Goal: Task Accomplishment & Management: Manage account settings

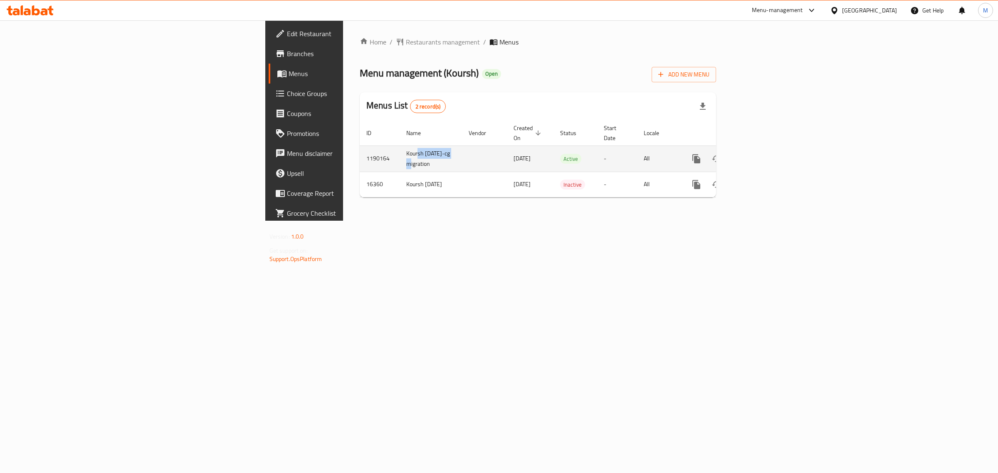
click at [400, 150] on td "Koursh [DATE]-cg migration" at bounding box center [431, 159] width 62 height 26
click at [400, 149] on td "Koursh [DATE]-cg migration" at bounding box center [431, 159] width 62 height 26
click at [360, 151] on td "1190164" at bounding box center [380, 159] width 40 height 26
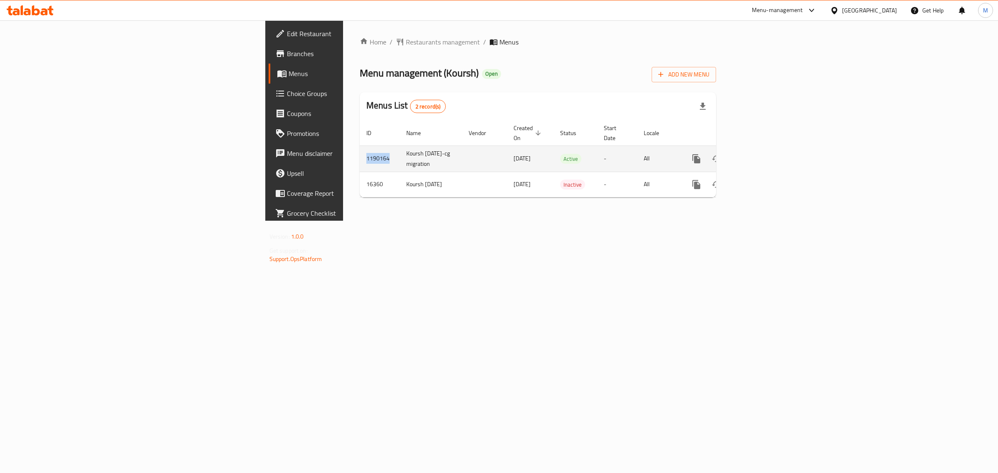
copy td "1190164"
click at [761, 157] on icon "enhanced table" at bounding box center [756, 159] width 10 height 10
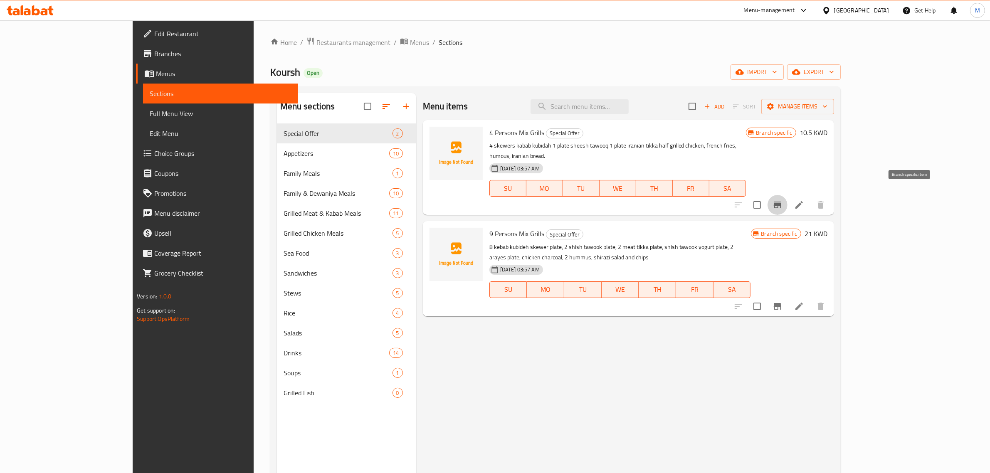
click at [788, 200] on button "Branch-specific-item" at bounding box center [778, 205] width 20 height 20
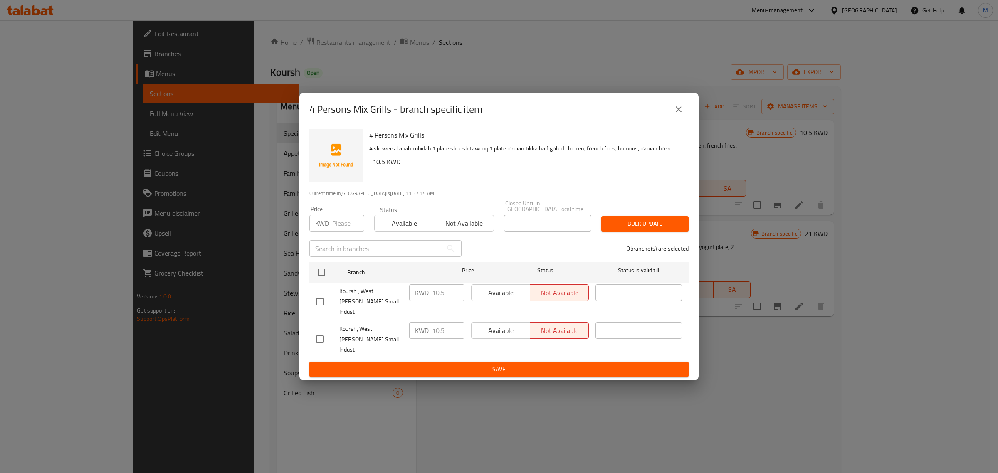
click at [677, 112] on icon "close" at bounding box center [679, 109] width 6 height 6
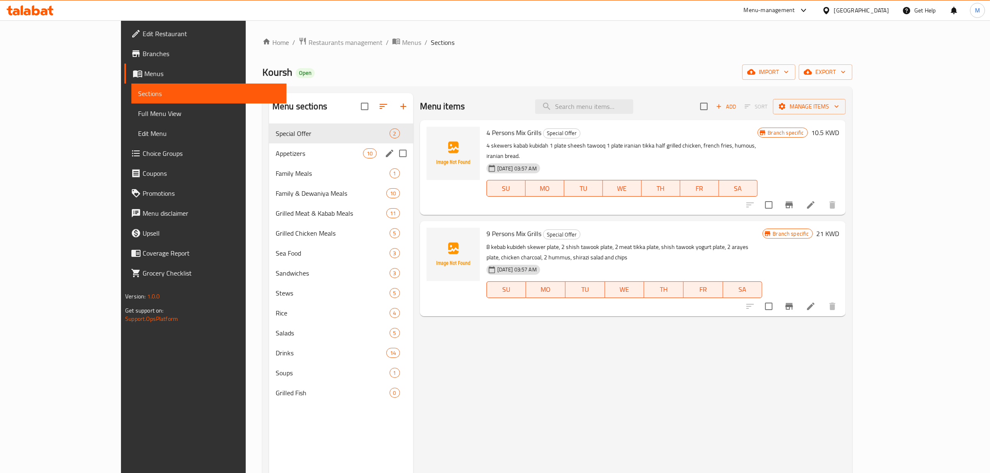
click at [275, 159] on div "Appetizers 10" at bounding box center [341, 153] width 144 height 20
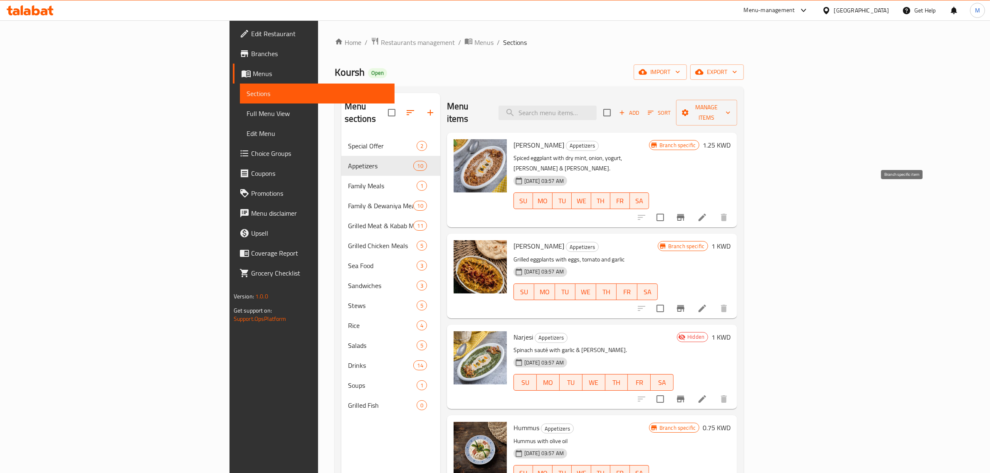
click at [685, 214] on icon "Branch-specific-item" at bounding box center [680, 217] width 7 height 7
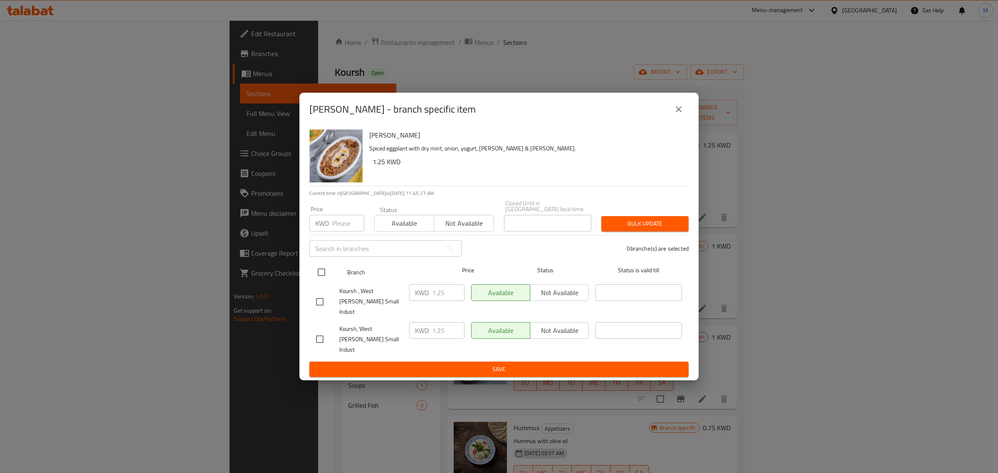
click at [317, 278] on input "checkbox" at bounding box center [321, 272] width 17 height 17
checkbox input "true"
click at [341, 232] on input "number" at bounding box center [348, 223] width 32 height 17
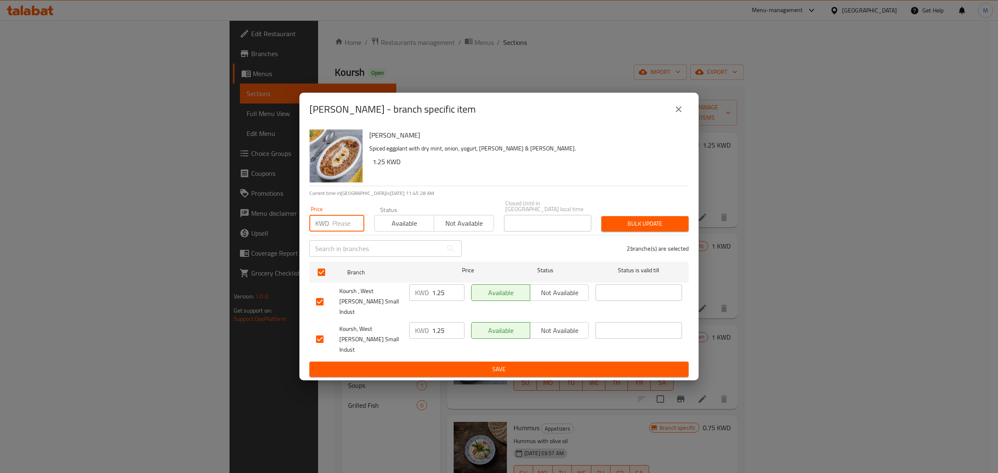
paste input "1.250"
type input "1.250"
click at [638, 229] on span "Bulk update" at bounding box center [645, 224] width 74 height 10
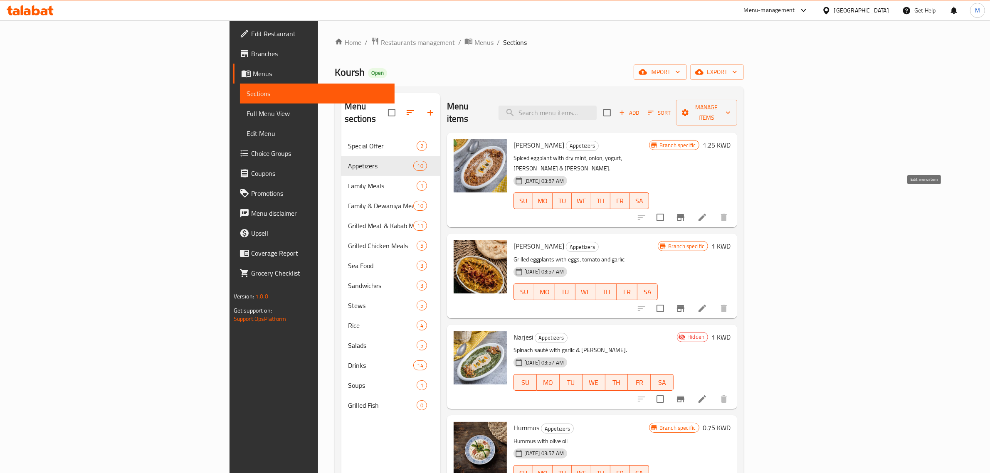
click at [707, 213] on icon at bounding box center [702, 218] width 10 height 10
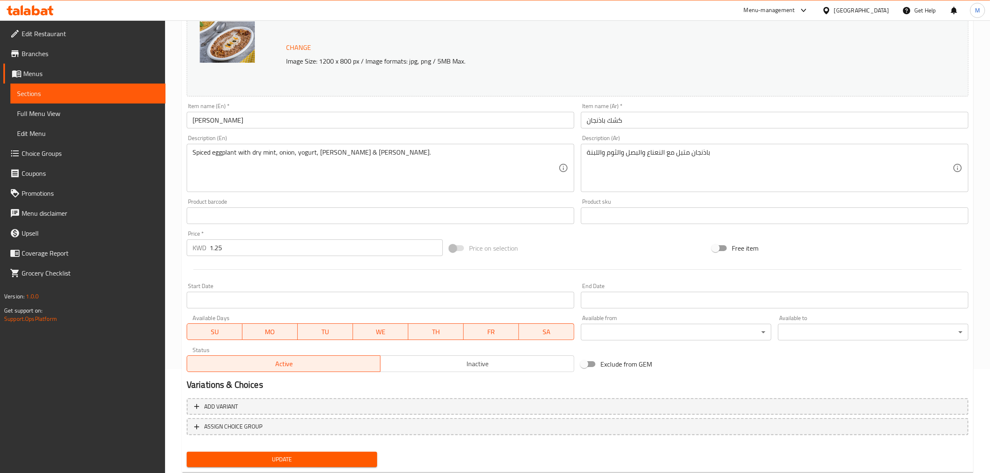
scroll to position [125, 0]
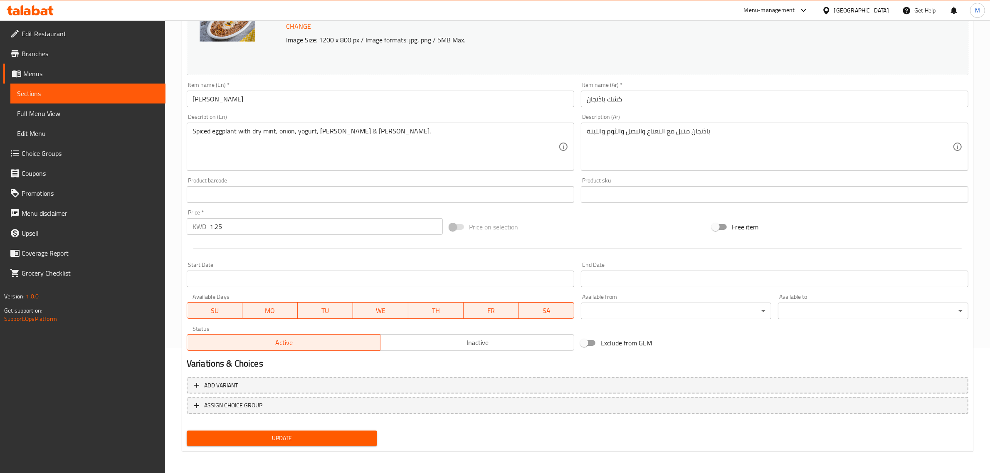
click at [327, 436] on span "Update" at bounding box center [281, 438] width 177 height 10
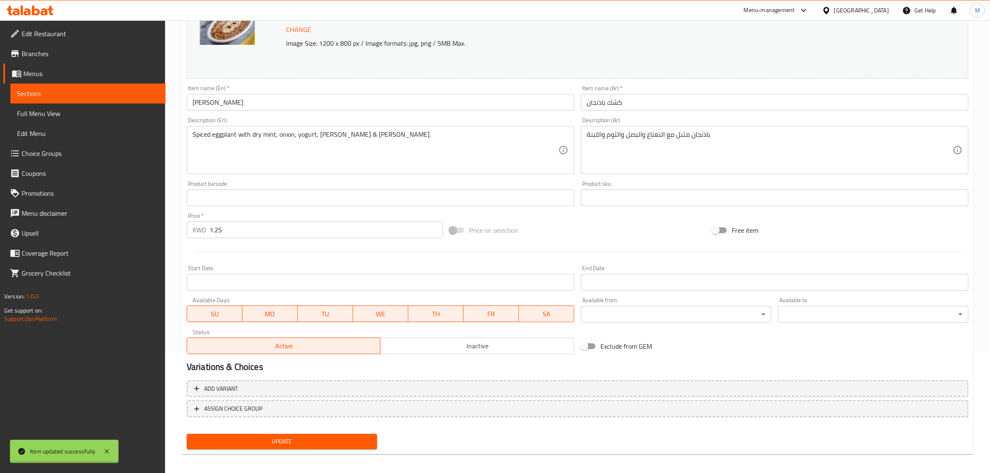
scroll to position [0, 0]
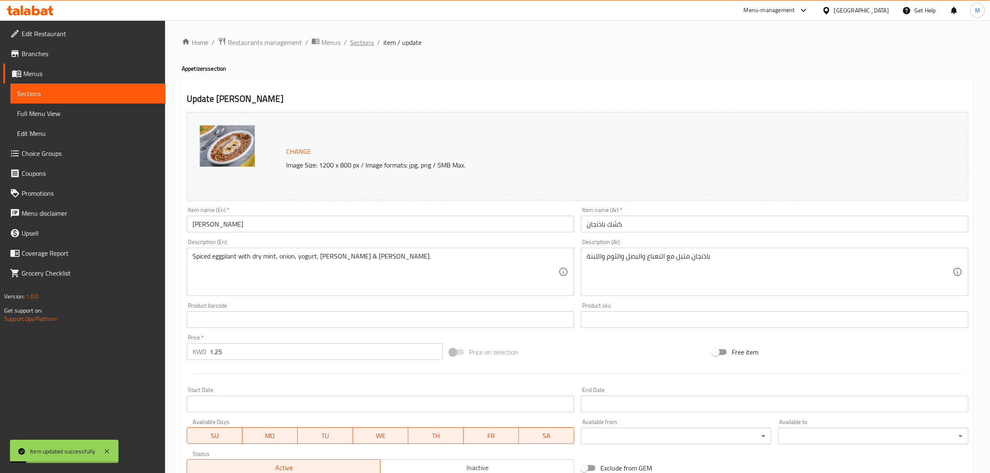
click at [368, 46] on span "Sections" at bounding box center [362, 42] width 24 height 10
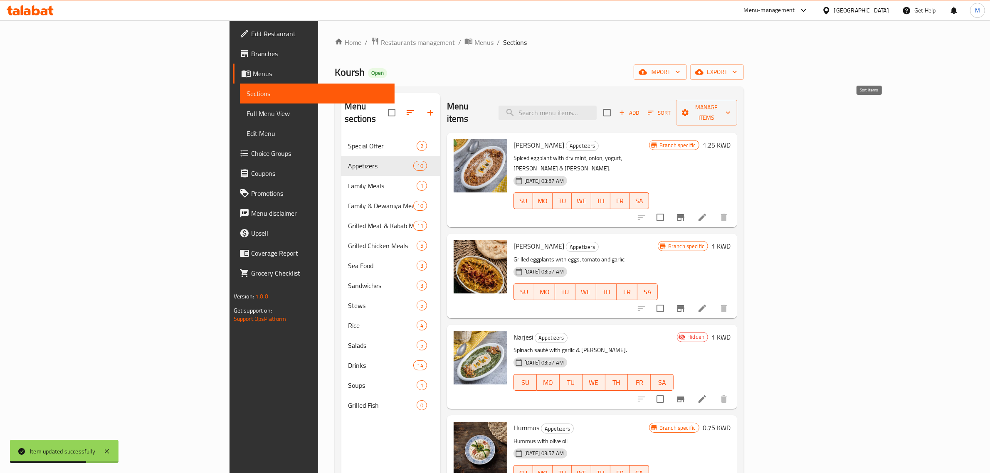
click at [671, 111] on span "Sort" at bounding box center [659, 113] width 23 height 10
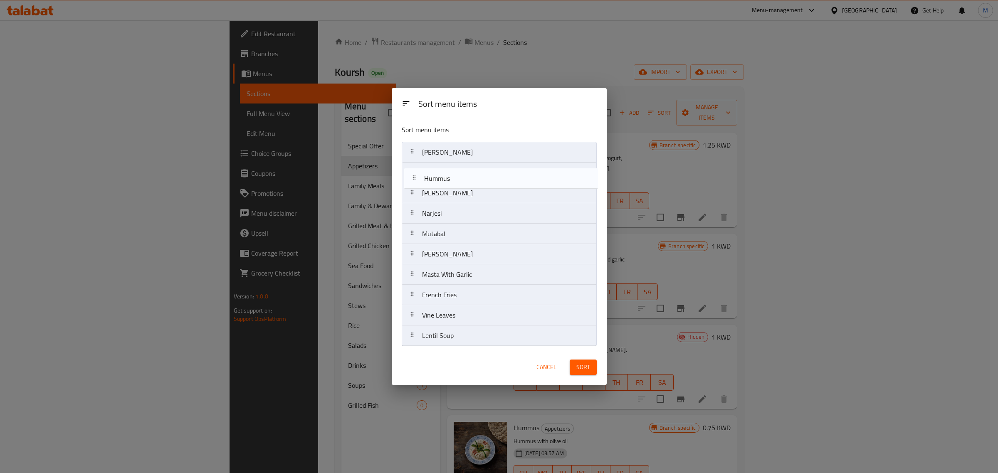
drag, startPoint x: 445, startPoint y: 219, endPoint x: 447, endPoint y: 181, distance: 37.5
click at [447, 181] on nav "[PERSON_NAME] Narjesi Hummus Mutabal Masta Khiar Masta With Garlic French Fries…" at bounding box center [499, 244] width 195 height 205
drag, startPoint x: 458, startPoint y: 261, endPoint x: 463, endPoint y: 201, distance: 60.1
click at [463, 201] on nav "[PERSON_NAME] Masta Khiar Masta With Garlic French Fries Vine Leaves Lentil Soup" at bounding box center [499, 244] width 195 height 205
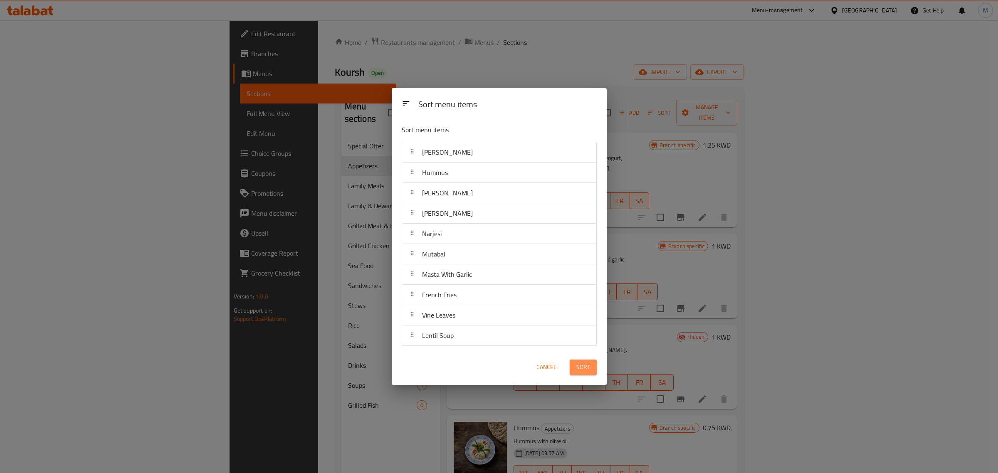
click at [588, 372] on span "Sort" at bounding box center [583, 367] width 14 height 10
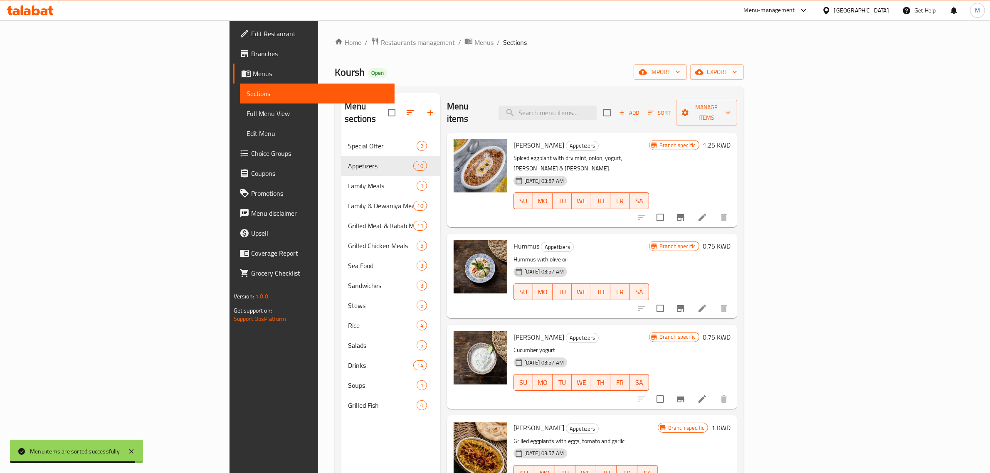
click at [514, 240] on span "Hummus" at bounding box center [527, 246] width 26 height 12
copy h6 "Hummus"
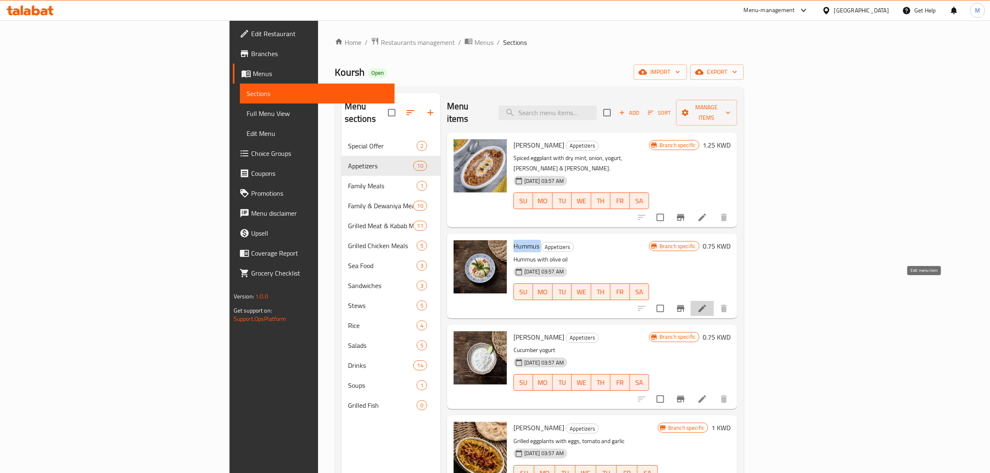
click at [707, 304] on icon at bounding box center [702, 309] width 10 height 10
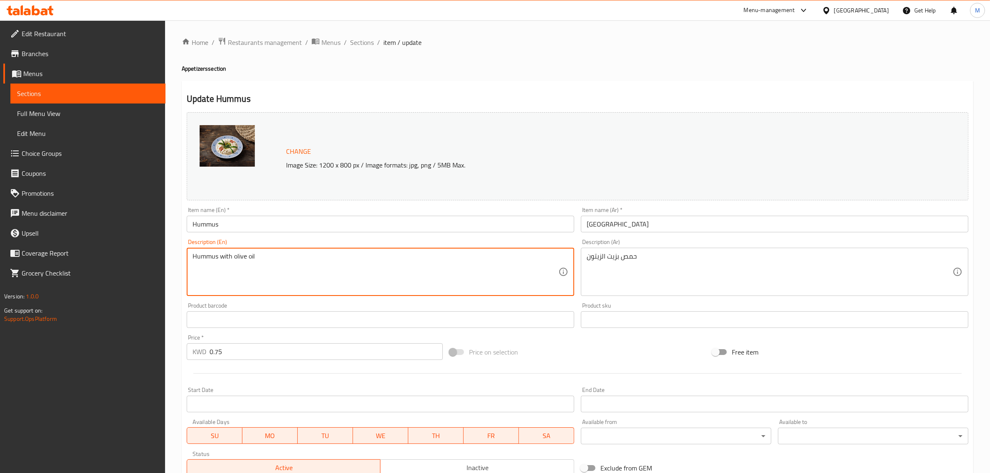
paste textarea "Made with the freshest ingredients, including chickpeas, tahini and lemon juice…"
click at [348, 252] on textarea "Hummus with olive oil Made with the freshest ingredients, including chickpeas, …" at bounding box center [376, 272] width 366 height 40
type textarea "Made with the freshest ingredients, including chickpeas, tahini and lemon juice…"
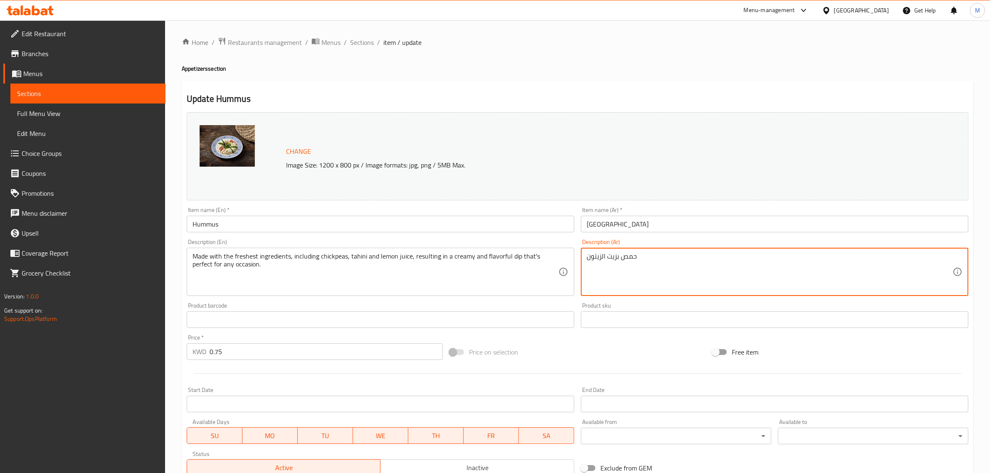
paste textarea "مصنوع من المكونات الطازجة، بما في ذلك الحمص والطحينة وعصير الليمون، مما ينتج عن…"
click at [803, 260] on textarea "مصنوع من المكونات الطازجة، بما في ذلك الحمص والطحينة وعصير الليمون، مما ينتج عن…" at bounding box center [770, 272] width 366 height 40
type textarea "مصنوع من المكونات الطازجة، بما في ذلك الحمص، الطحينة وعصير الليمون، مما ينتج عن…"
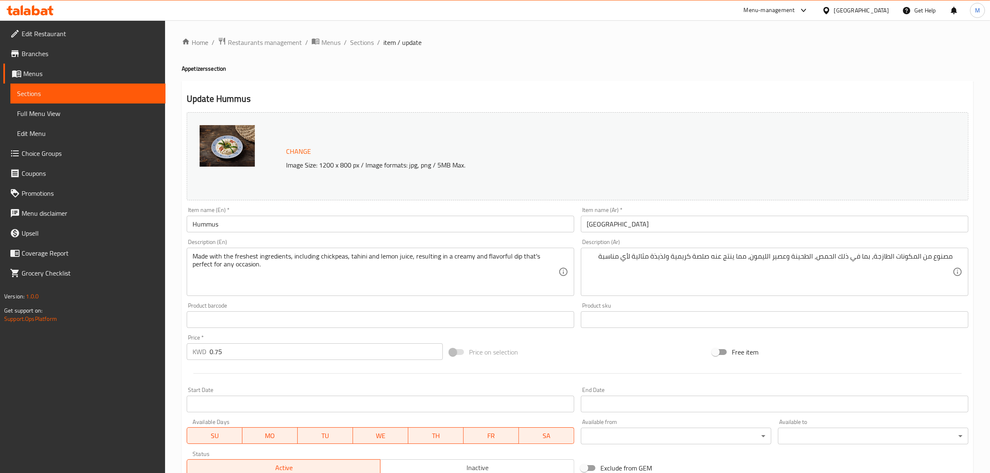
click at [668, 344] on div "Price on selection" at bounding box center [577, 352] width 263 height 22
click at [331, 353] on input "0.75" at bounding box center [326, 352] width 233 height 17
paste input "0"
type input "0.750"
click at [545, 347] on div "Price on selection" at bounding box center [577, 352] width 263 height 22
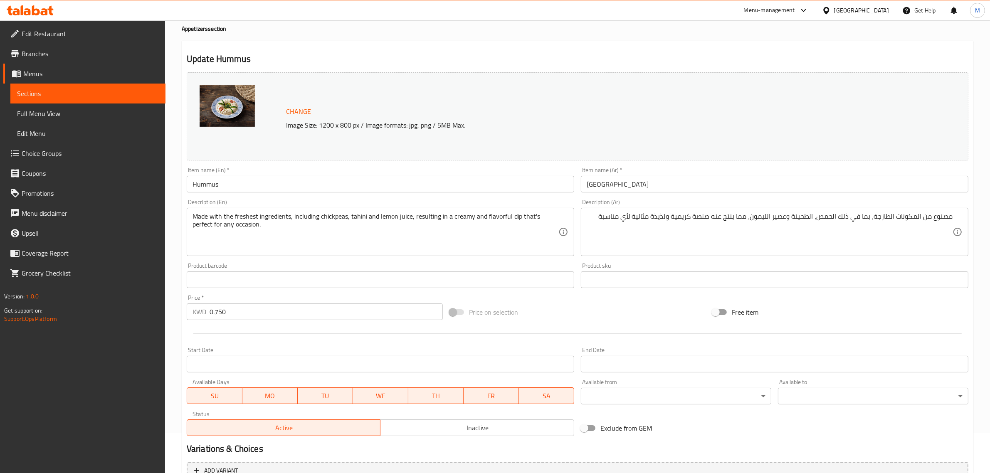
scroll to position [125, 0]
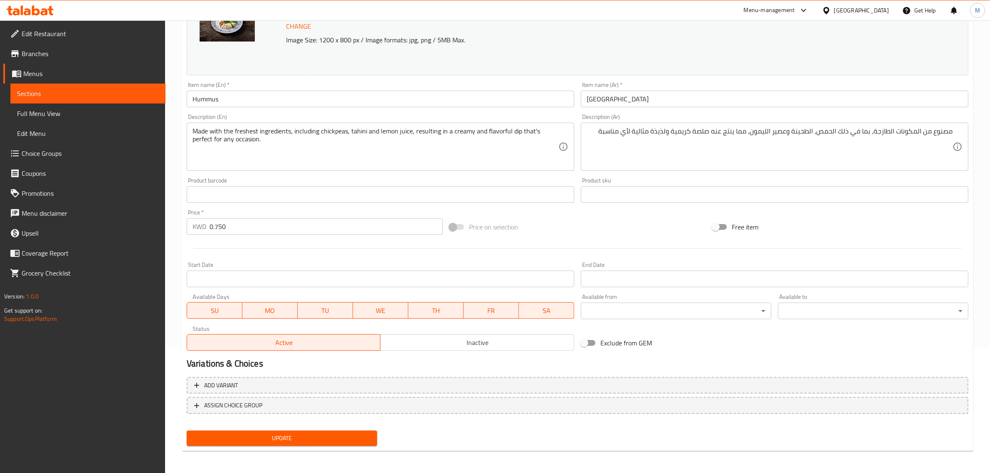
drag, startPoint x: 292, startPoint y: 435, endPoint x: 300, endPoint y: 420, distance: 17.3
click at [292, 435] on span "Update" at bounding box center [281, 438] width 177 height 10
drag, startPoint x: 306, startPoint y: 416, endPoint x: 179, endPoint y: 358, distance: 139.6
click at [179, 358] on div "Home / Restaurants management / Menus / Sections / item / update Appetizers sec…" at bounding box center [577, 184] width 825 height 579
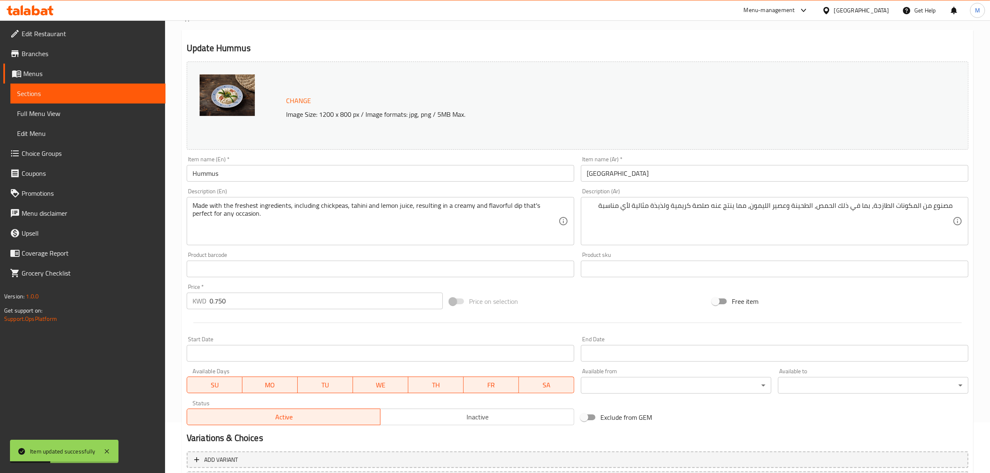
scroll to position [0, 0]
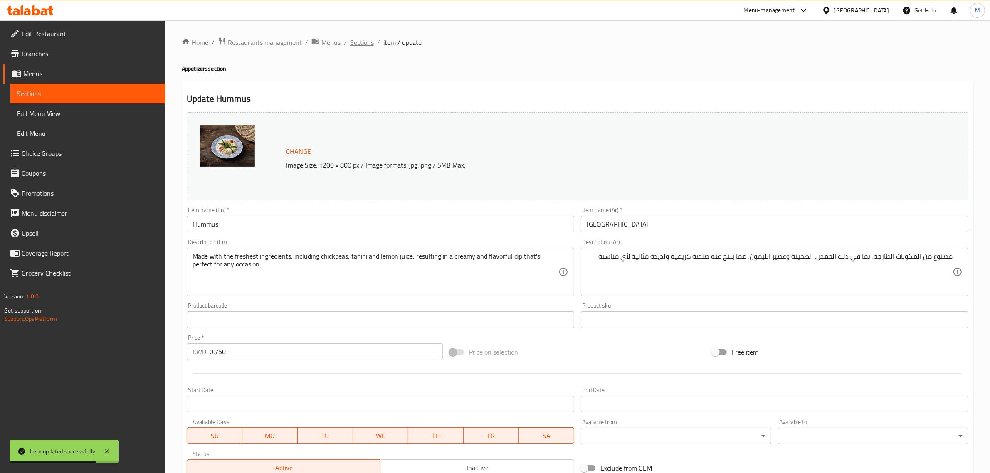
click at [358, 43] on span "Sections" at bounding box center [362, 42] width 24 height 10
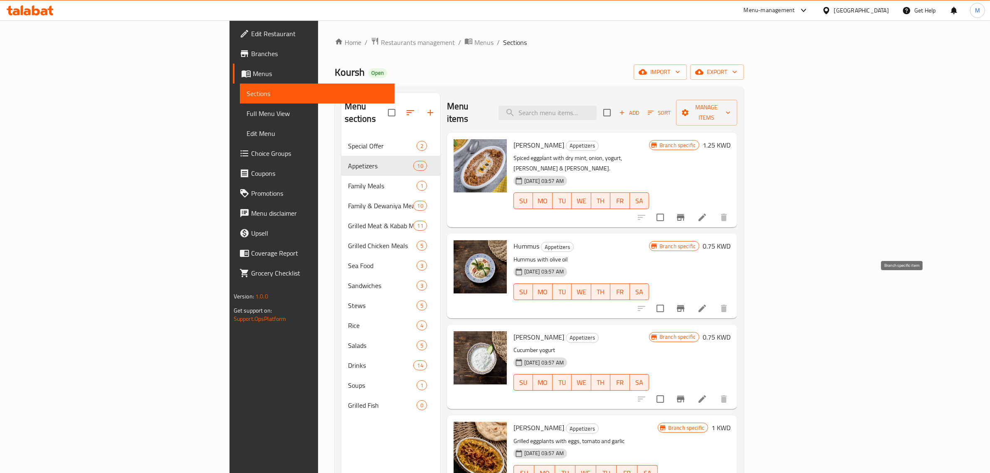
click at [685, 305] on icon "Branch-specific-item" at bounding box center [680, 308] width 7 height 7
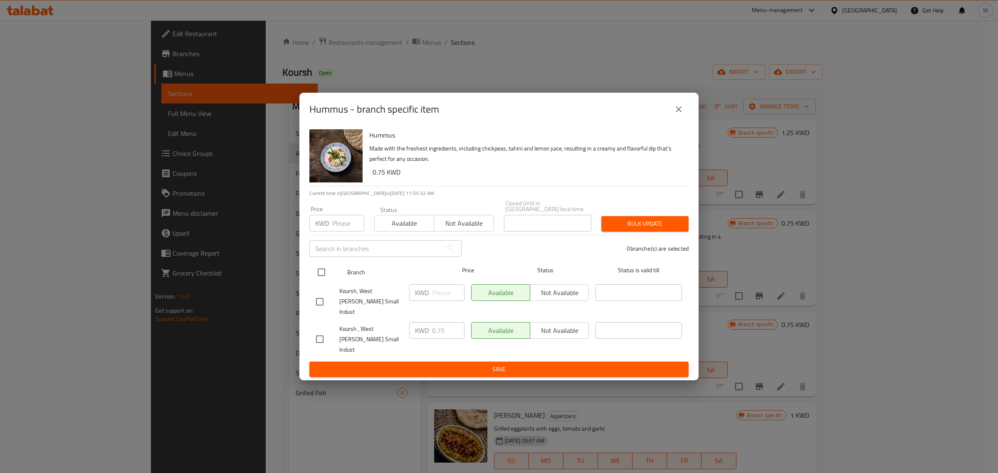
click at [326, 281] on input "checkbox" at bounding box center [321, 272] width 17 height 17
checkbox input "true"
click at [341, 227] on input "number" at bounding box center [348, 223] width 32 height 17
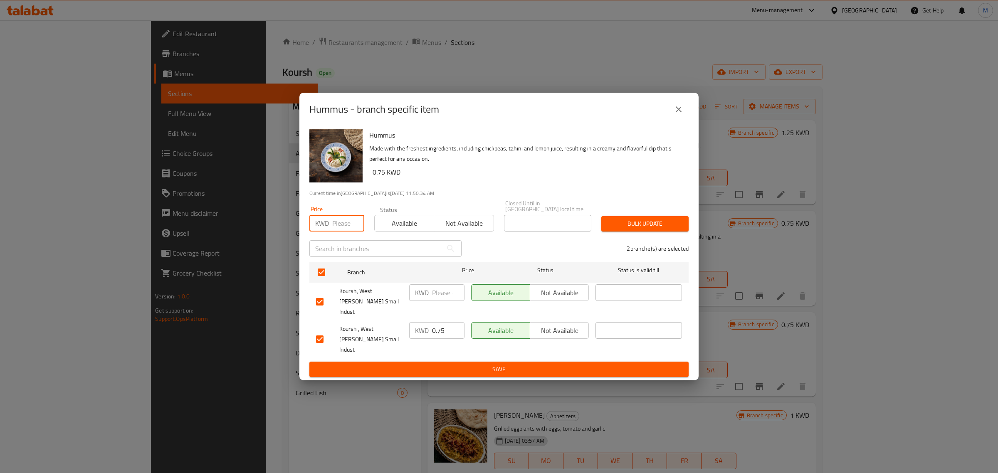
paste input "0.750"
type input "0.750"
click at [618, 229] on span "Bulk update" at bounding box center [645, 224] width 74 height 10
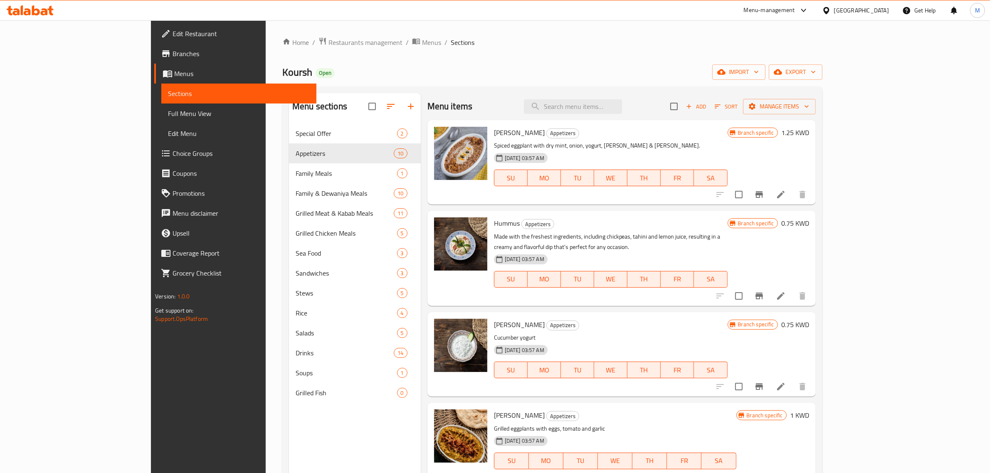
click at [672, 319] on h6 "Masta Khiar Appetizers" at bounding box center [611, 325] width 234 height 12
click at [769, 377] on button "Branch-specific-item" at bounding box center [759, 387] width 20 height 20
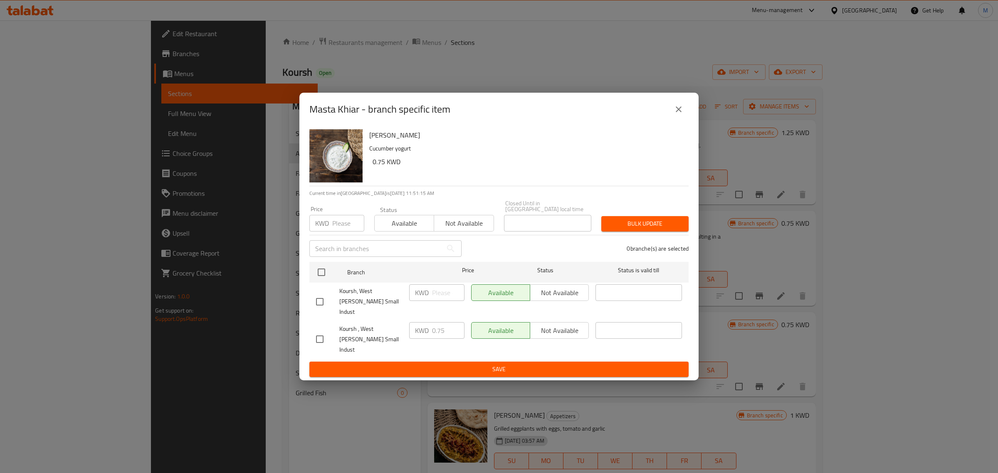
click at [338, 229] on input "number" at bounding box center [348, 223] width 32 height 17
paste input "0.75"
type input "0.750"
click at [321, 281] on input "checkbox" at bounding box center [321, 272] width 17 height 17
checkbox input "true"
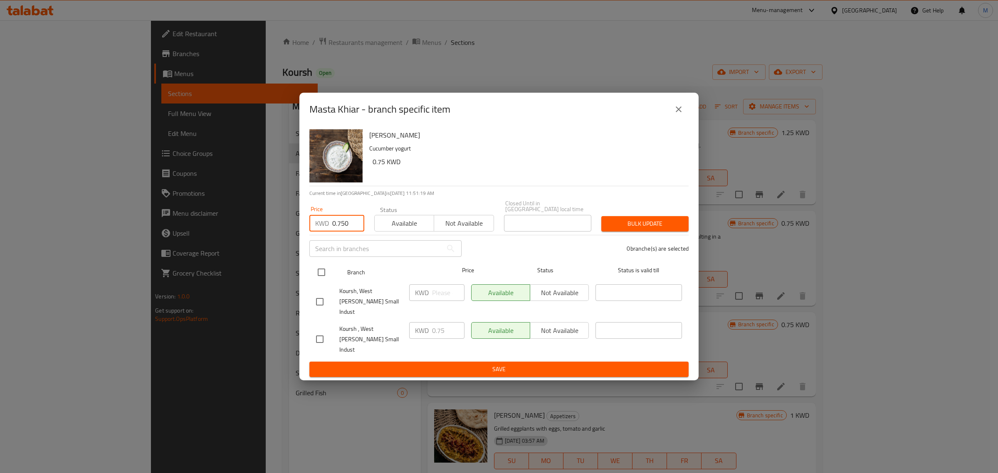
checkbox input "true"
click at [649, 229] on span "Bulk update" at bounding box center [645, 224] width 74 height 10
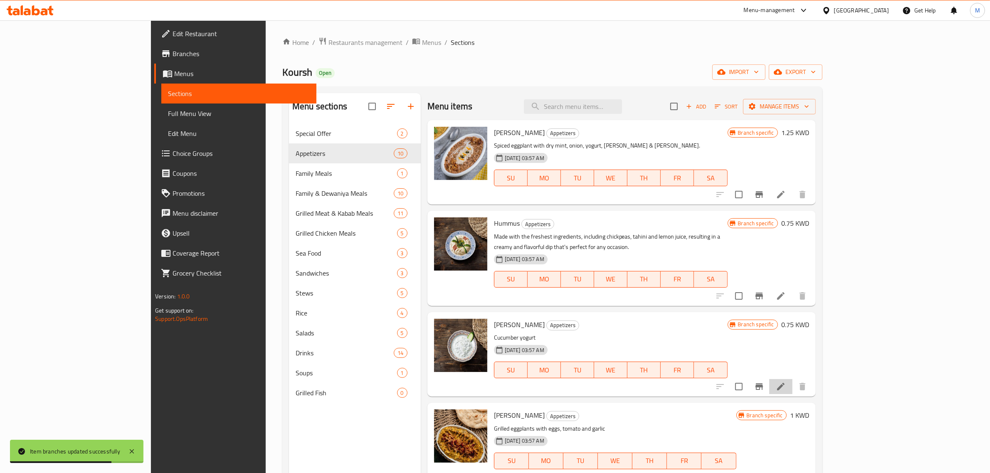
click at [793, 382] on li at bounding box center [780, 386] width 23 height 15
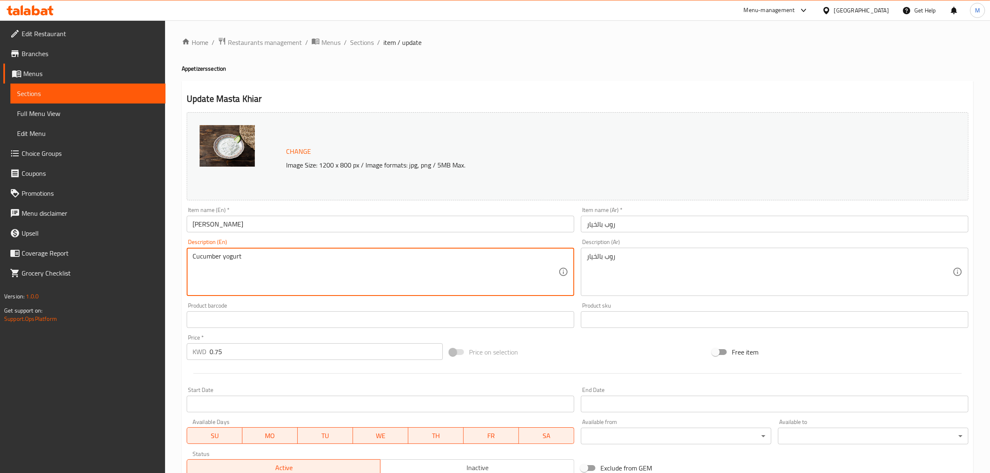
paste textarea "Yogurt mixed with cucumber and our special spices"
type textarea "Yogurt mixed with cucumber and our special spices."
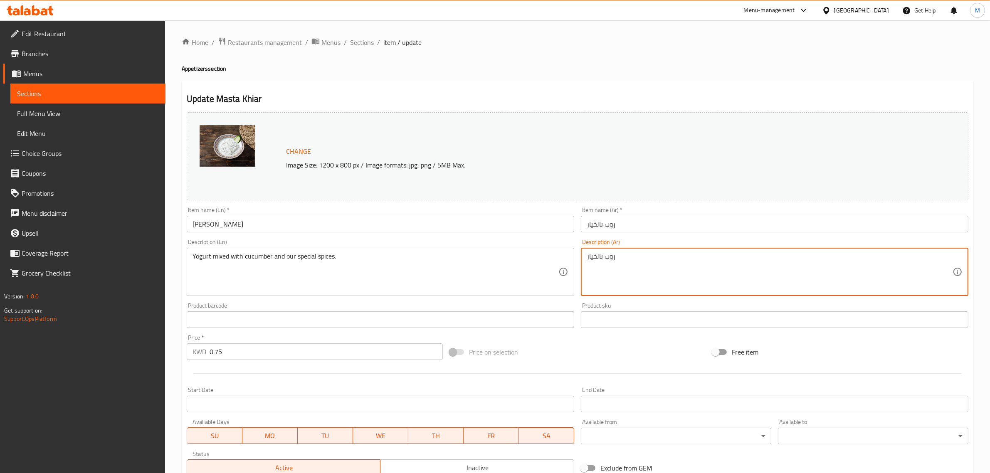
paste textarea "روب ممزوج مع الخيار بالاضافة الى توابلنا الخاصة"
type textarea "روب ممزوج مع الخيار بالاضافة الى توابلنا الخاصة."
click at [644, 346] on div "Price on selection" at bounding box center [577, 352] width 263 height 22
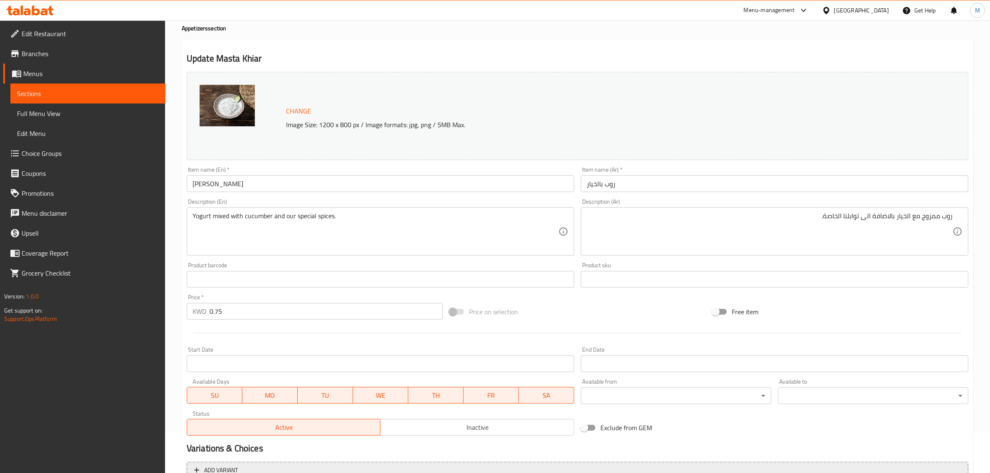
scroll to position [125, 0]
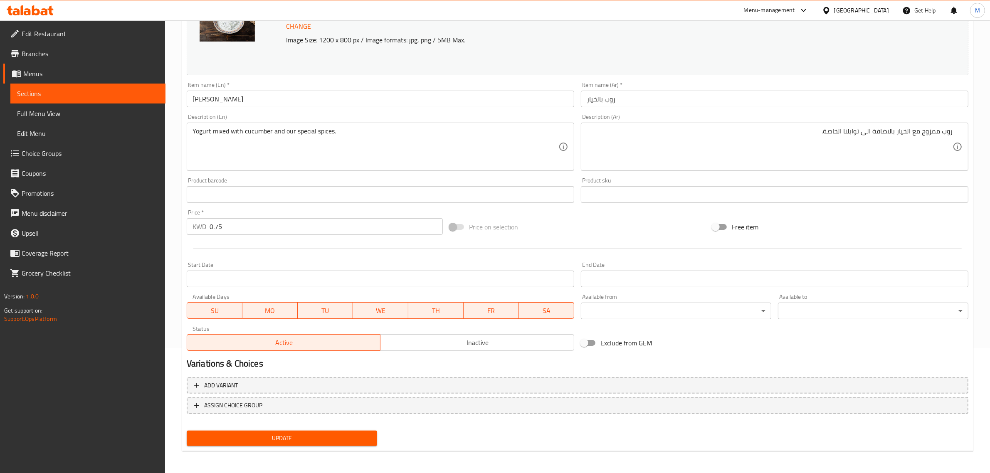
click at [281, 439] on span "Update" at bounding box center [281, 438] width 177 height 10
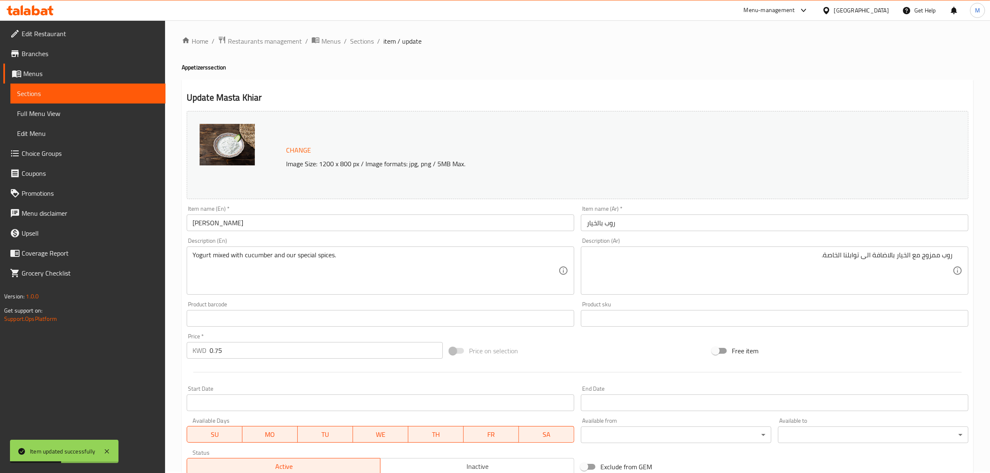
scroll to position [0, 0]
click at [365, 46] on span "Sections" at bounding box center [362, 42] width 24 height 10
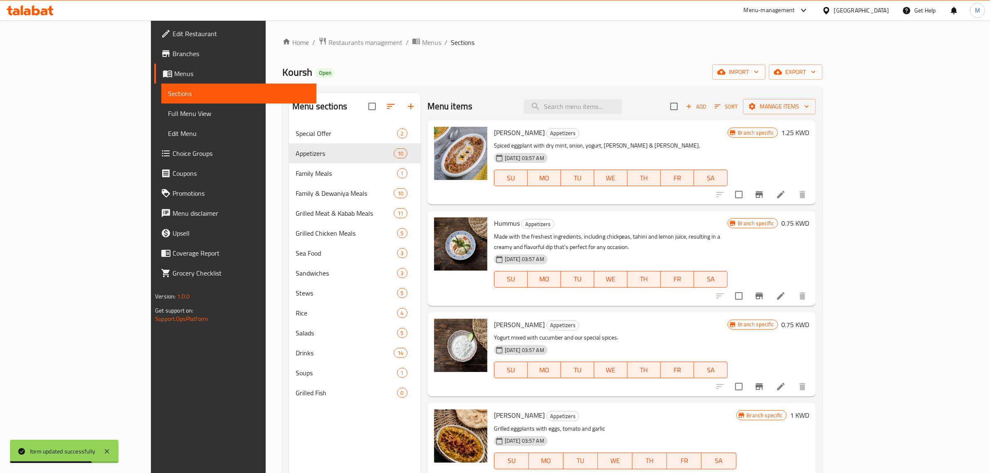
click at [460, 71] on div "Koursh Open import export" at bounding box center [552, 71] width 540 height 15
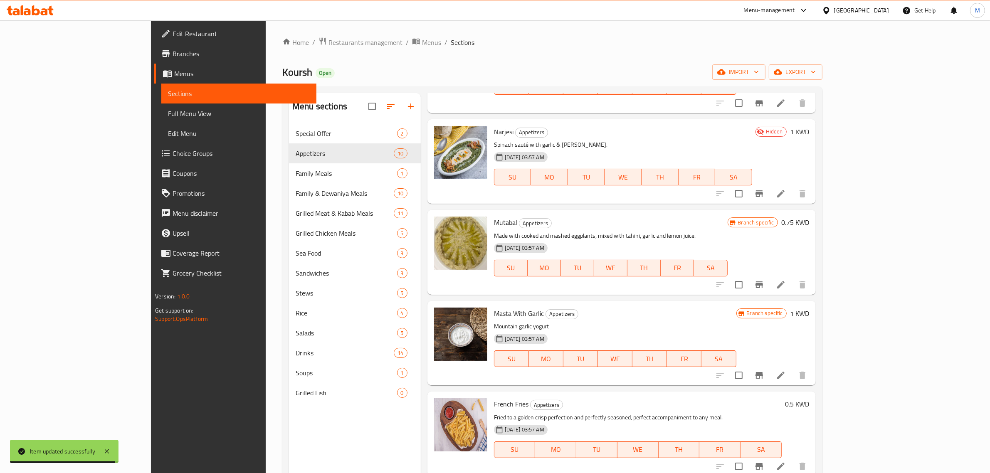
scroll to position [399, 0]
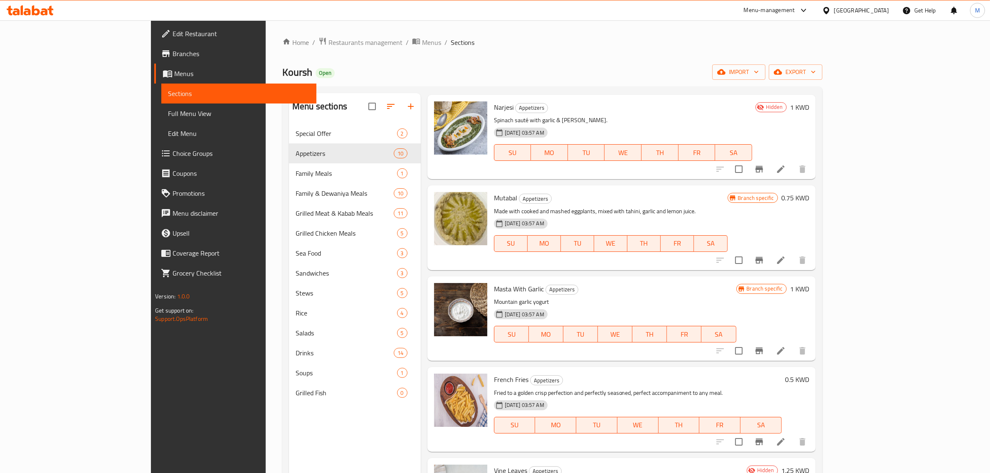
click at [809, 283] on h6 "1 KWD" at bounding box center [799, 289] width 19 height 12
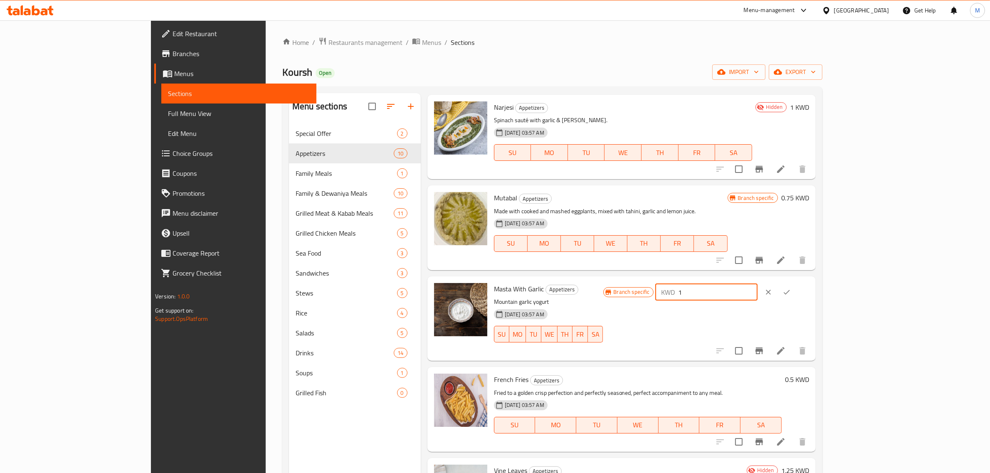
click at [758, 284] on input "1" at bounding box center [718, 292] width 80 height 17
paste input "0.950"
type input "0.950"
click at [791, 288] on icon "ok" at bounding box center [787, 292] width 8 height 8
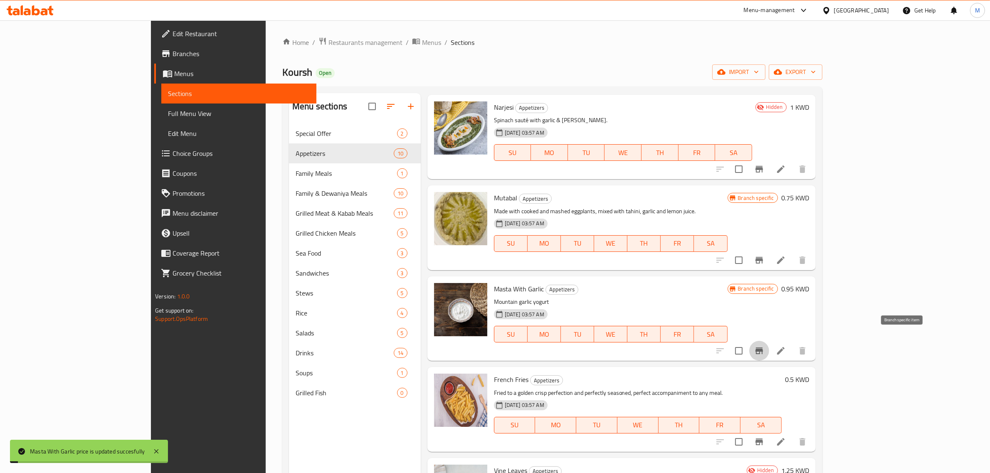
click at [764, 346] on icon "Branch-specific-item" at bounding box center [759, 351] width 10 height 10
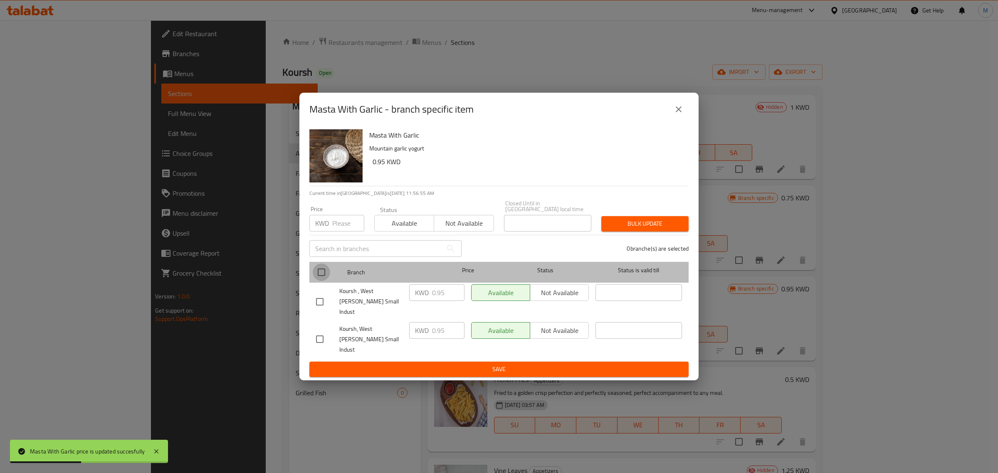
click at [318, 279] on input "checkbox" at bounding box center [321, 272] width 17 height 17
checkbox input "true"
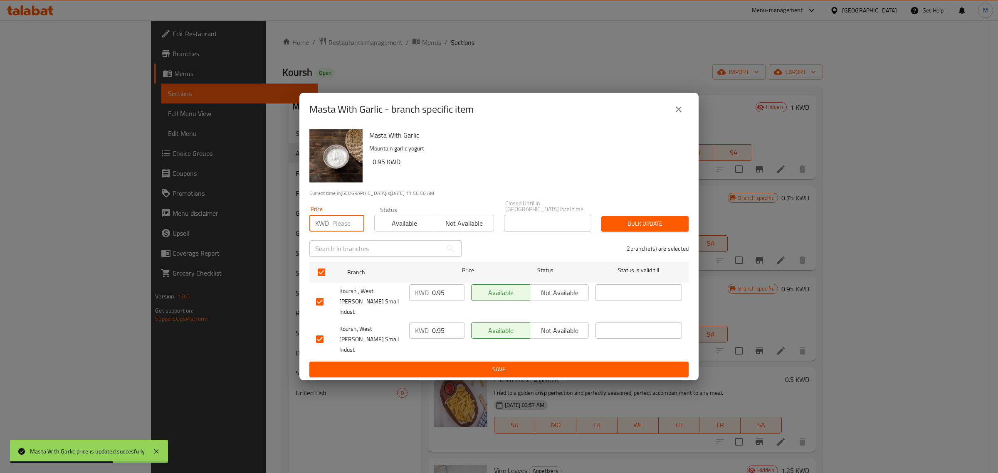
click at [336, 232] on input "number" at bounding box center [348, 223] width 32 height 17
paste input "0.950"
type input "0.950"
click at [690, 227] on div "Bulk update" at bounding box center [644, 223] width 97 height 25
click at [660, 232] on button "Bulk update" at bounding box center [644, 223] width 87 height 15
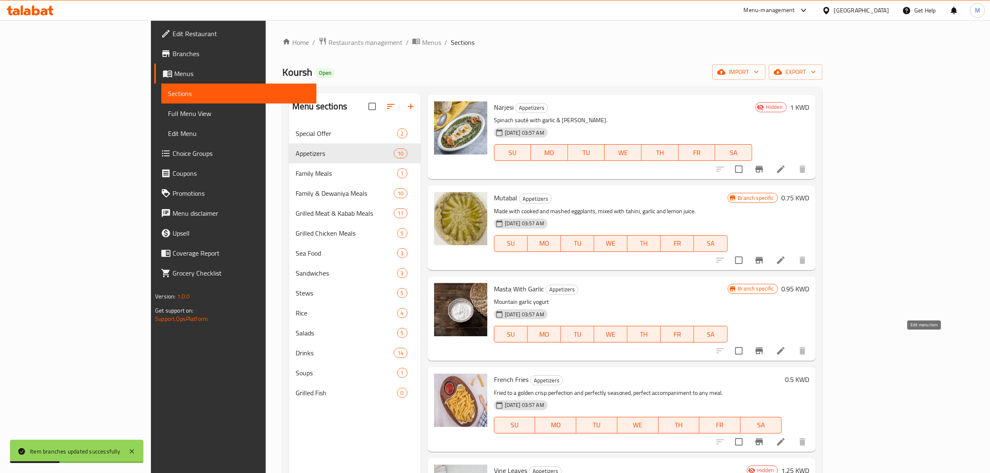
click at [786, 346] on icon at bounding box center [781, 351] width 10 height 10
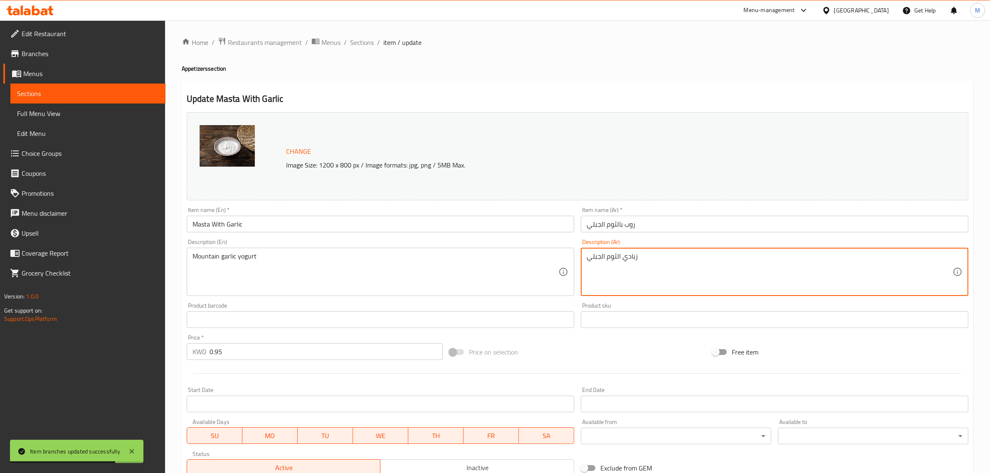
paste textarea "من افضل المقبلات الإيرانية يتكون من الزبادي الممزوج بالثوم، بالاضافة الى النعنا…"
type textarea "من افضل المقبلات الإيرانية يتكون من الزبادي الممزوج بالثوم، بالاضافة الى النعنا…"
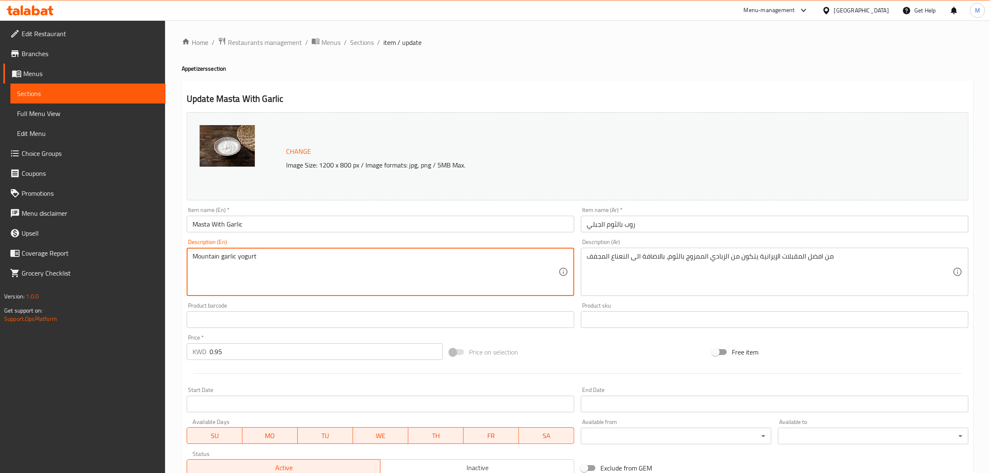
paste textarea "Smoked dip: The taste of smoky eggplant with tahini. A delicious dip with all m…"
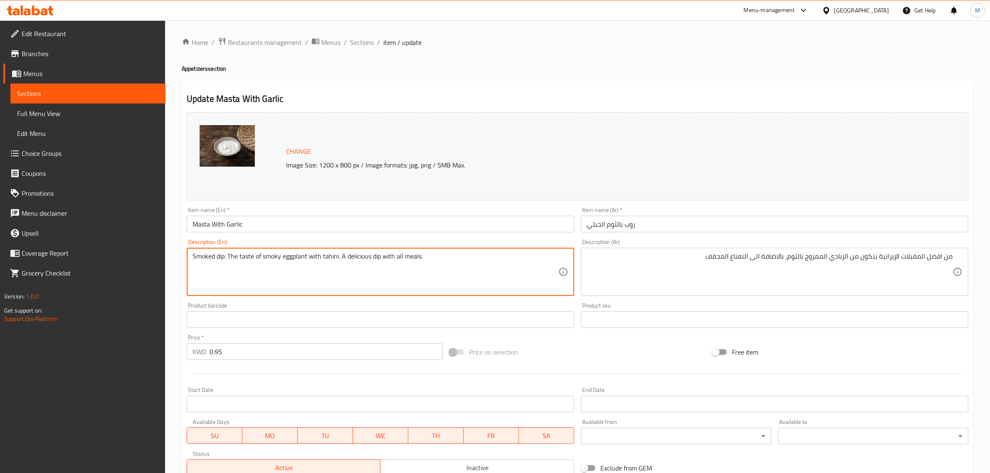
click at [348, 292] on textarea "Smoked dip: The taste of smoky eggplant with tahini. A delicious dip with all m…" at bounding box center [376, 272] width 366 height 40
paste textarea "One of the best Iranian appetizers, it consists of yogurt mixed with garlic, in…"
type textarea "One of the best Iranian appetizers, it consists of yogurt mixed with garlic, in…"
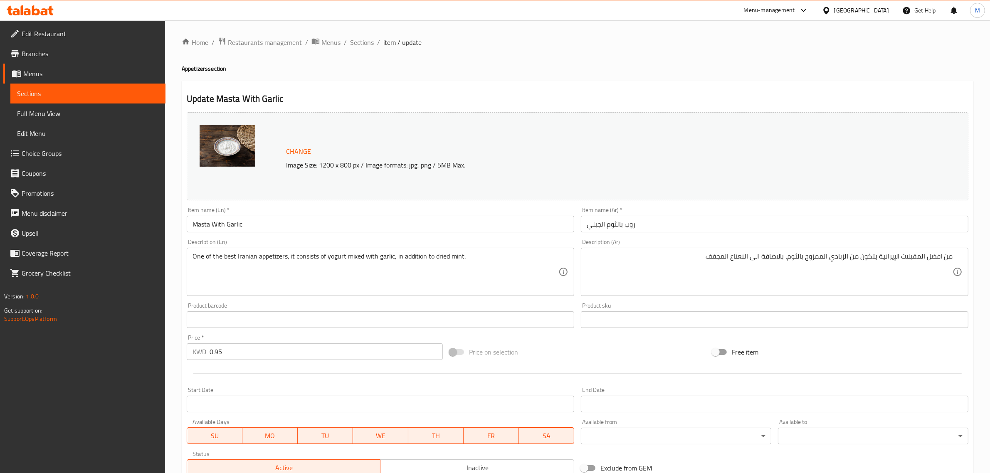
click at [585, 348] on div "Price on selection" at bounding box center [577, 352] width 263 height 22
click at [541, 342] on div "Price on selection" at bounding box center [577, 352] width 263 height 22
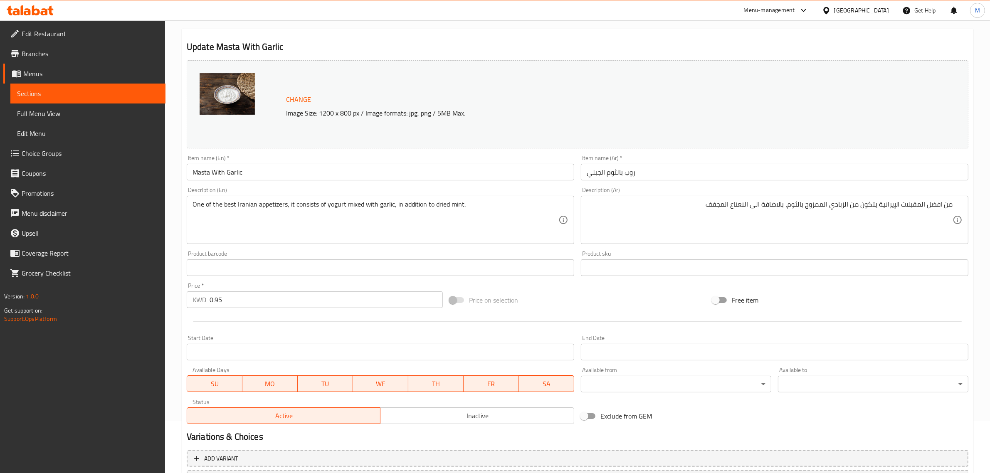
scroll to position [125, 0]
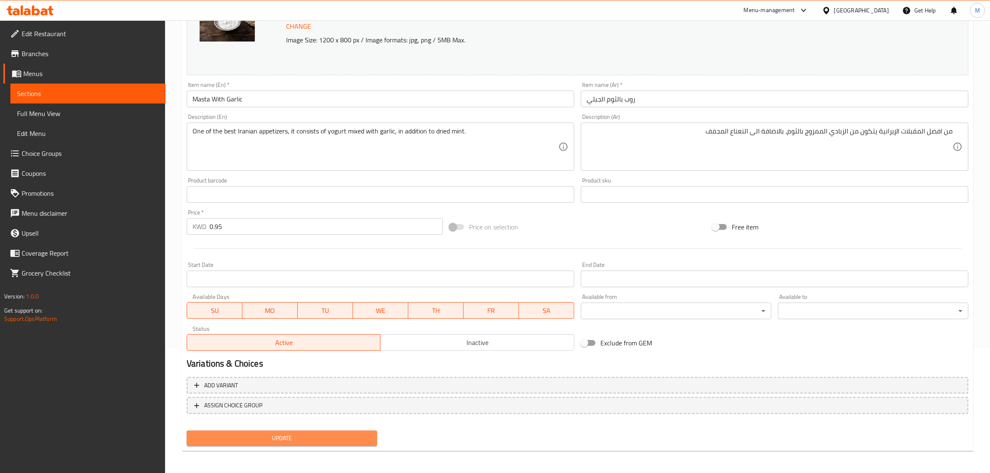
click at [299, 435] on span "Update" at bounding box center [281, 438] width 177 height 10
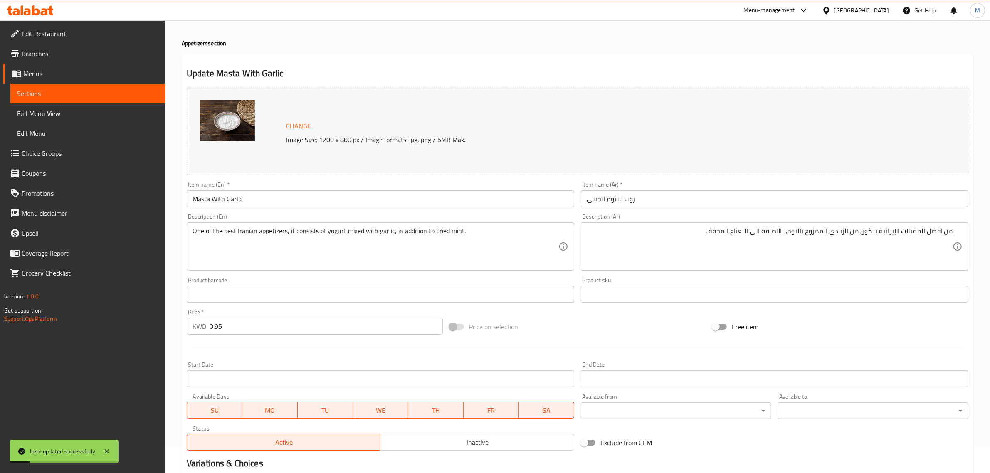
scroll to position [0, 0]
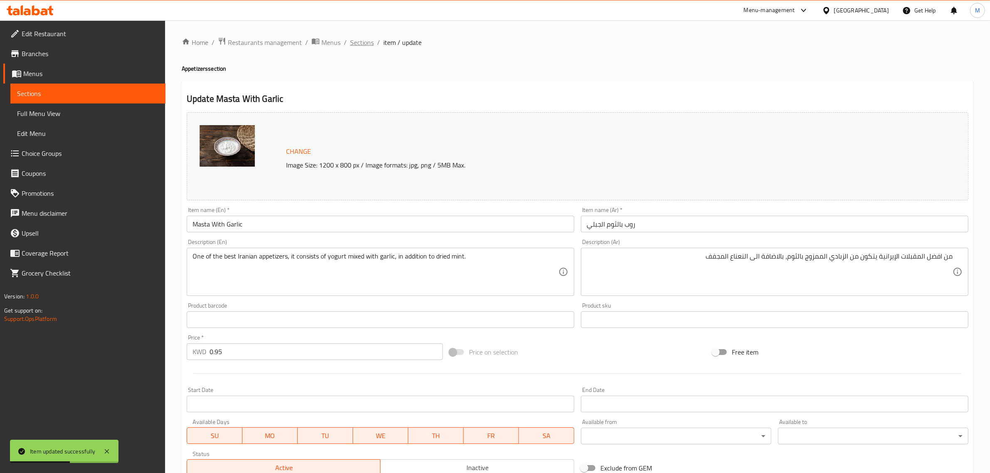
click at [364, 38] on span "Sections" at bounding box center [362, 42] width 24 height 10
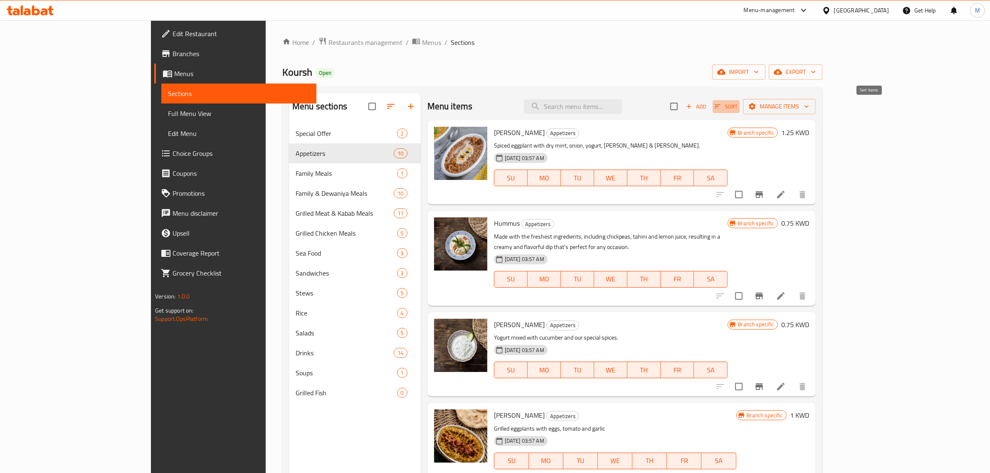
click at [738, 111] on span "Sort" at bounding box center [726, 107] width 23 height 10
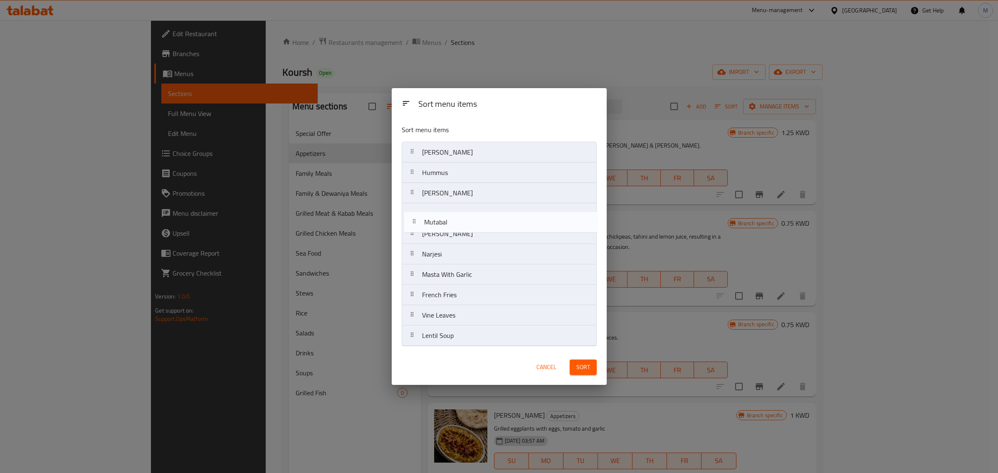
drag, startPoint x: 519, startPoint y: 259, endPoint x: 521, endPoint y: 225, distance: 34.2
click at [521, 225] on nav "[PERSON_NAME] Hummus Masta [PERSON_NAME] Masta With Garlic French Fries Vine Le…" at bounding box center [499, 244] width 195 height 205
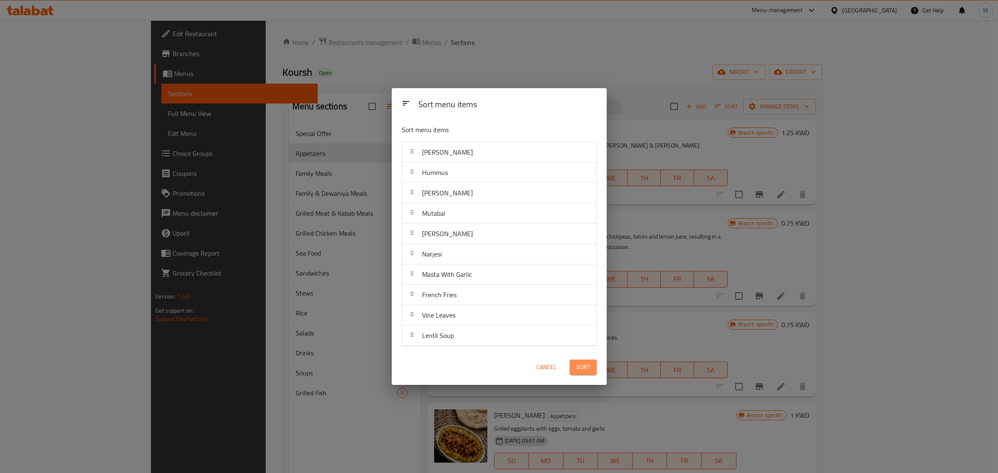
click at [593, 367] on button "Sort" at bounding box center [583, 367] width 27 height 15
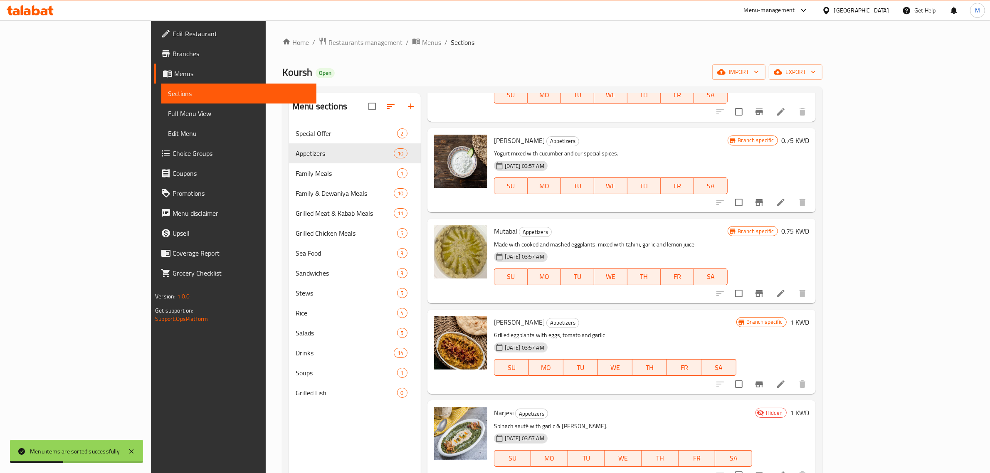
scroll to position [208, 0]
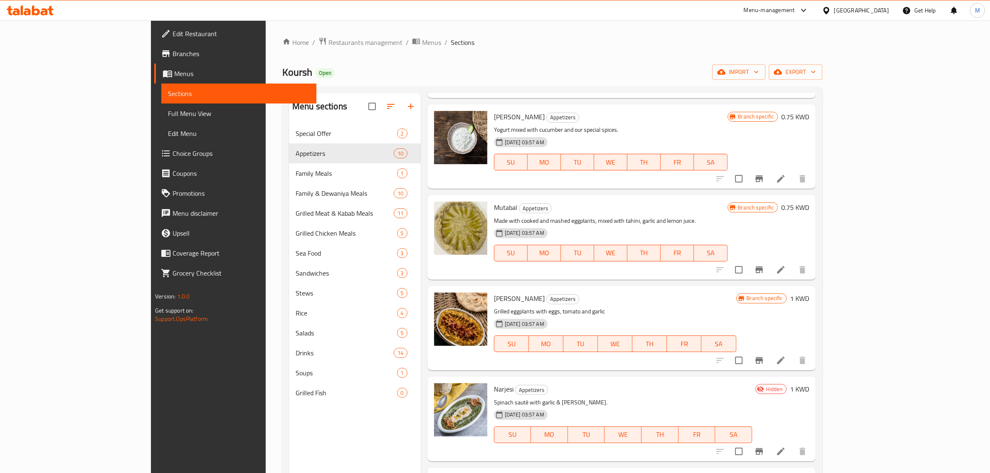
click at [801, 273] on div "Menu items Add Sort Manage items Keshek Badenjan Appetizers Spiced eggplant wit…" at bounding box center [618, 329] width 395 height 473
click at [802, 273] on div "Menu items Add Sort Manage items Keshek Badenjan Appetizers Spiced eggplant wit…" at bounding box center [618, 329] width 395 height 473
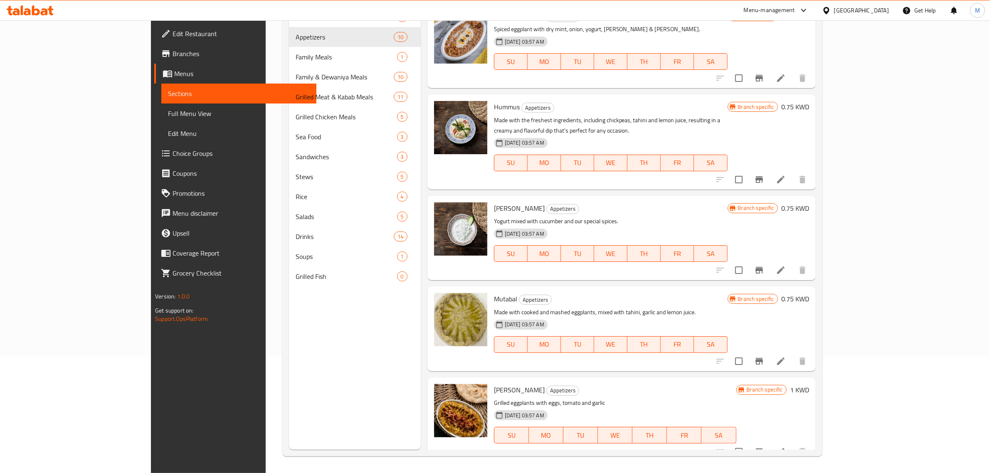
scroll to position [0, 0]
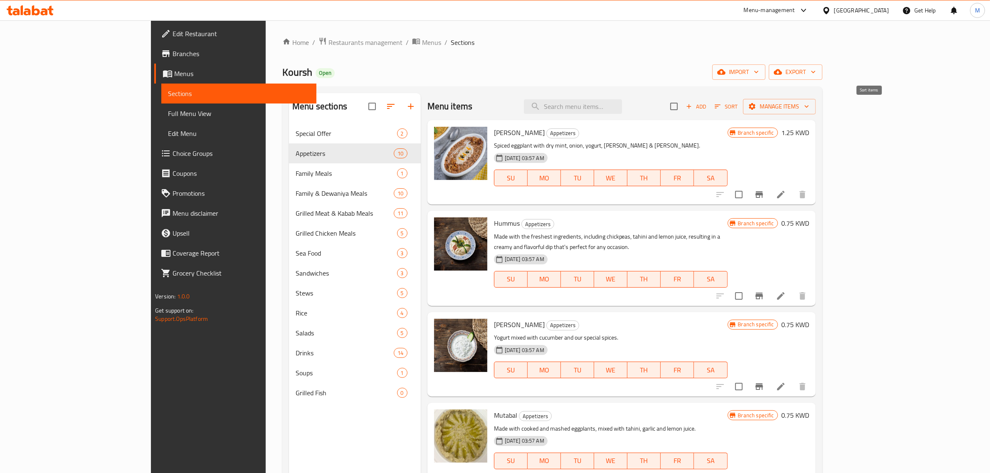
click at [740, 111] on button "Sort" at bounding box center [726, 106] width 27 height 13
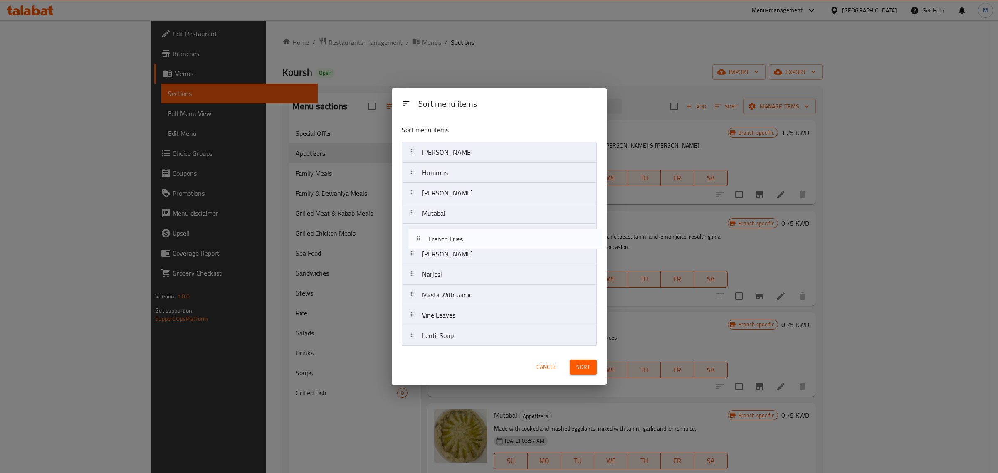
drag, startPoint x: 500, startPoint y: 296, endPoint x: 507, endPoint y: 237, distance: 59.1
click at [507, 237] on nav "[PERSON_NAME] Hummus Masta Khiar [PERSON_NAME] With Garlic French Fries Vine Le…" at bounding box center [499, 244] width 195 height 205
drag, startPoint x: 504, startPoint y: 340, endPoint x: 516, endPoint y: 259, distance: 82.3
click at [516, 259] on nav "[PERSON_NAME] Hummus Masta Khiar Mutabal French Fries [PERSON_NAME] With [PERSO…" at bounding box center [499, 244] width 195 height 205
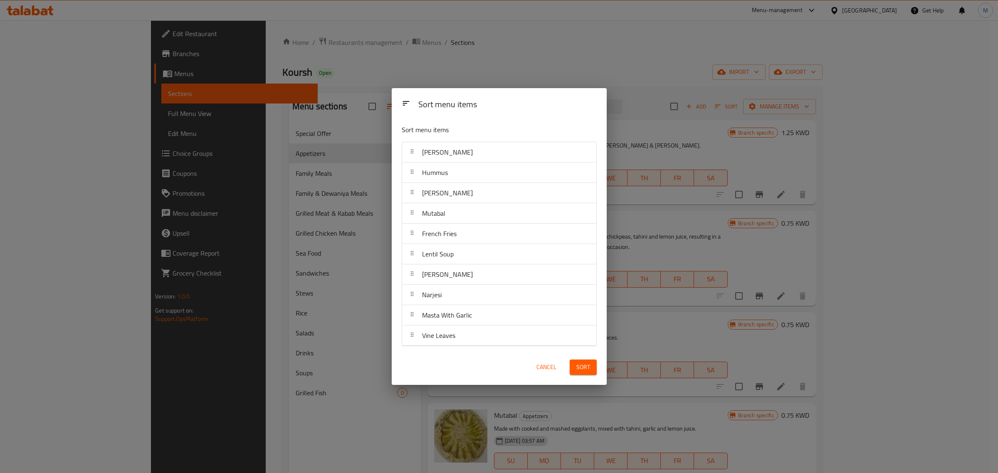
click at [585, 373] on button "Sort" at bounding box center [583, 367] width 27 height 15
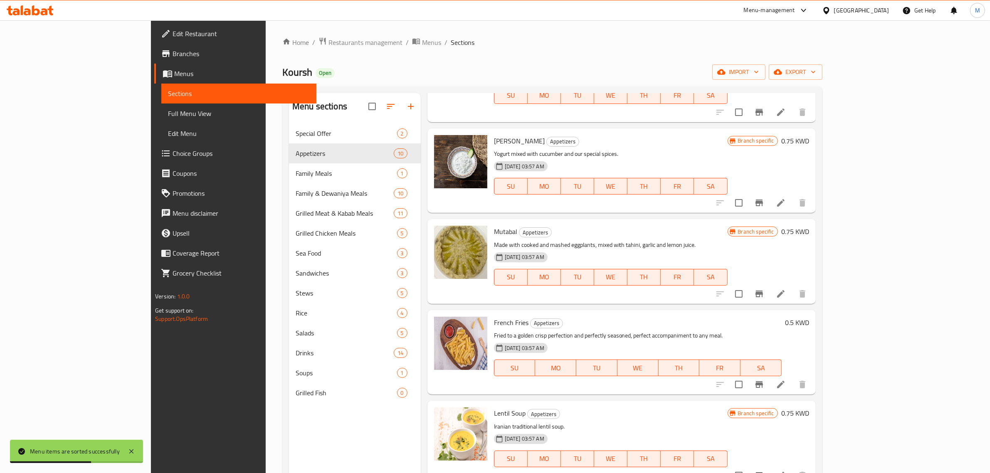
scroll to position [208, 0]
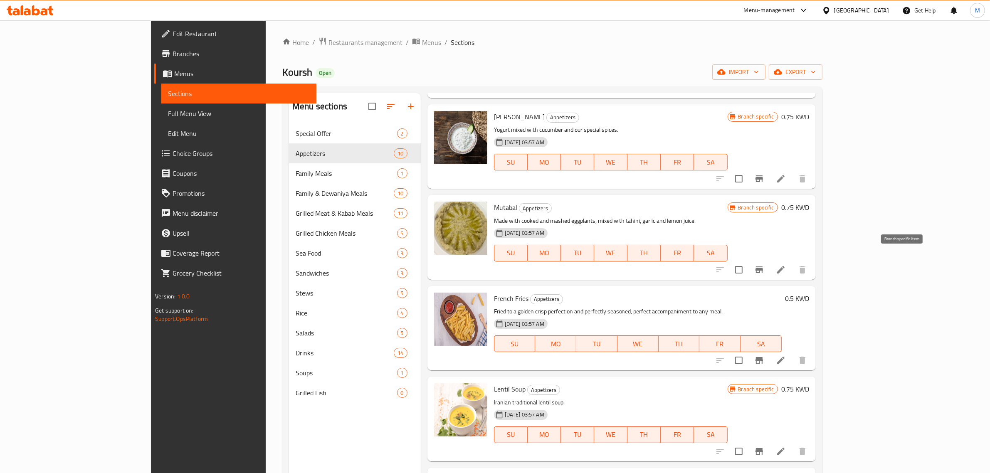
click at [763, 267] on icon "Branch-specific-item" at bounding box center [759, 270] width 7 height 7
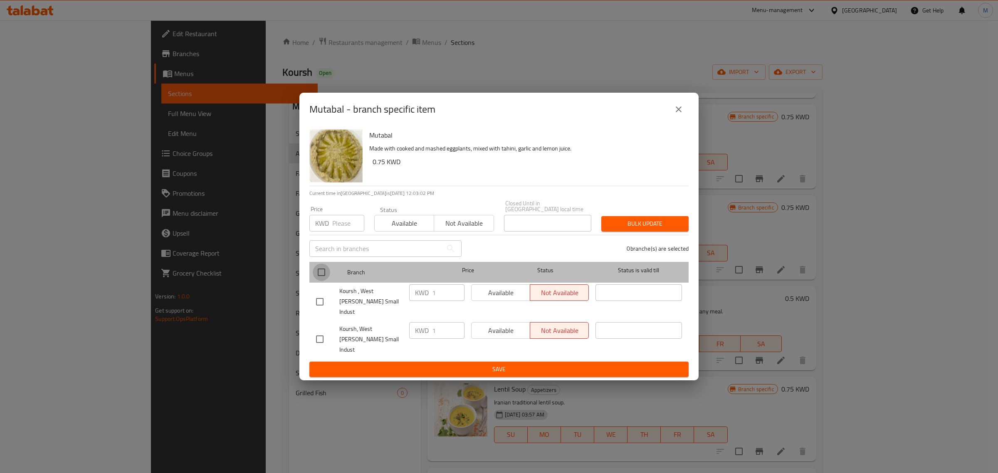
click at [321, 280] on input "checkbox" at bounding box center [321, 272] width 17 height 17
checkbox input "true"
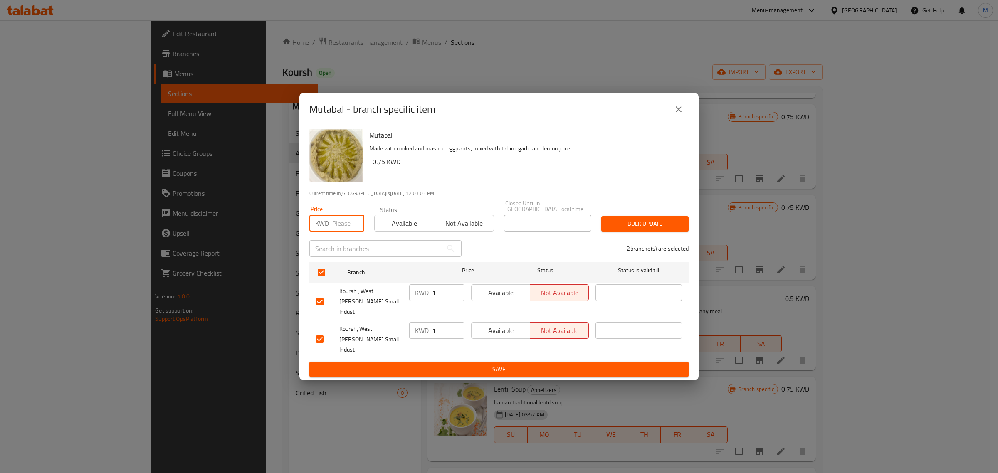
click at [336, 232] on input "number" at bounding box center [348, 223] width 32 height 17
paste input "0.750"
type input "0.750"
click at [640, 232] on button "Bulk update" at bounding box center [644, 223] width 87 height 15
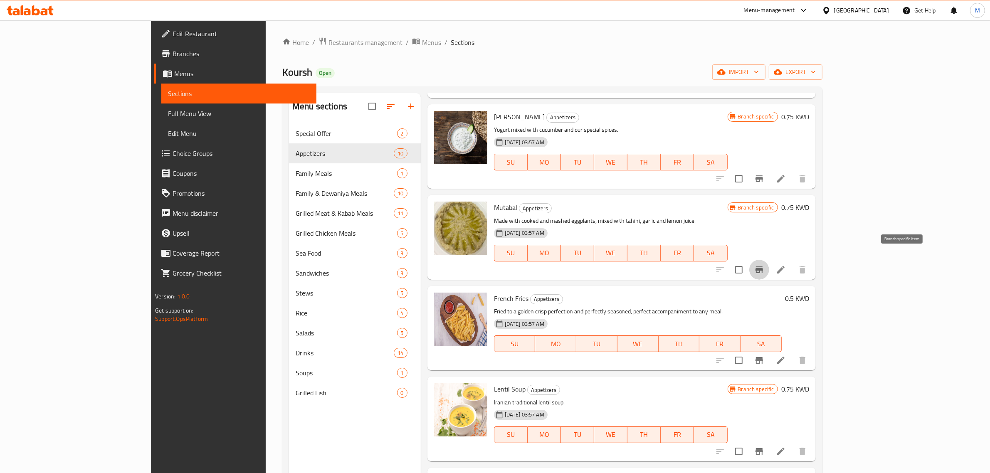
click at [763, 267] on icon "Branch-specific-item" at bounding box center [759, 270] width 7 height 7
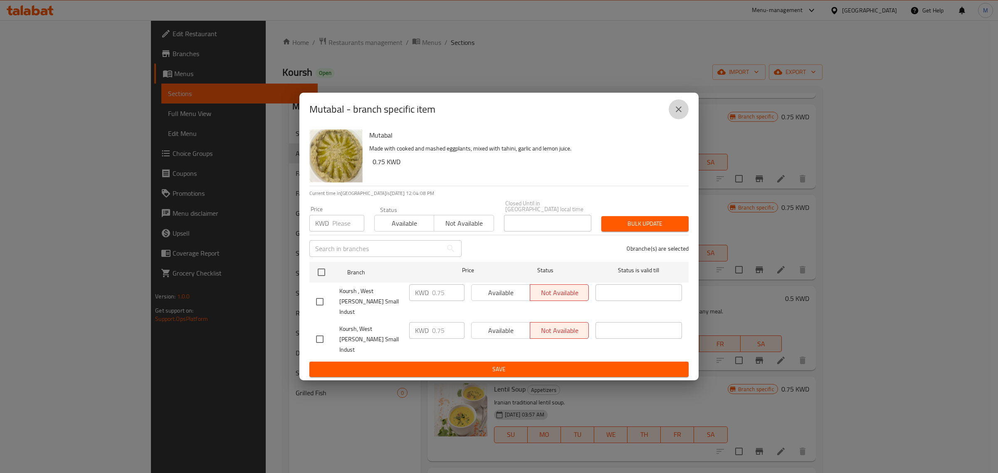
click at [683, 114] on icon "close" at bounding box center [679, 109] width 10 height 10
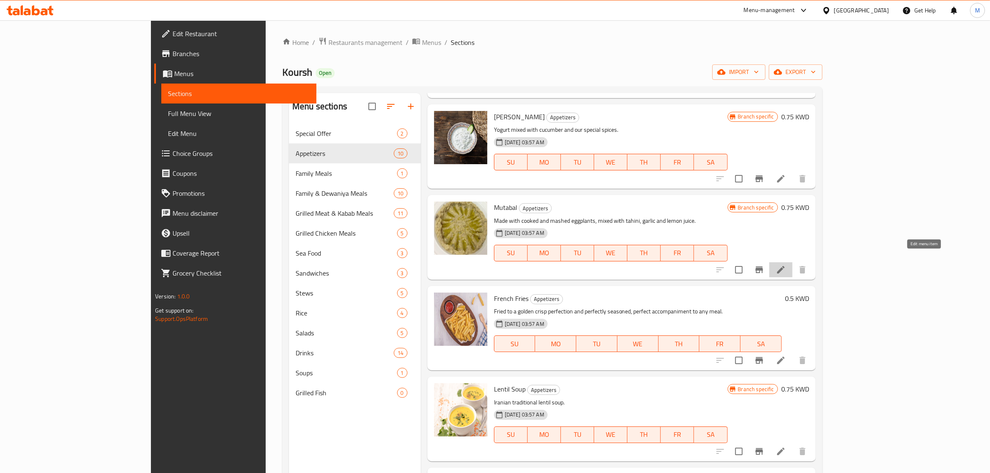
click at [786, 265] on icon at bounding box center [781, 270] width 10 height 10
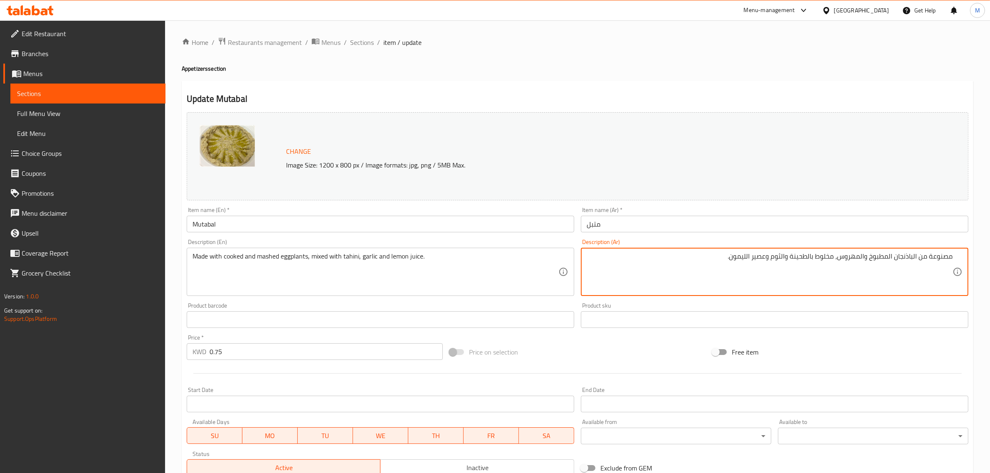
paste textarea "المتبل المدخن مذاق الباذنجان المدخن مع الطحينة تغميسة لذيذة مع كل الوجبات"
paste textarea
type textarea "المتبل المدخن مذاق الباذنجان المدخن مع الطحينة تغميسة لذيذة مع كل الوجبات."
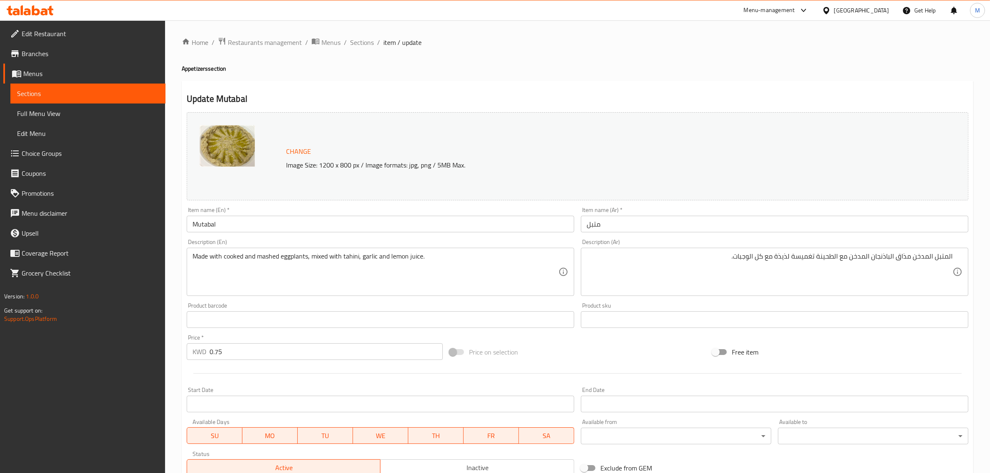
click at [517, 252] on div "Made with cooked and mashed eggplants, mixed with tahini, garlic and lemon juic…" at bounding box center [381, 272] width 388 height 48
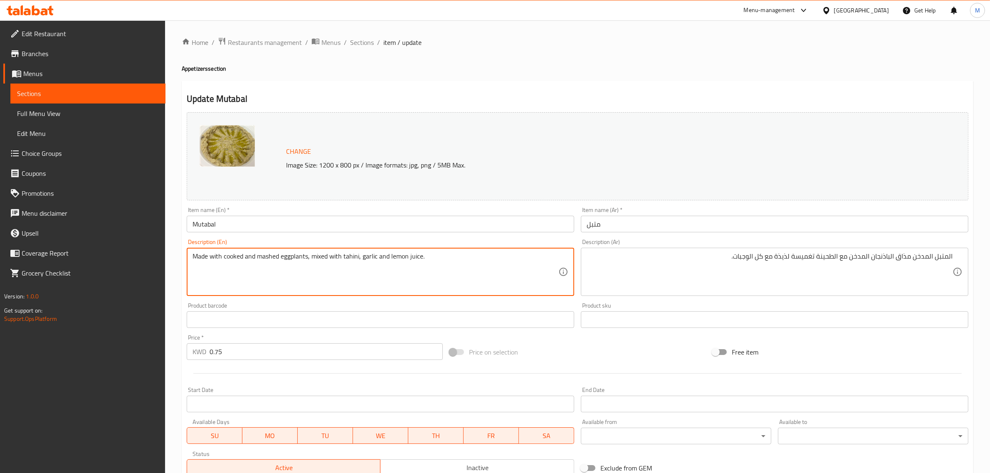
paste textarea "Smoked dip: The taste of smoky eggplant with tahini. A delicious dip with all m…"
type textarea "Smoked dip: The taste of smoky eggplant with tahini. A delicious dip with all m…"
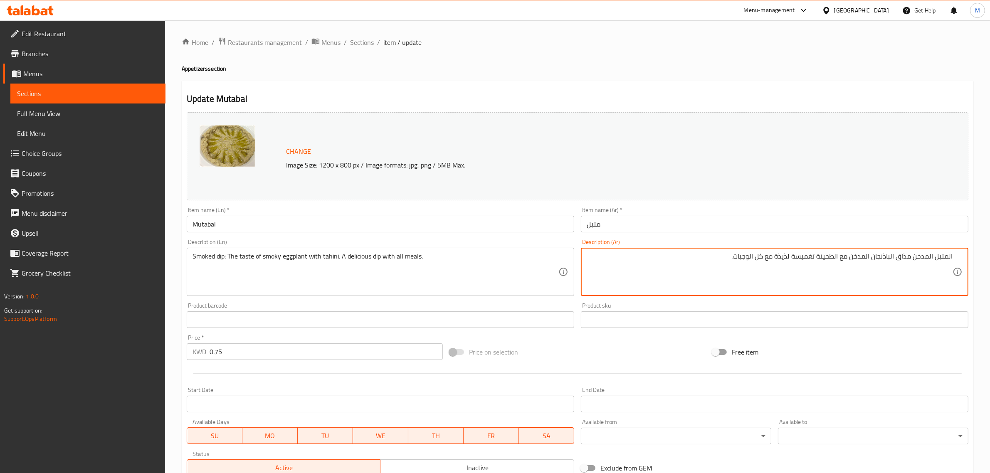
drag, startPoint x: 941, startPoint y: 273, endPoint x: 880, endPoint y: 330, distance: 83.6
click at [880, 330] on div "Product sku Product sku" at bounding box center [775, 315] width 394 height 32
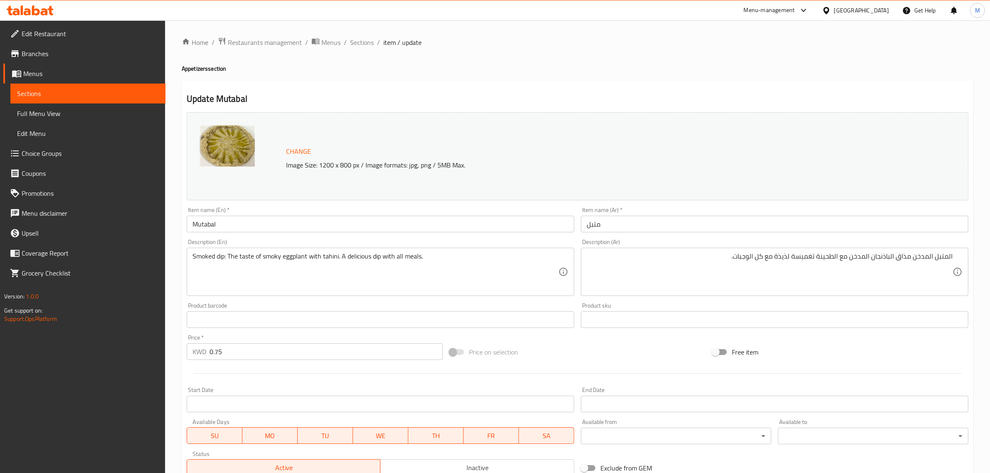
click at [566, 352] on div "Price on selection" at bounding box center [577, 352] width 263 height 22
click at [558, 362] on div "Price on selection" at bounding box center [577, 352] width 263 height 22
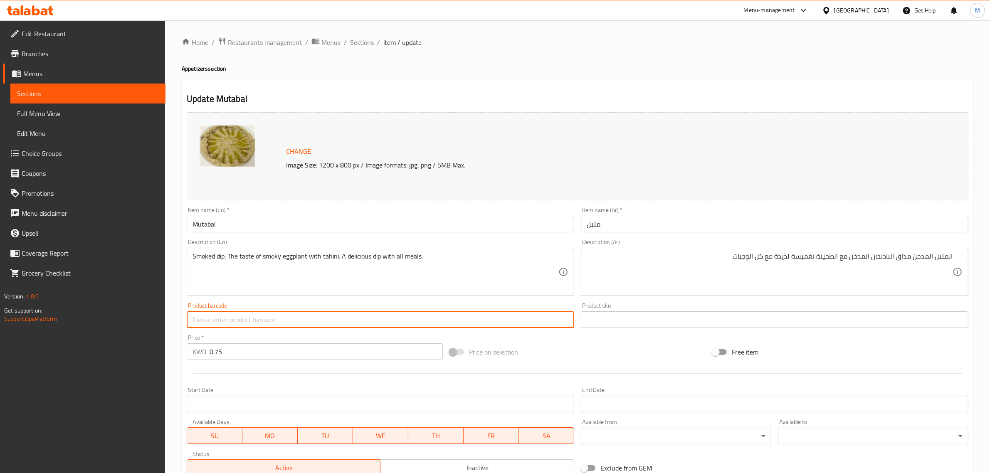
drag, startPoint x: 541, startPoint y: 324, endPoint x: 539, endPoint y: 334, distance: 9.4
drag, startPoint x: 539, startPoint y: 334, endPoint x: 554, endPoint y: 349, distance: 22.3
click at [554, 349] on div "Price on selection" at bounding box center [577, 352] width 263 height 22
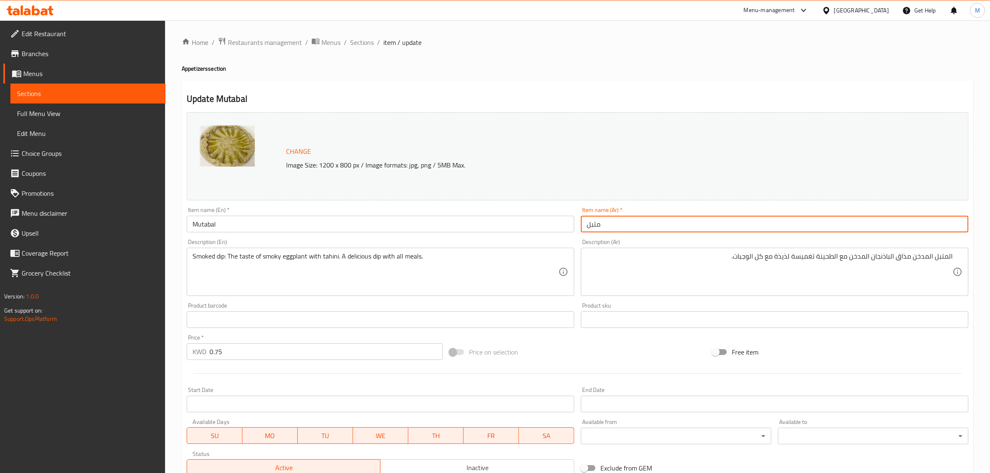
click at [630, 225] on input "متبل" at bounding box center [775, 224] width 388 height 17
click at [294, 225] on input "Mutabal" at bounding box center [381, 224] width 388 height 17
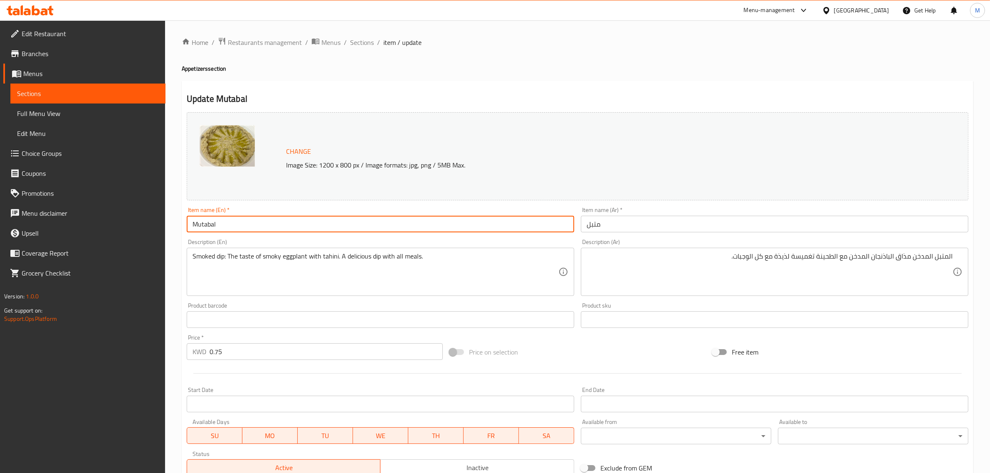
paste input "tabal"
type input "Muttabal"
click at [551, 342] on div "Price on selection" at bounding box center [577, 352] width 263 height 22
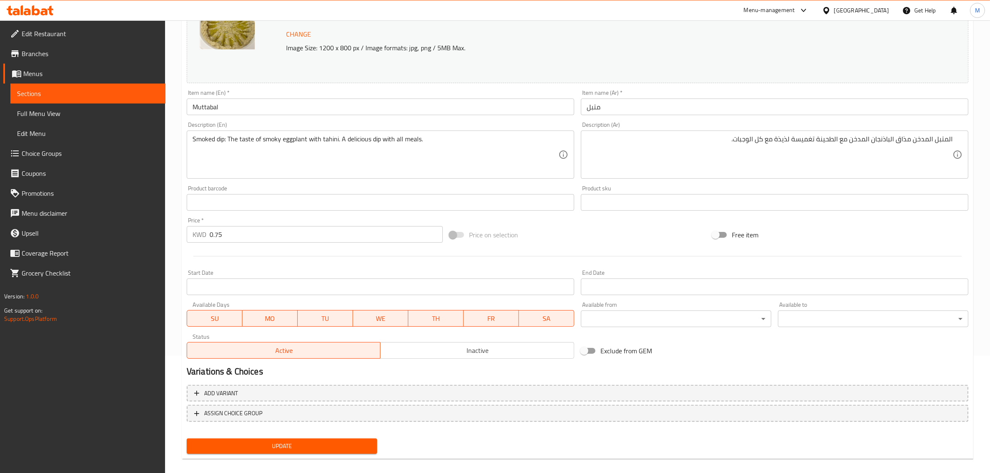
scroll to position [125, 0]
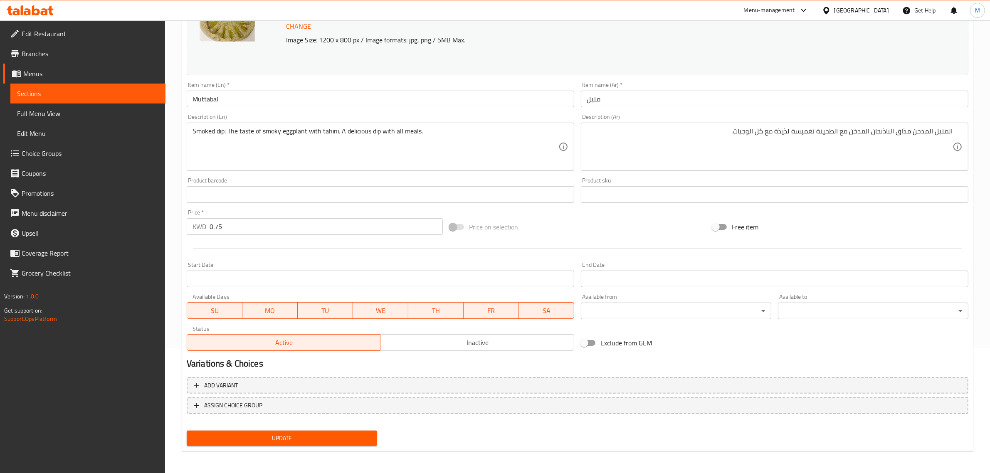
click at [329, 436] on span "Update" at bounding box center [281, 438] width 177 height 10
click at [445, 433] on div "Update" at bounding box center [577, 439] width 788 height 22
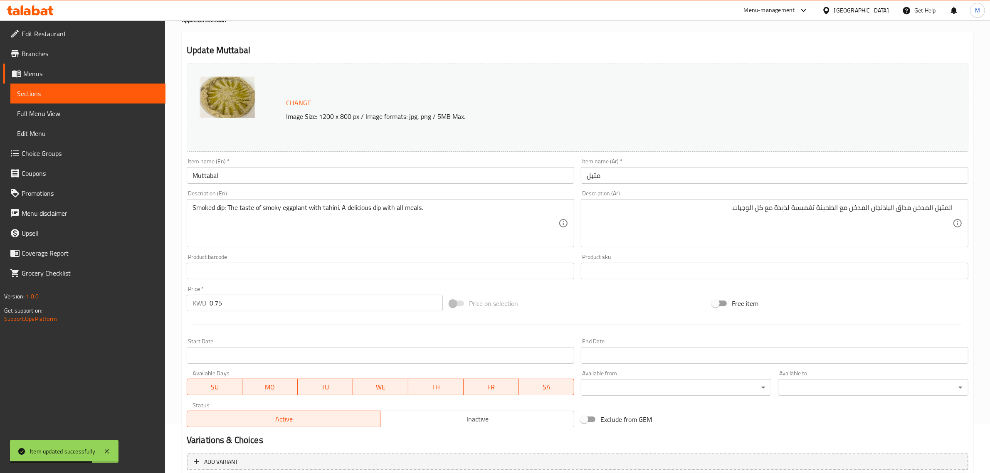
scroll to position [0, 0]
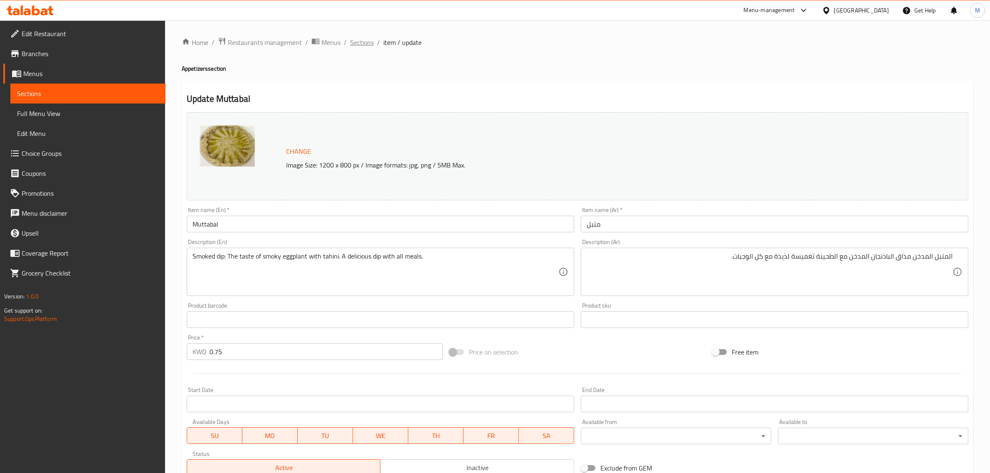
click at [369, 46] on span "Sections" at bounding box center [362, 42] width 24 height 10
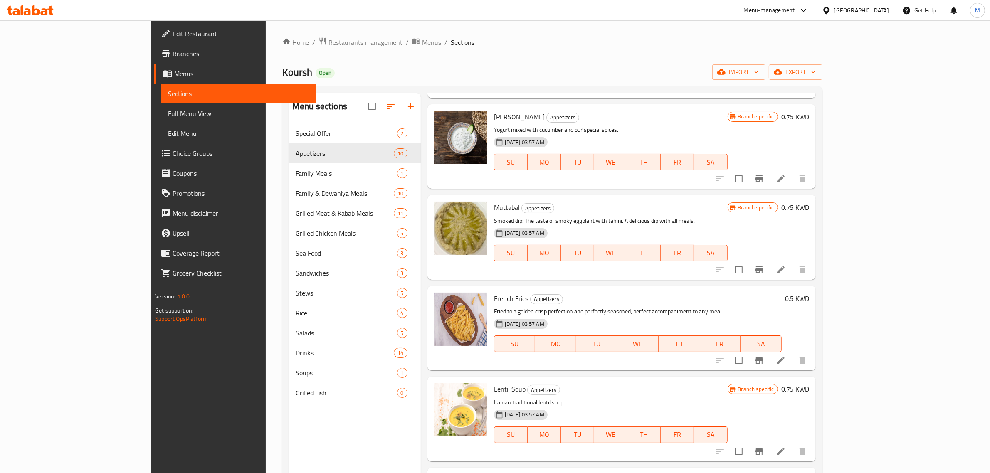
scroll to position [260, 0]
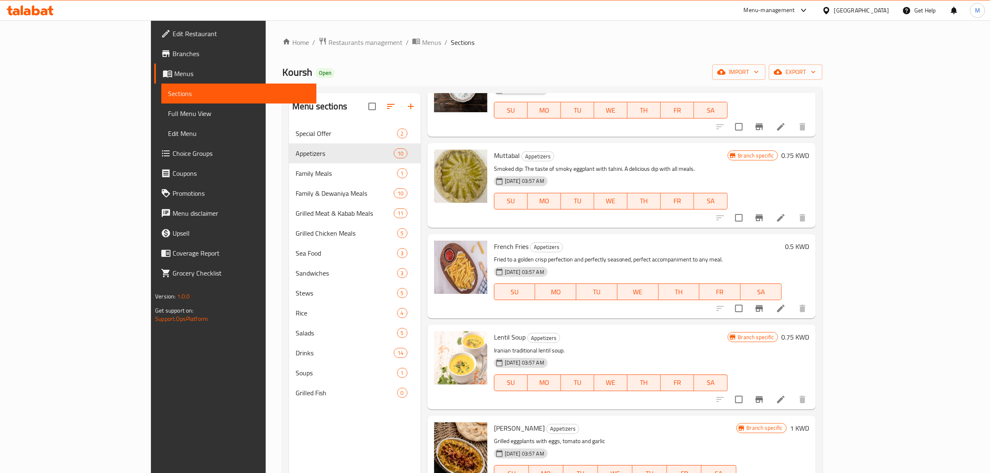
click at [664, 306] on div "French Fries Appetizers Fried to a golden crisp perfection and perfectly season…" at bounding box center [622, 276] width 388 height 84
click at [729, 255] on p "Fried to a golden crisp perfection and perfectly seasoned, perfect accompanimen…" at bounding box center [638, 260] width 288 height 10
click at [772, 264] on div "[DATE] 03:57 AM SU MO TU WE TH FR SA" at bounding box center [638, 286] width 294 height 45
click at [786, 304] on icon at bounding box center [781, 309] width 10 height 10
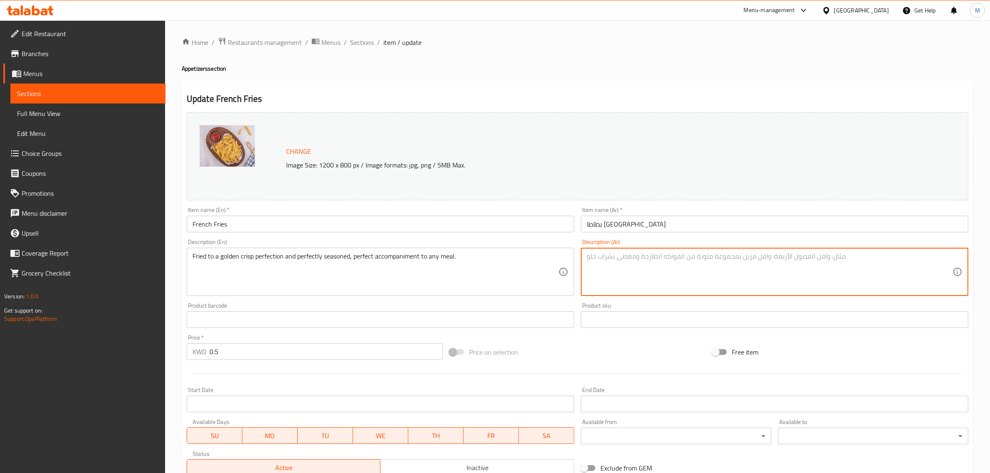
click at [739, 269] on textarea at bounding box center [770, 272] width 366 height 40
paste textarea "مقلية حتى تصبح ذهبية اللون ومقرمشة ومتبلة بشكل مثالي، مثالية لتقديمها مع أي وجبة"
type textarea "مقلية حتى تصبح ذهبية اللون ومقرمشة ومتبلة بشكل مثالي، مثالية لتقديمها مع أي وجب…"
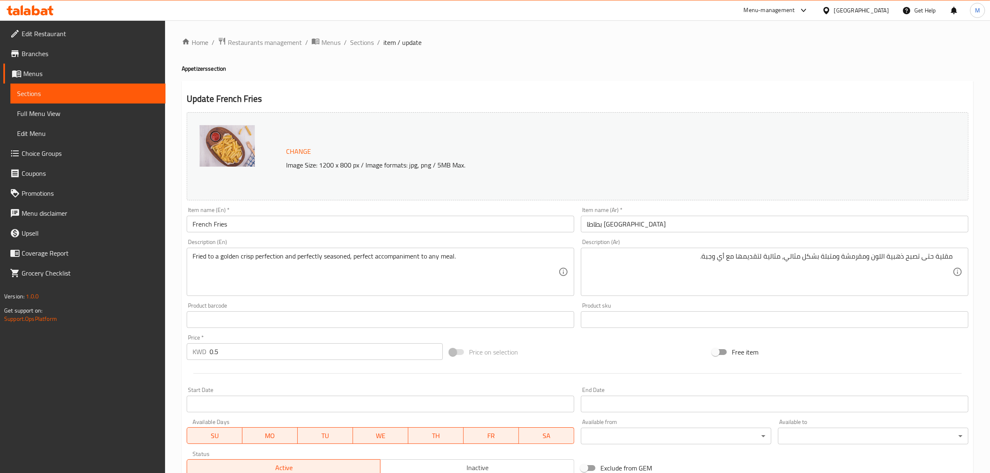
click at [604, 348] on div "Price on selection" at bounding box center [577, 352] width 263 height 22
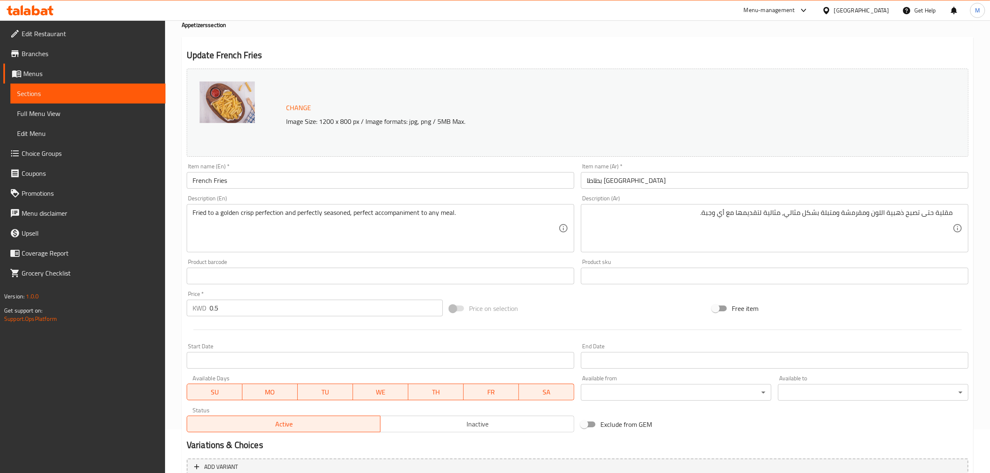
scroll to position [125, 0]
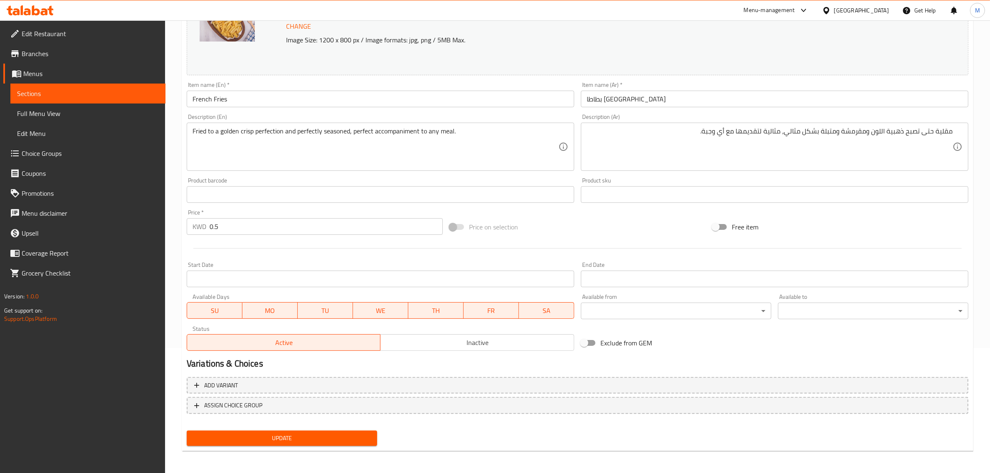
click at [304, 433] on span "Update" at bounding box center [281, 438] width 177 height 10
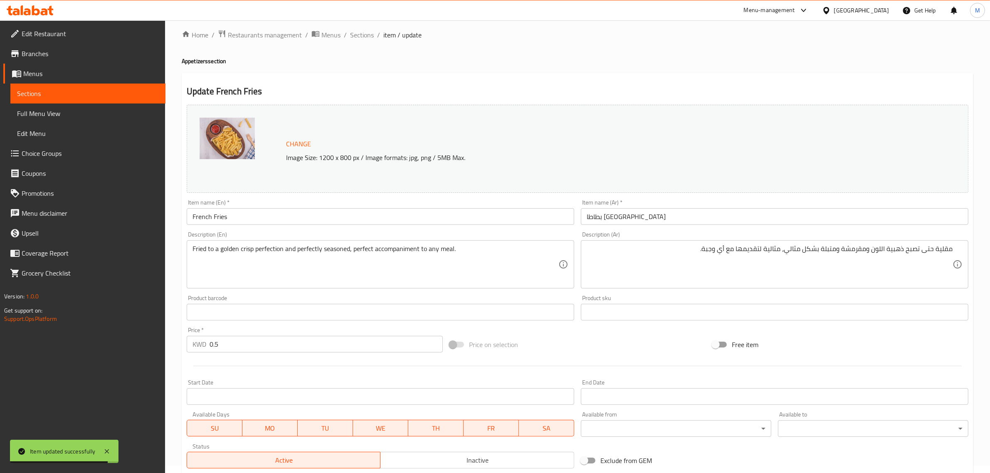
scroll to position [0, 0]
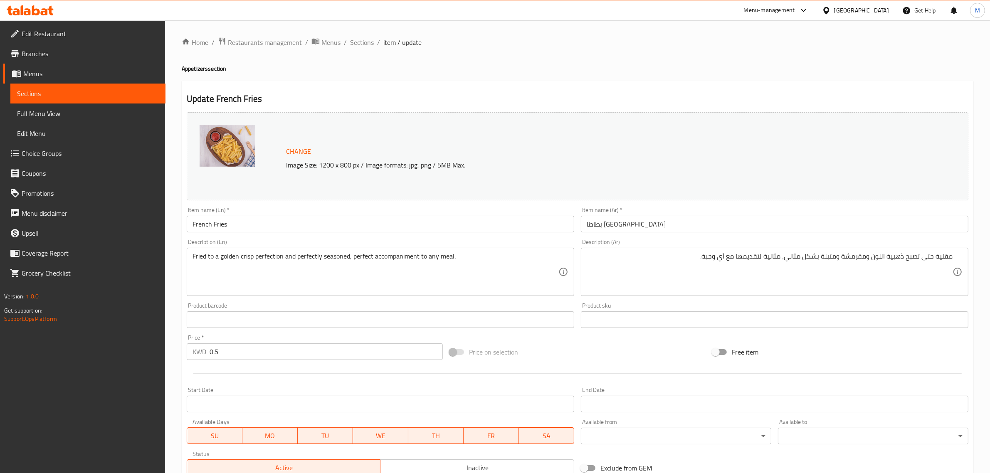
click at [389, 96] on h2 "Update French Fries" at bounding box center [578, 99] width 782 height 12
click at [364, 44] on span "Sections" at bounding box center [362, 42] width 24 height 10
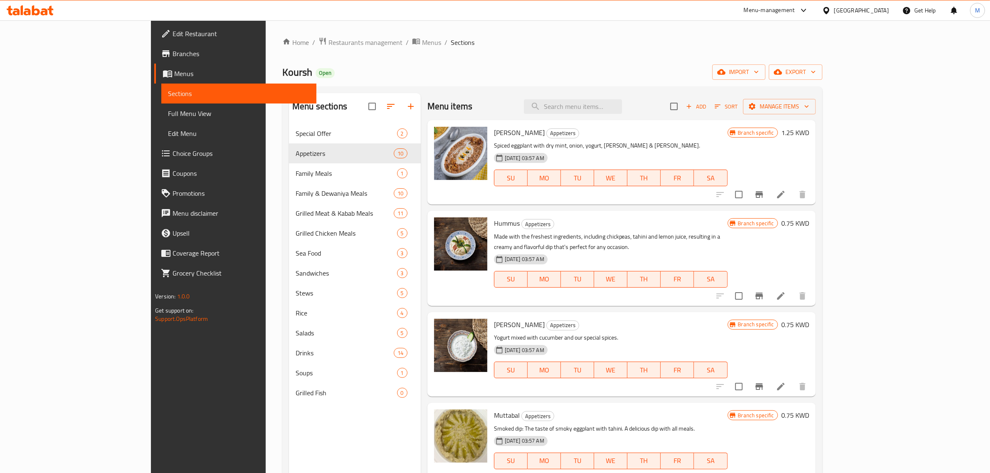
click at [708, 316] on div "Masta Khiar Appetizers Yogurt mixed with cucumber and our special spices. [DATE…" at bounding box center [611, 355] width 240 height 78
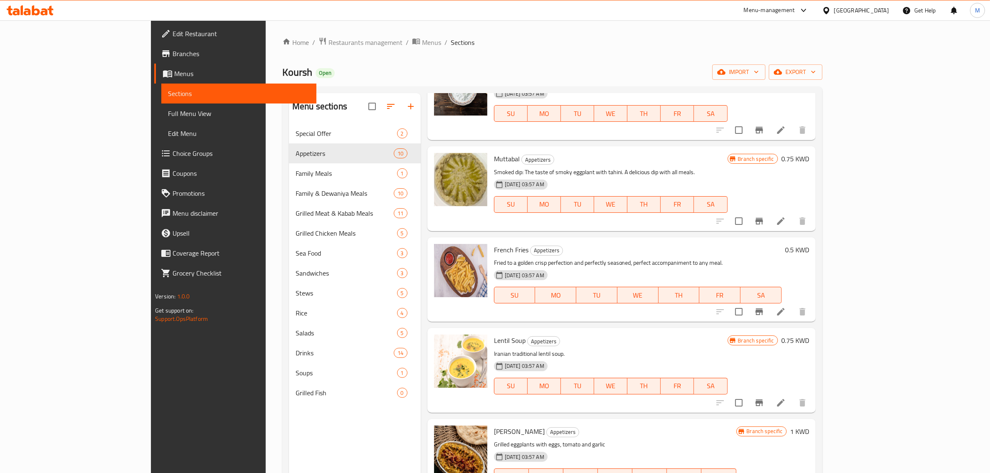
click at [721, 335] on h6 "Lentil Soup Appetizers" at bounding box center [611, 341] width 234 height 12
click at [763, 400] on icon "Branch-specific-item" at bounding box center [759, 403] width 7 height 7
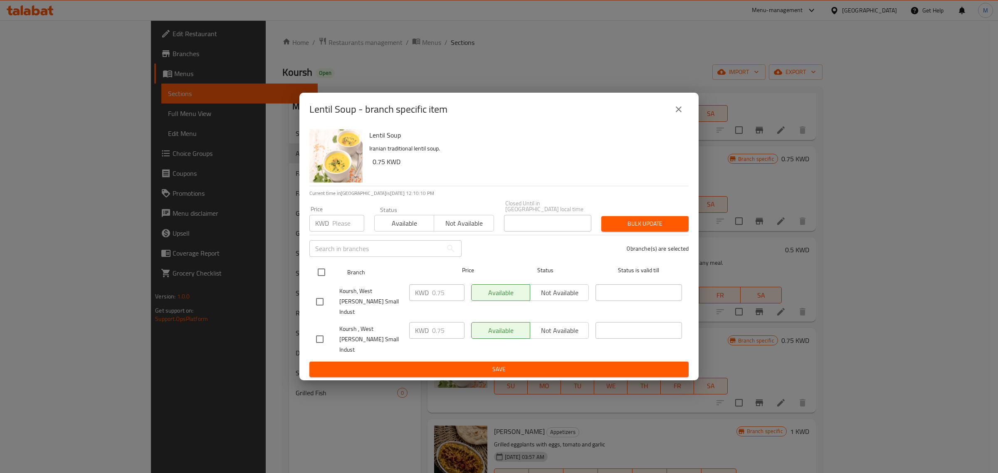
click at [325, 281] on input "checkbox" at bounding box center [321, 272] width 17 height 17
checkbox input "true"
click at [337, 232] on input "number" at bounding box center [348, 223] width 32 height 17
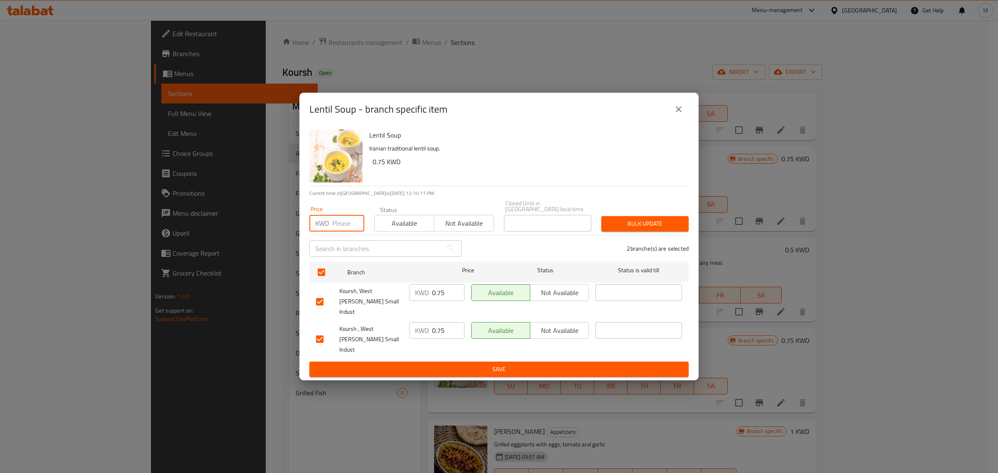
paste input "0.750"
type input "0.750"
click at [642, 229] on span "Bulk update" at bounding box center [645, 224] width 74 height 10
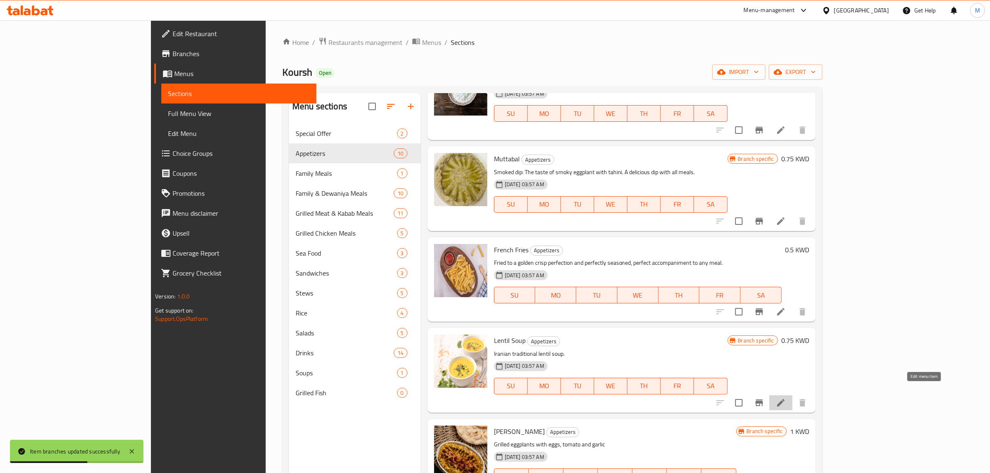
click at [786, 398] on icon at bounding box center [781, 403] width 10 height 10
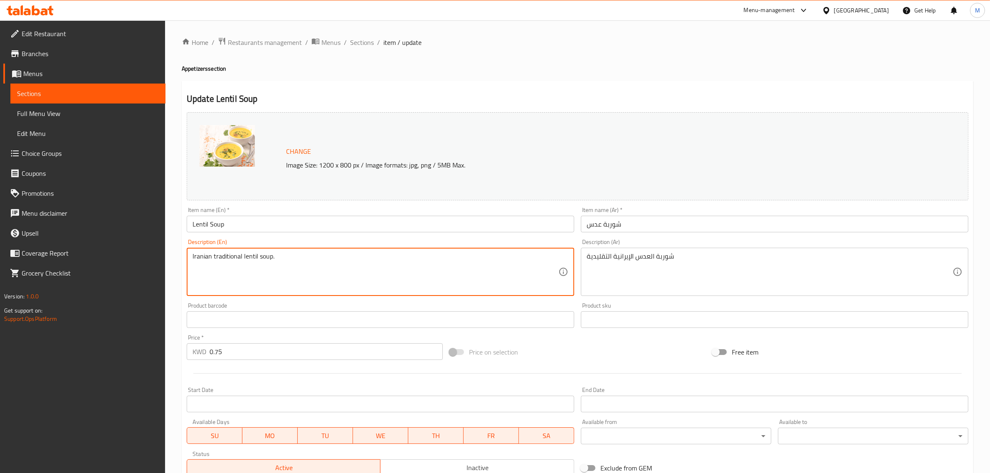
paste textarea
type textarea "Iranian traditional lentil soup."
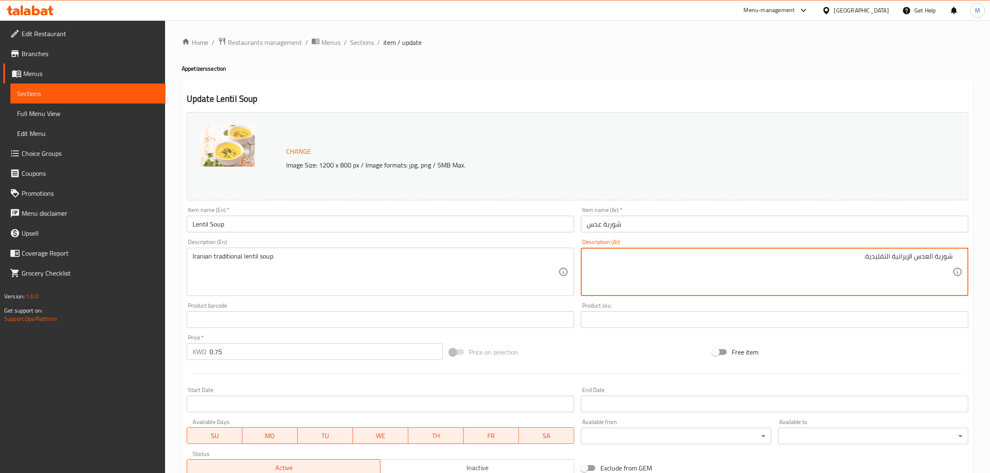
type textarea "شوربة العدس الإيرانية التقليدية."
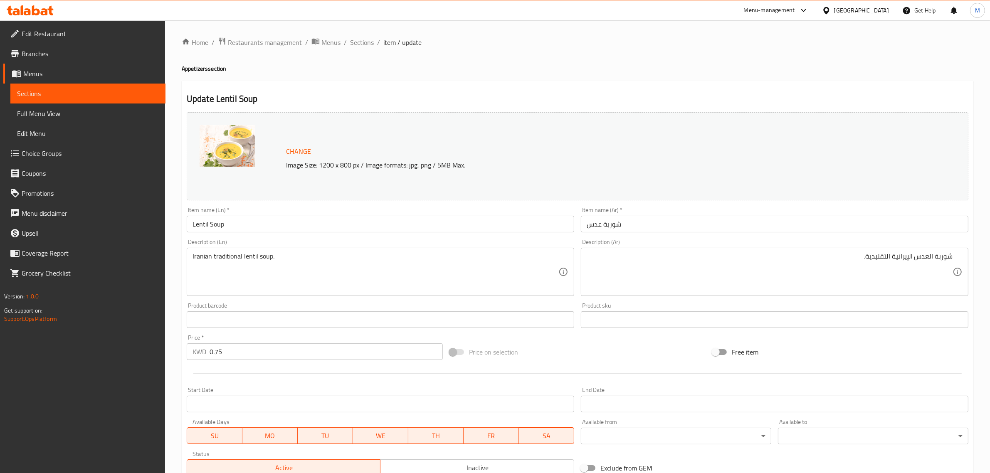
click at [653, 346] on div "Price on selection" at bounding box center [577, 352] width 263 height 22
click at [585, 342] on div "Price on selection" at bounding box center [577, 352] width 263 height 22
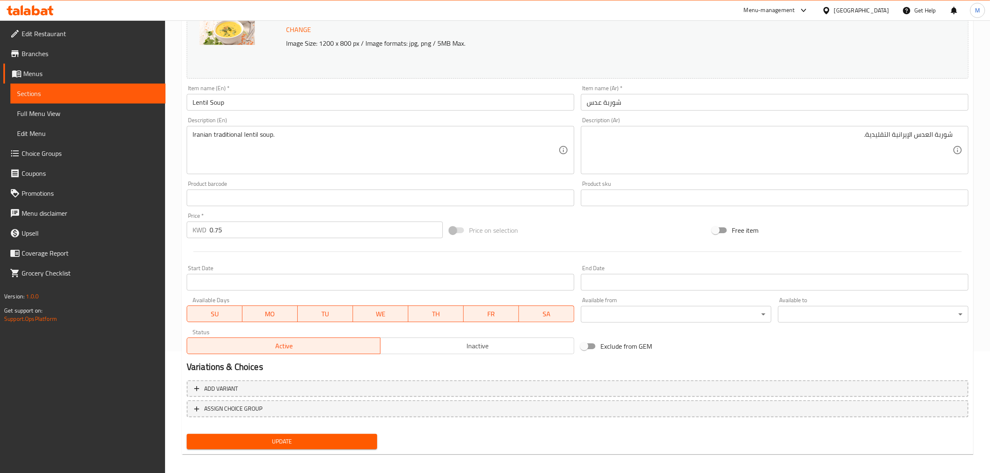
scroll to position [125, 0]
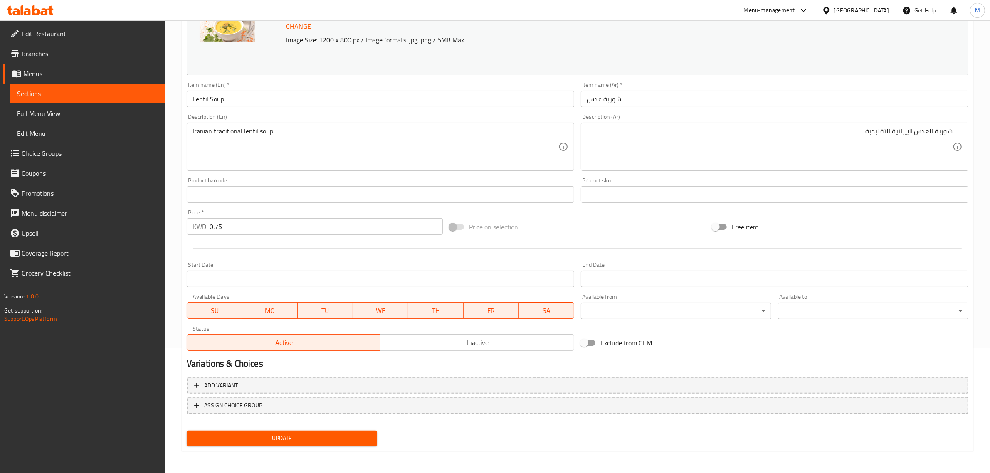
click at [324, 433] on span "Update" at bounding box center [281, 438] width 177 height 10
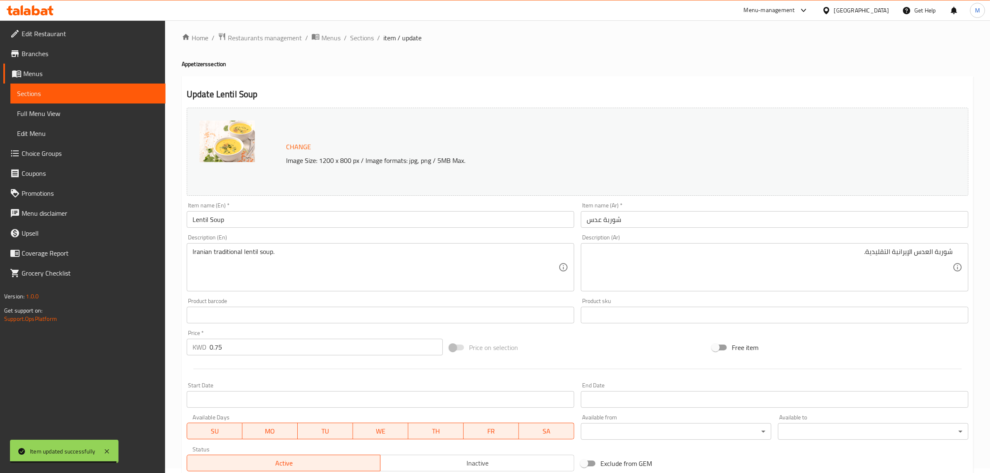
scroll to position [0, 0]
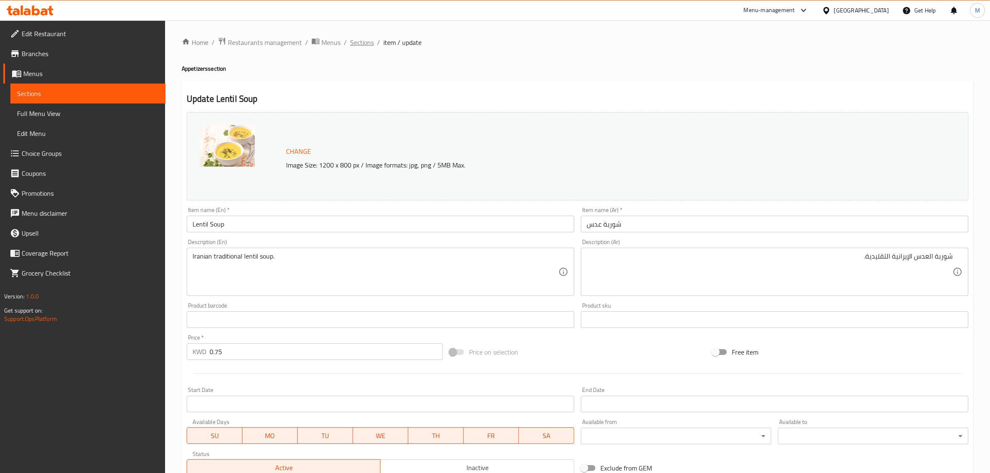
click at [367, 44] on span "Sections" at bounding box center [362, 42] width 24 height 10
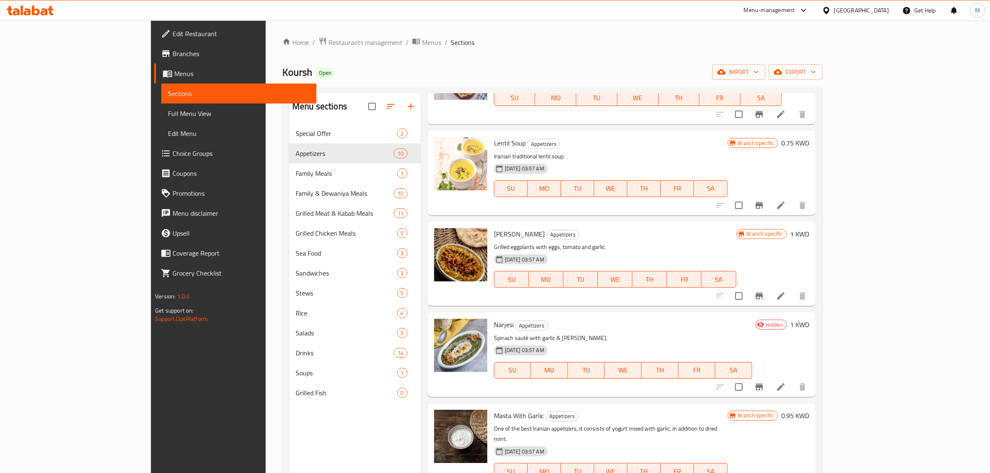
scroll to position [455, 0]
click at [748, 286] on input "checkbox" at bounding box center [738, 294] width 17 height 17
checkbox input "true"
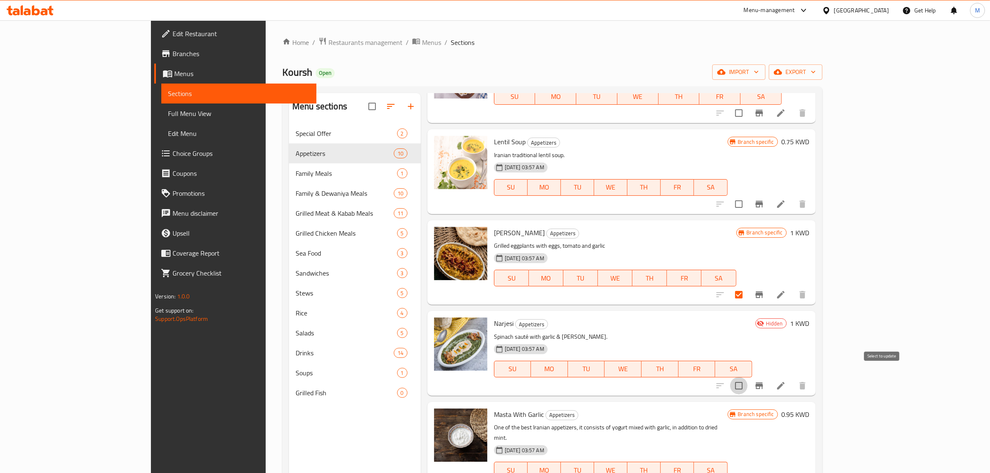
click at [748, 377] on input "checkbox" at bounding box center [738, 385] width 17 height 17
checkbox input "true"
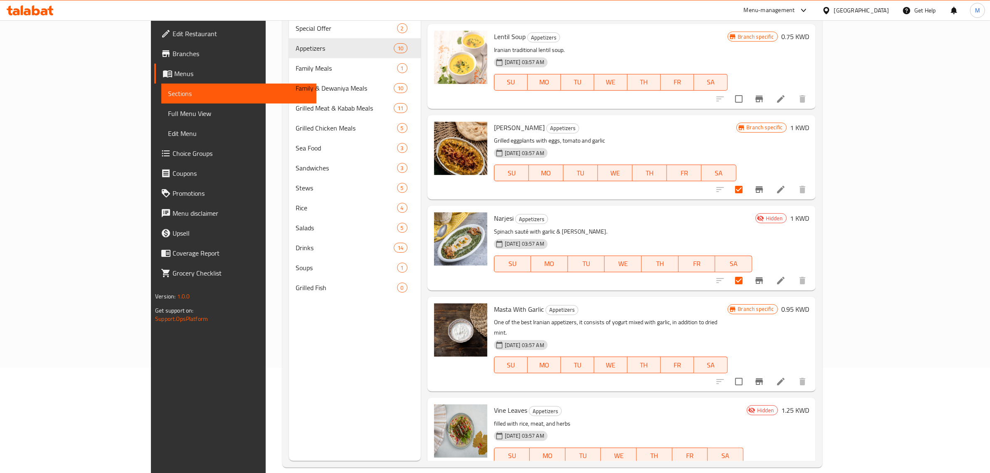
scroll to position [117, 0]
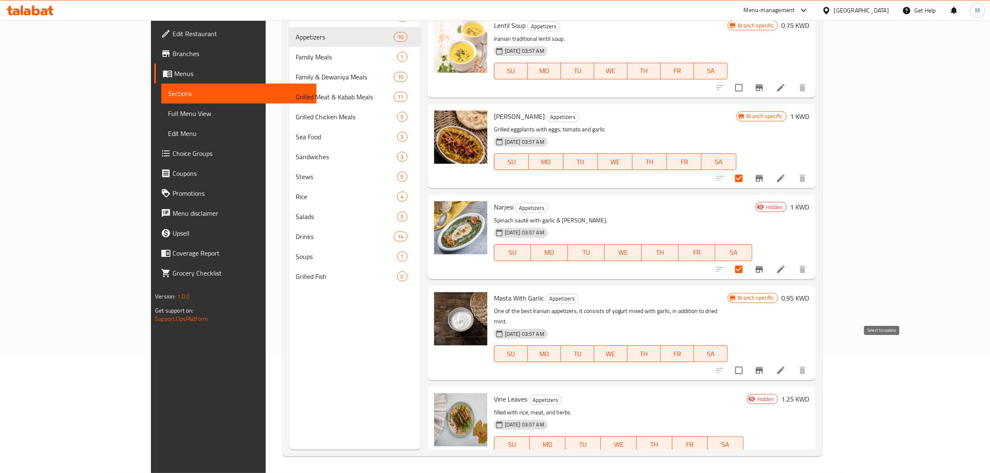
click at [748, 362] on input "checkbox" at bounding box center [738, 370] width 17 height 17
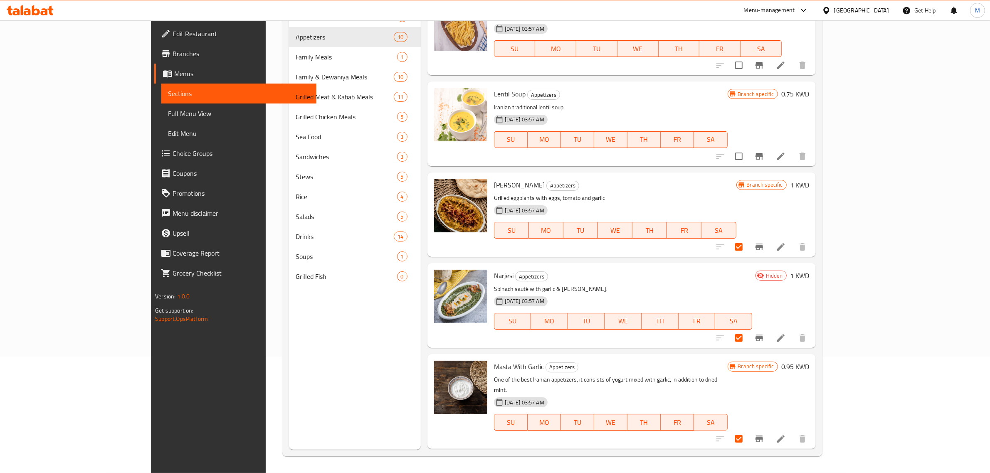
scroll to position [455, 0]
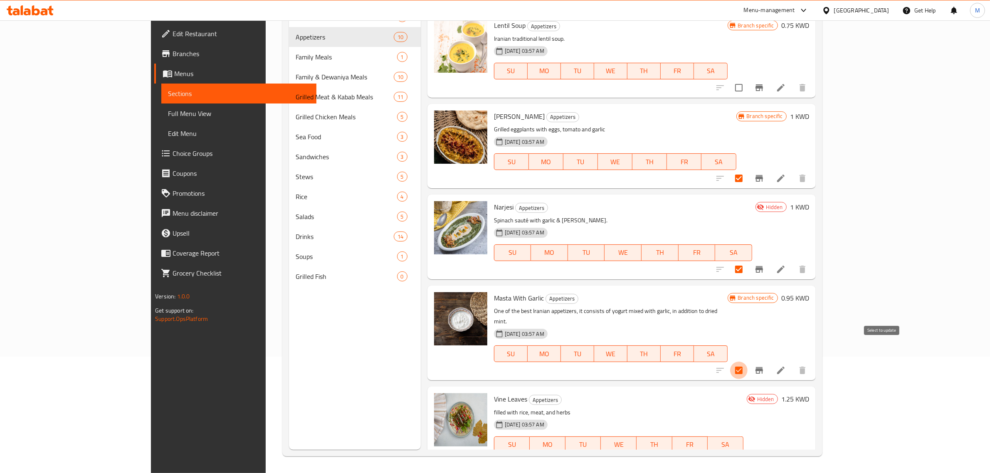
click at [748, 362] on input "checkbox" at bounding box center [738, 370] width 17 height 17
checkbox input "false"
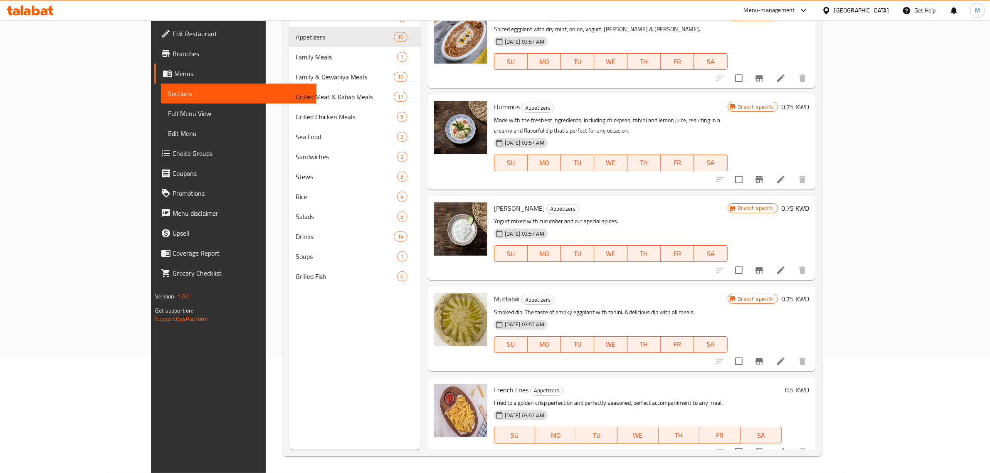
scroll to position [0, 0]
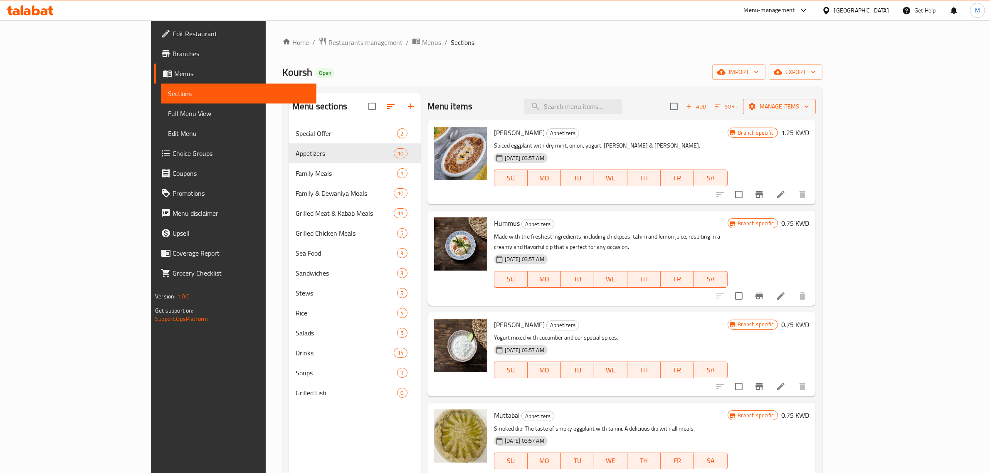
click at [809, 107] on span "Manage items" at bounding box center [779, 106] width 59 height 10
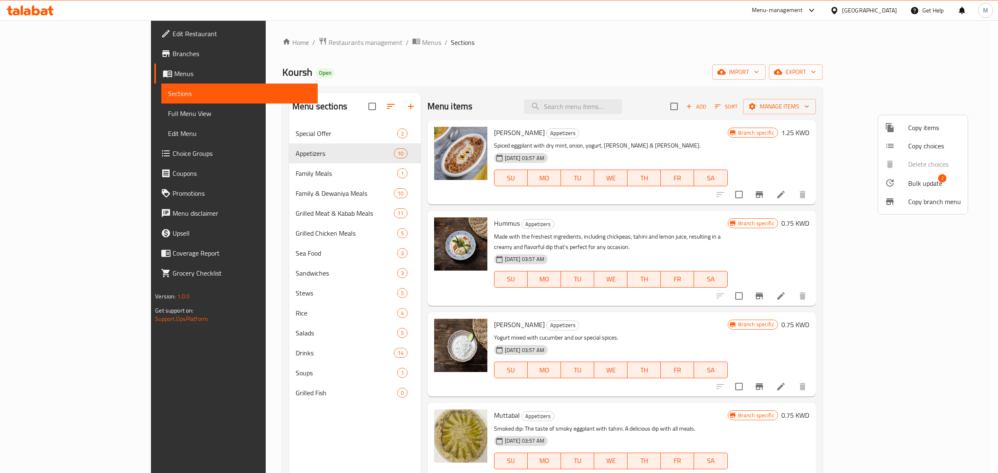
click at [912, 185] on span "Bulk update" at bounding box center [925, 183] width 34 height 10
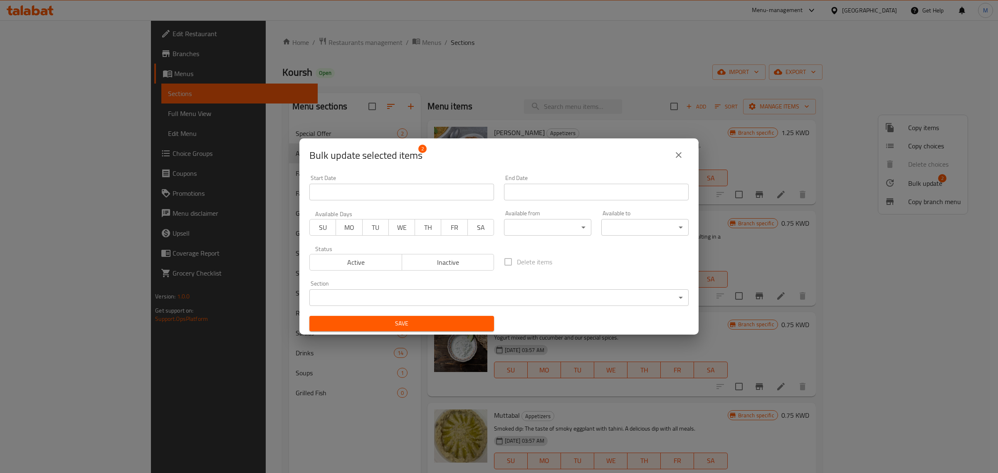
click at [446, 261] on span "Inactive" at bounding box center [448, 263] width 86 height 12
click at [447, 322] on span "Save" at bounding box center [401, 324] width 171 height 10
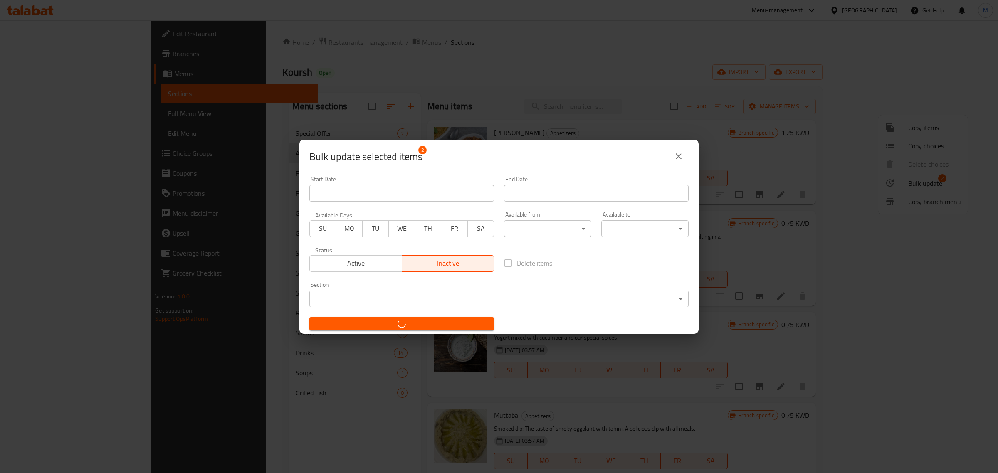
checkbox input "false"
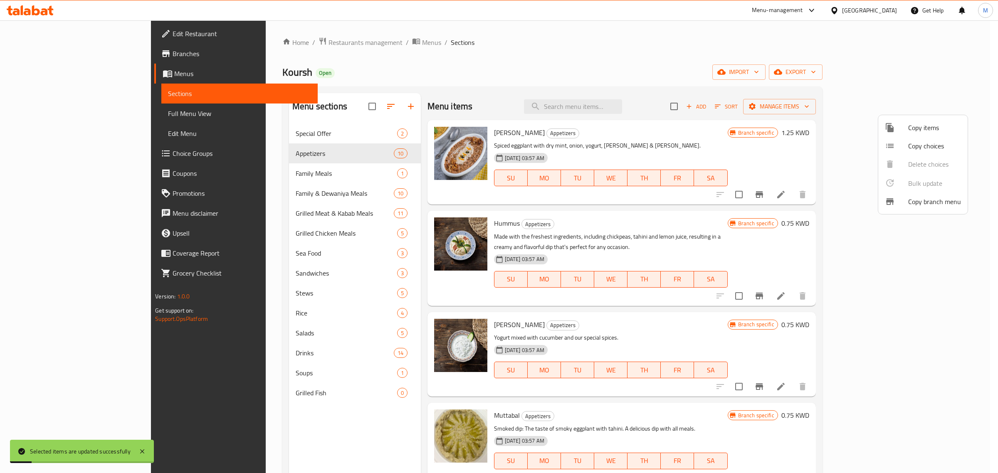
click at [861, 108] on div at bounding box center [499, 236] width 998 height 473
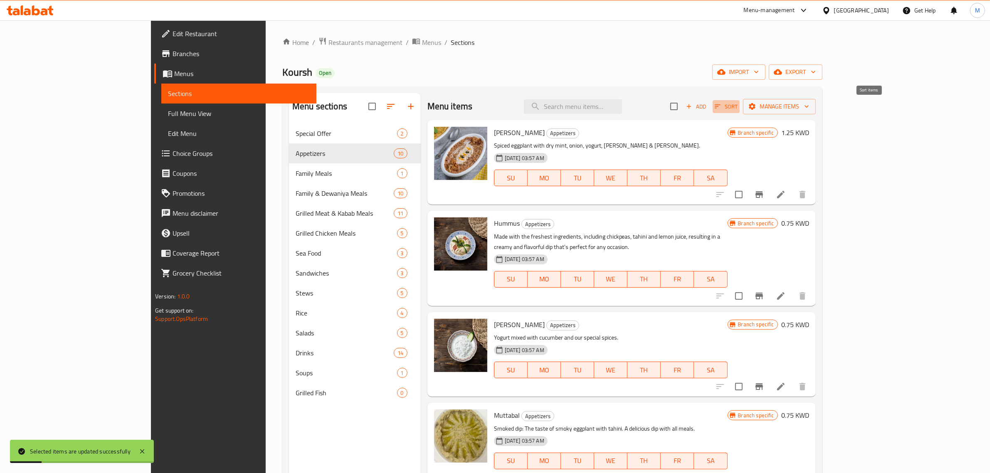
click at [722, 108] on icon "button" at bounding box center [717, 106] width 7 height 7
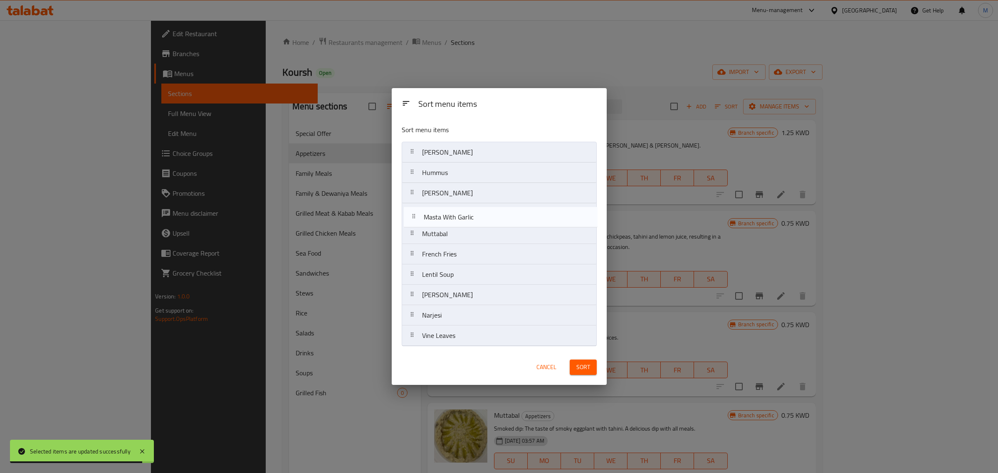
drag, startPoint x: 479, startPoint y: 321, endPoint x: 481, endPoint y: 220, distance: 100.7
click at [481, 220] on nav "[PERSON_NAME] Hummus Masta Khiar Muttabal French Fries Lentil Soup [PERSON_NAME…" at bounding box center [499, 244] width 195 height 205
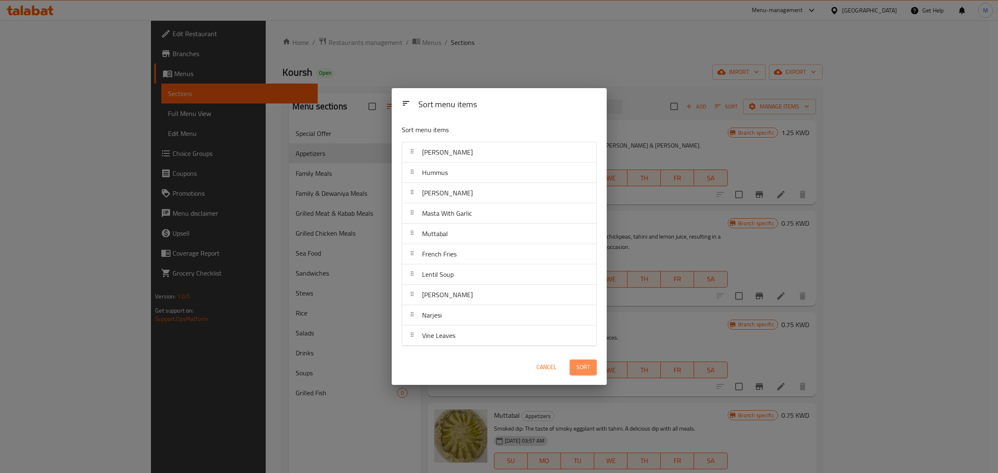
click at [590, 367] on button "Sort" at bounding box center [583, 367] width 27 height 15
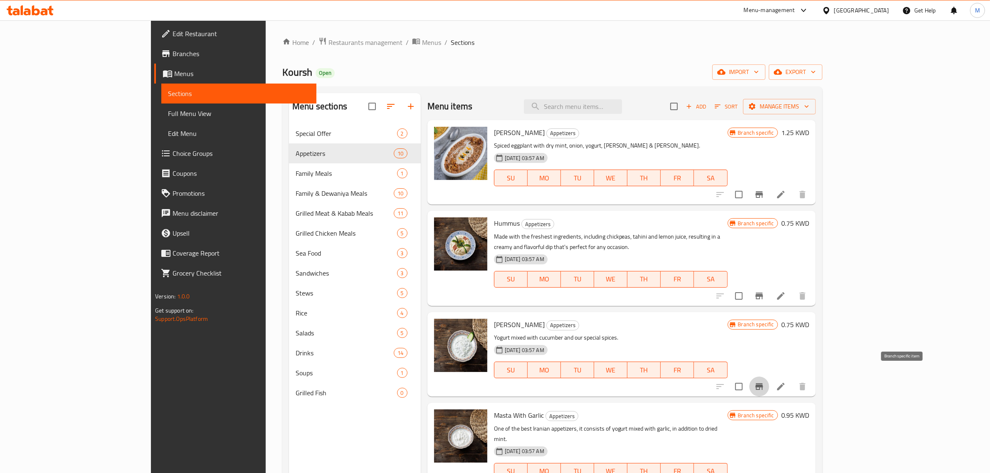
click at [764, 382] on icon "Branch-specific-item" at bounding box center [759, 387] width 10 height 10
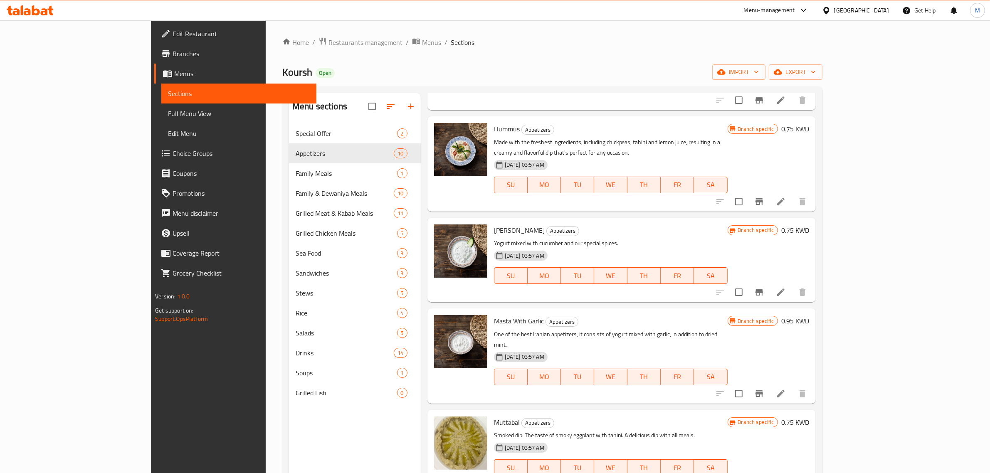
scroll to position [104, 0]
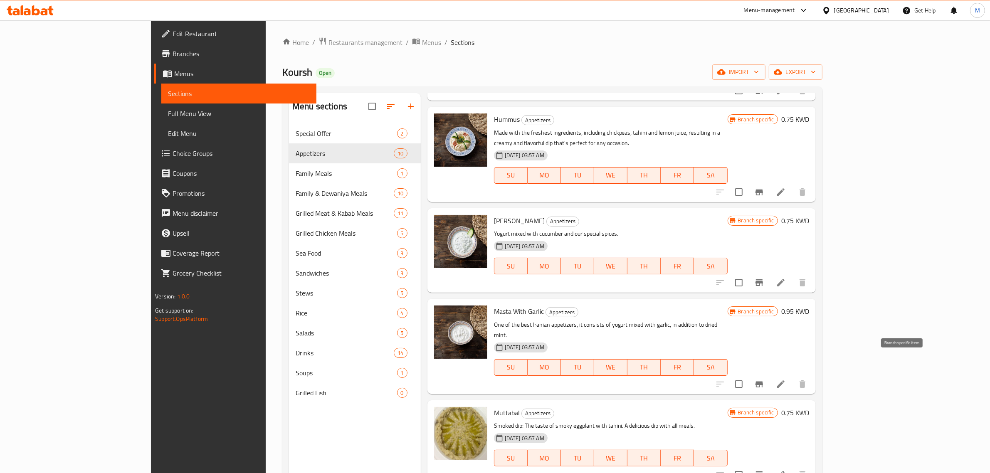
click at [764, 379] on icon "Branch-specific-item" at bounding box center [759, 384] width 10 height 10
drag, startPoint x: 862, startPoint y: 310, endPoint x: 870, endPoint y: 316, distance: 10.7
click at [728, 320] on p "One of the best Iranian appetizers, it consists of yogurt mixed with garlic, in…" at bounding box center [611, 330] width 234 height 21
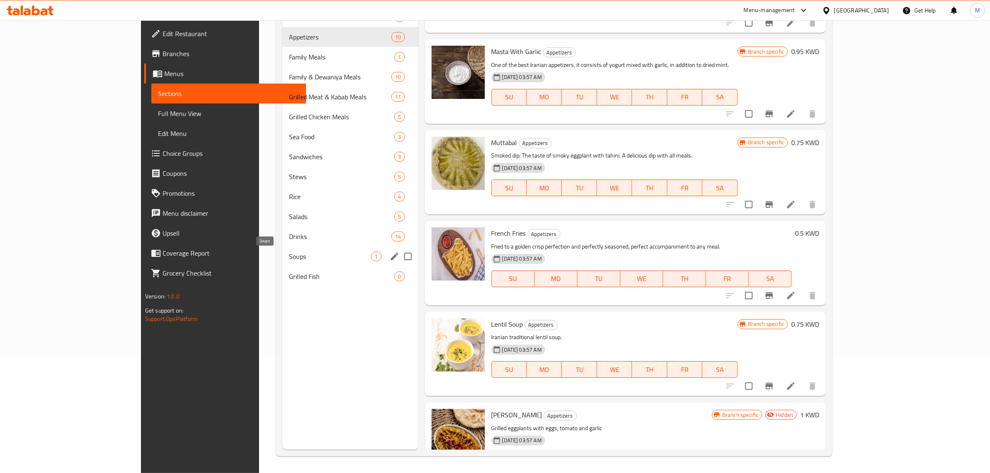
scroll to position [65, 0]
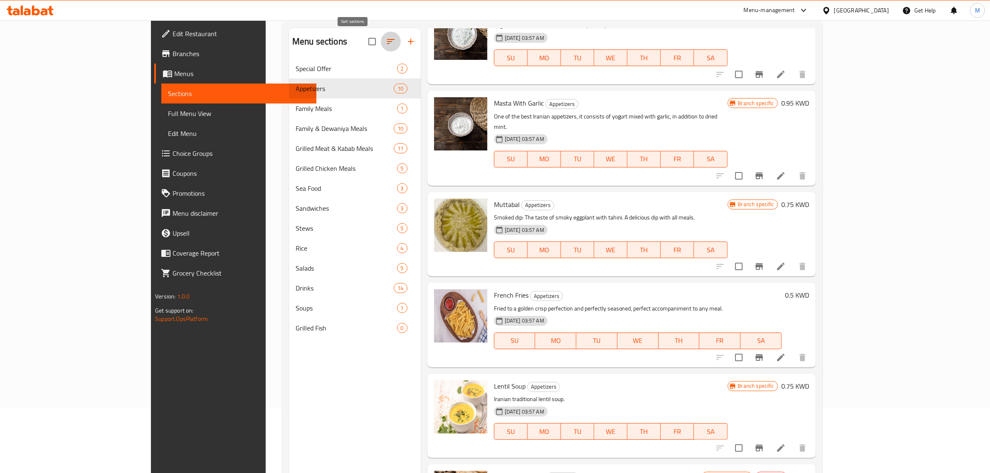
click at [387, 40] on icon "button" at bounding box center [390, 41] width 7 height 5
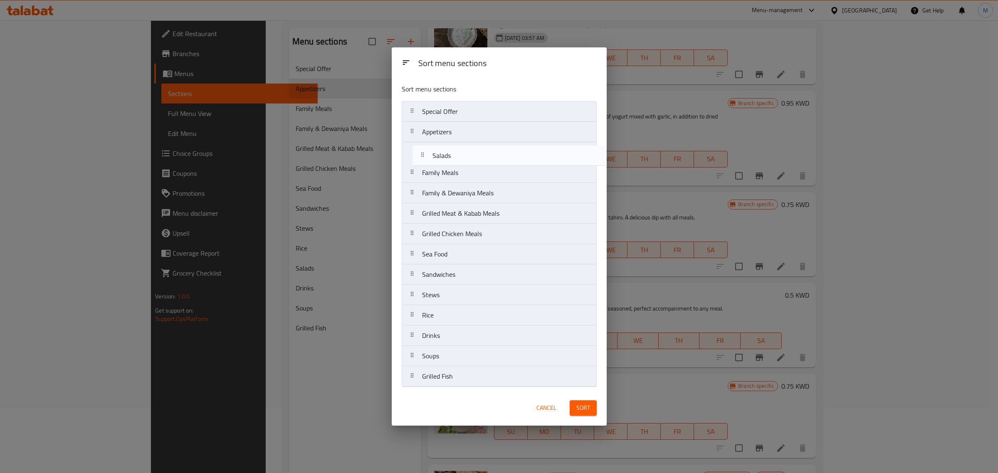
drag, startPoint x: 416, startPoint y: 317, endPoint x: 426, endPoint y: 155, distance: 162.9
click at [426, 155] on nav "Special Offer Appetizers Family Meals Family & Dewaniya Meals Grilled Meat & Ka…" at bounding box center [499, 244] width 195 height 286
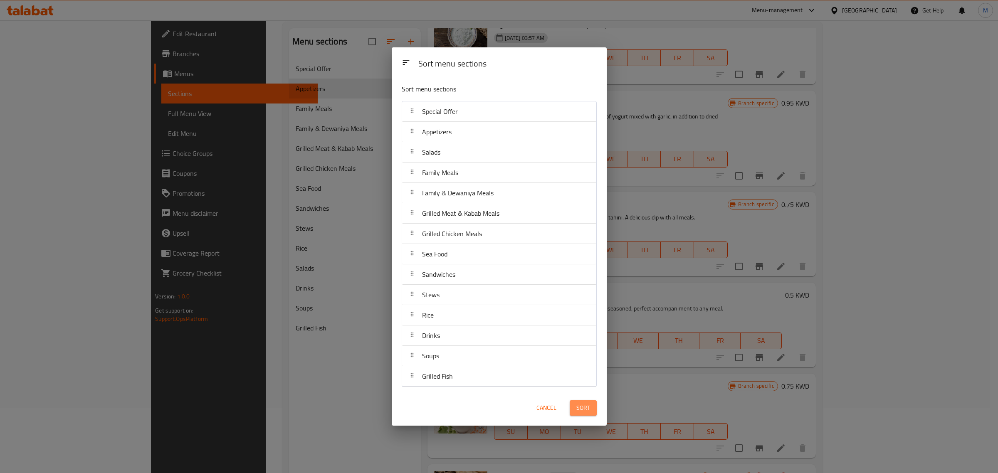
click at [579, 403] on span "Sort" at bounding box center [583, 408] width 14 height 10
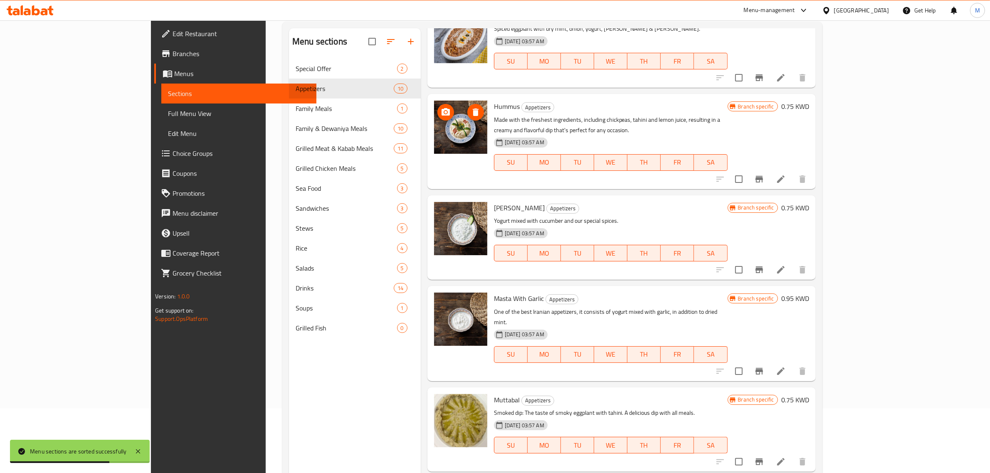
scroll to position [0, 0]
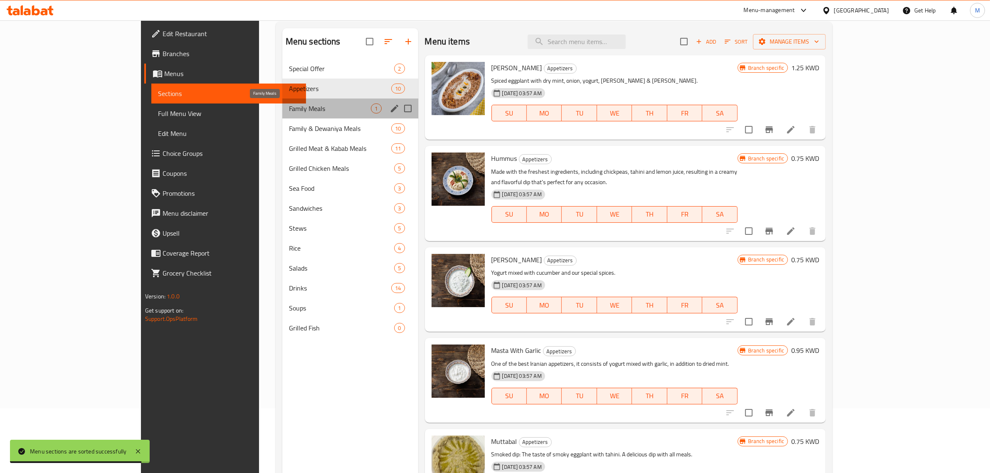
click at [292, 110] on span "Family Meals" at bounding box center [330, 109] width 82 height 10
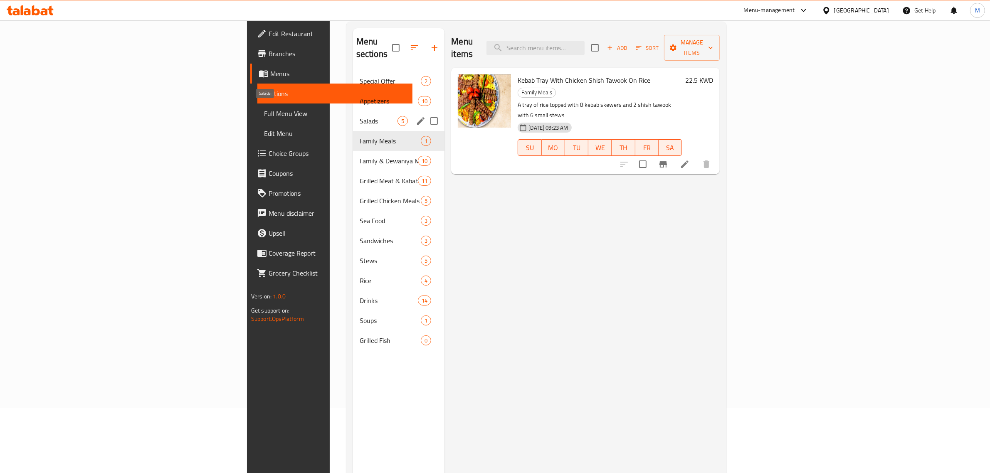
click at [360, 116] on span "Salads" at bounding box center [379, 121] width 38 height 10
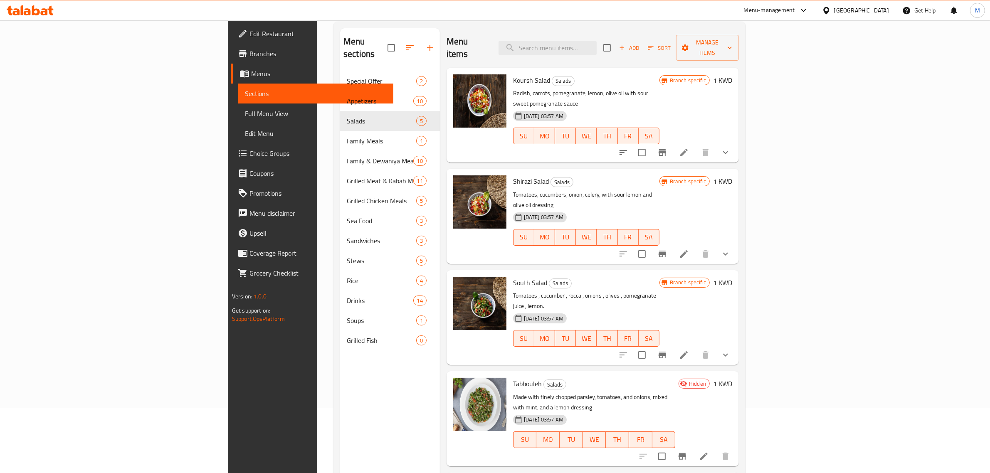
click at [732, 74] on h6 "1 KWD" at bounding box center [722, 80] width 19 height 12
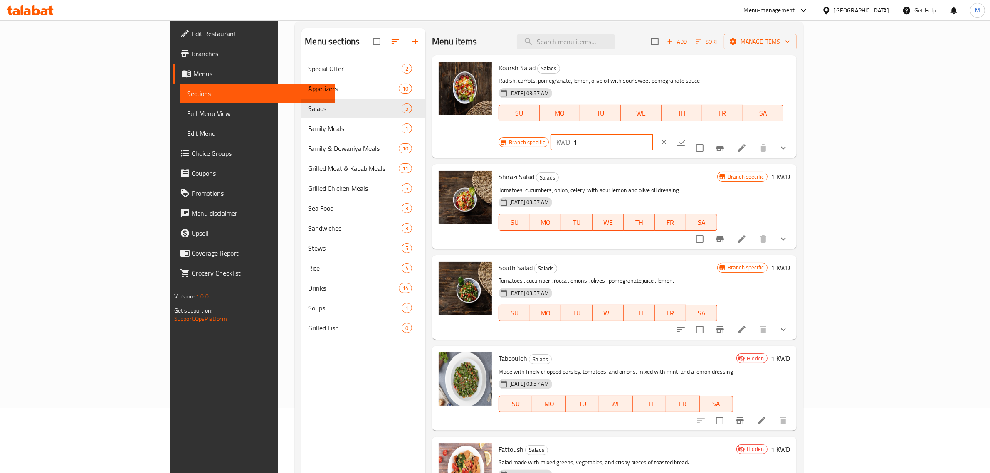
click at [653, 134] on input "1" at bounding box center [613, 142] width 80 height 17
paste input "0.950"
type input "0.950"
click at [687, 138] on icon "ok" at bounding box center [682, 142] width 8 height 8
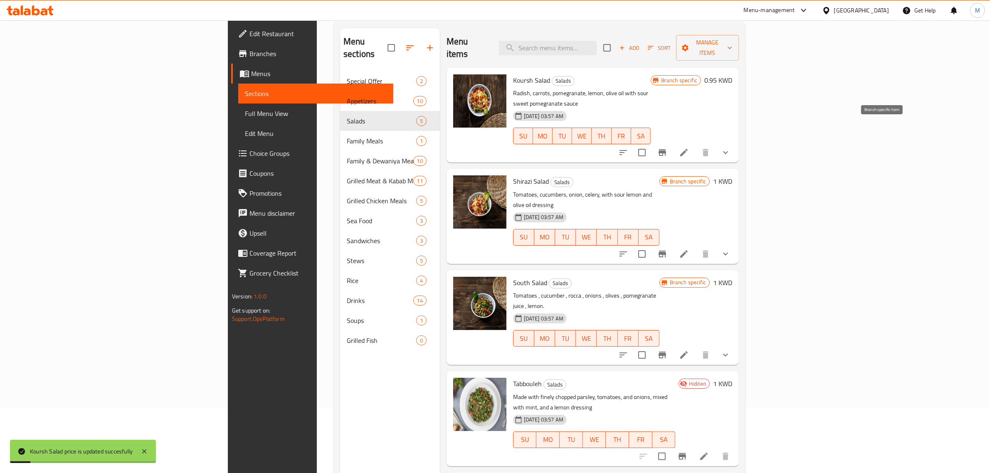
click at [667, 148] on icon "Branch-specific-item" at bounding box center [662, 153] width 10 height 10
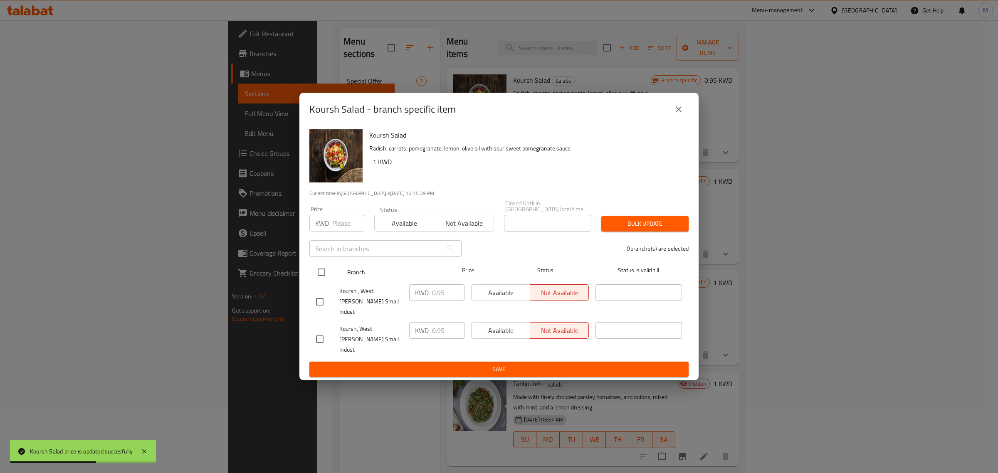
drag, startPoint x: 324, startPoint y: 279, endPoint x: 330, endPoint y: 274, distance: 7.9
click at [325, 279] on input "checkbox" at bounding box center [321, 272] width 17 height 17
checkbox input "true"
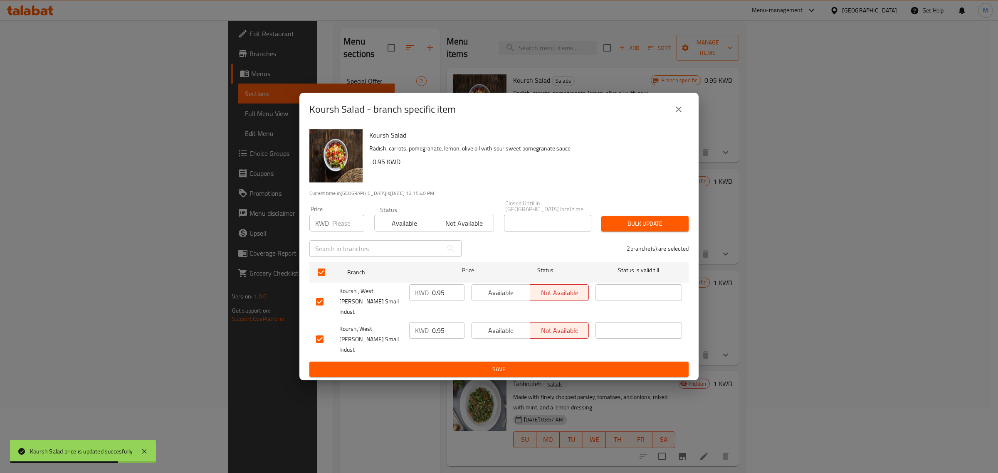
click at [346, 232] on input "number" at bounding box center [348, 223] width 32 height 17
paste input "0.950"
type input "0.950"
click at [638, 229] on span "Bulk update" at bounding box center [645, 224] width 74 height 10
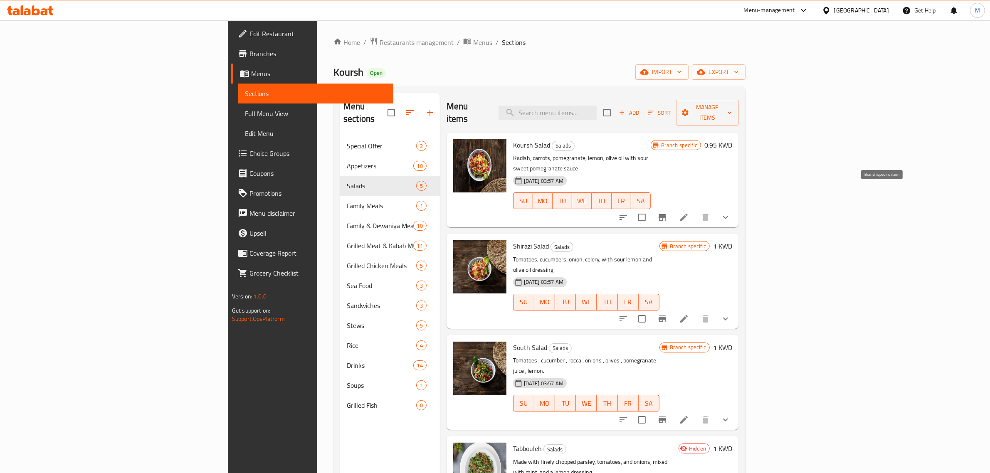
click at [667, 213] on icon "Branch-specific-item" at bounding box center [662, 218] width 10 height 10
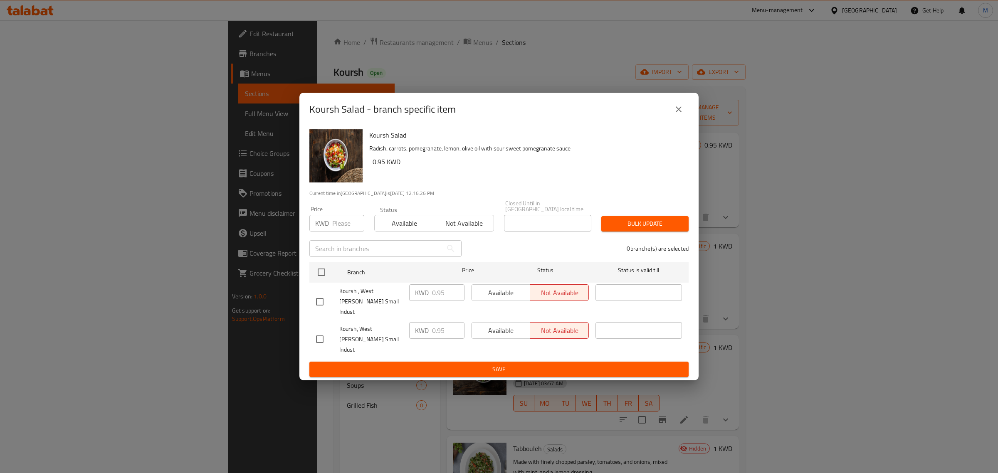
click at [675, 114] on icon "close" at bounding box center [679, 109] width 10 height 10
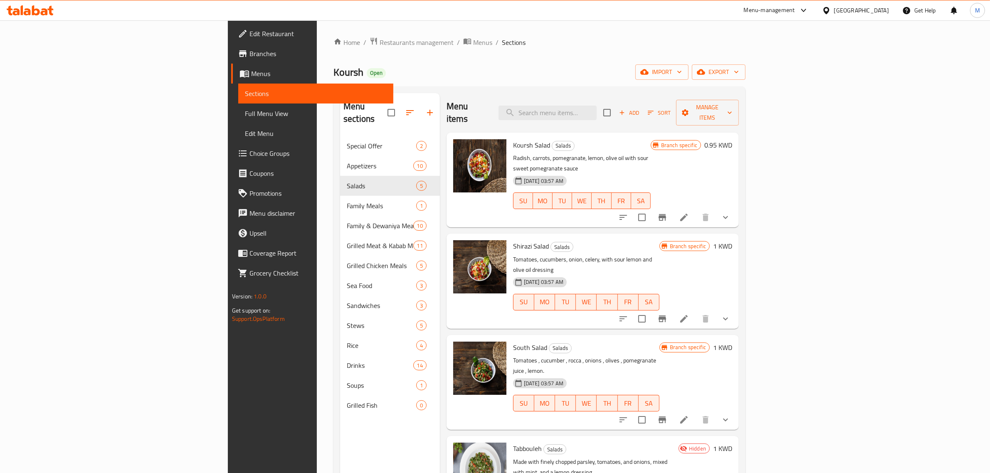
click at [696, 210] on li at bounding box center [683, 217] width 23 height 15
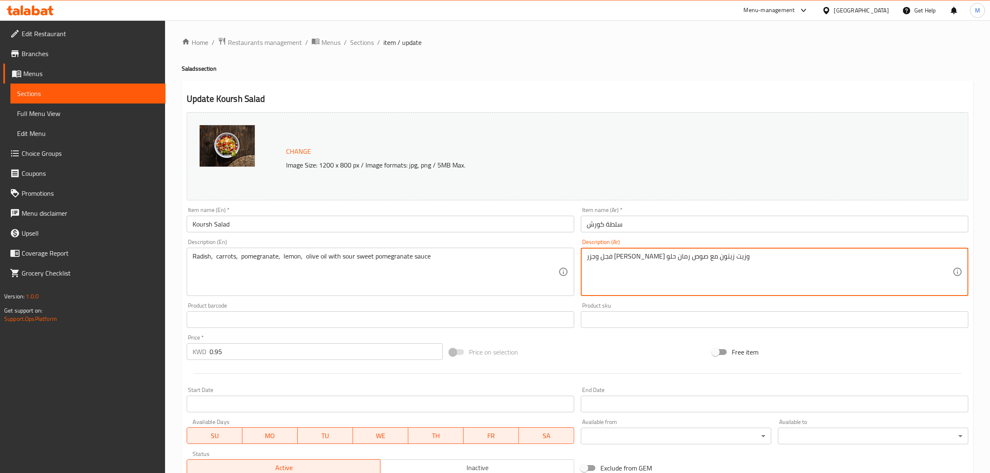
paste textarea "مزيج خضروات ورقية (خس، جزر، رمان ، فجل ، ليمون ، [PERSON_NAME] ، دبس رمان)"
type textarea "مزيج خضروات ورقية (خس، جزر، رمان ، فجل ، ليمون ، [PERSON_NAME] ، دبس رمان)"
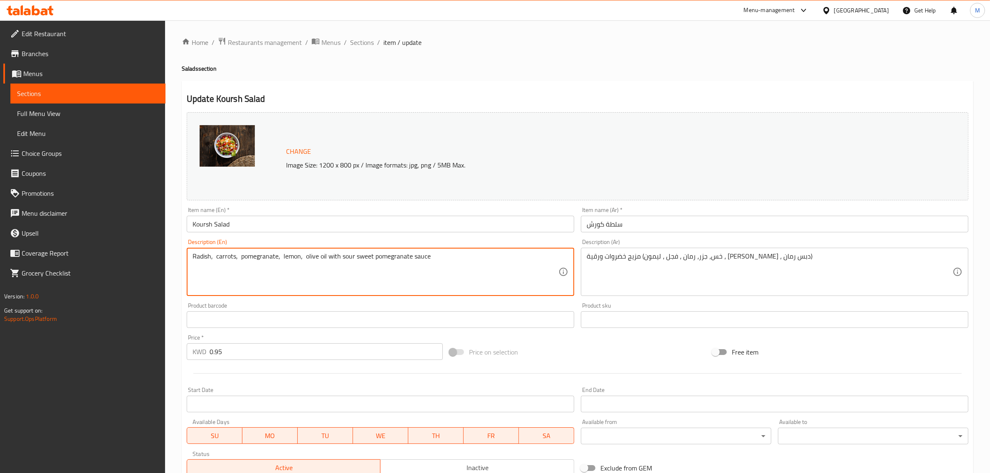
paste textarea "Leafy greens mix (lettuce, carrots, pomegranate, radish, lemon, olive oil, pome…"
type textarea "Leafy greens mix (lettuce, carrots, pomegranate, radish, lemon, olive oil, pome…"
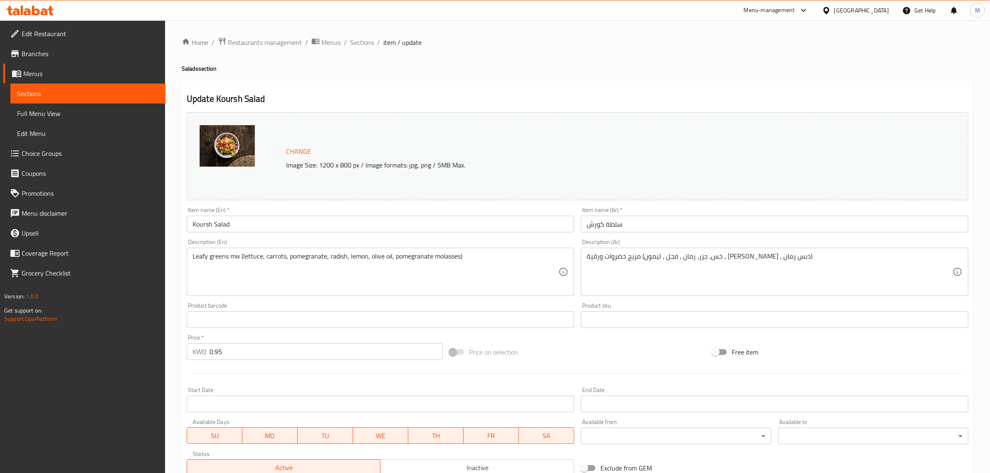
drag, startPoint x: 571, startPoint y: 344, endPoint x: 529, endPoint y: 345, distance: 42.0
click at [562, 345] on div "Price on selection" at bounding box center [577, 352] width 263 height 22
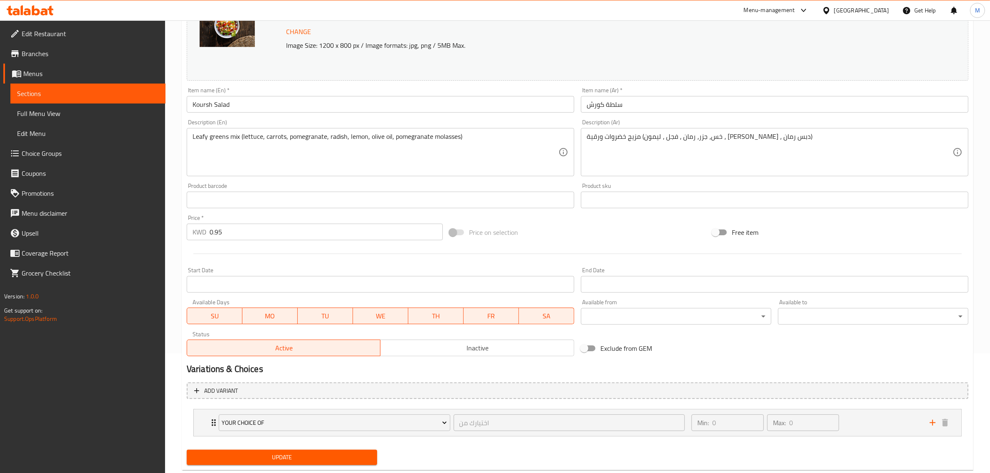
scroll to position [140, 0]
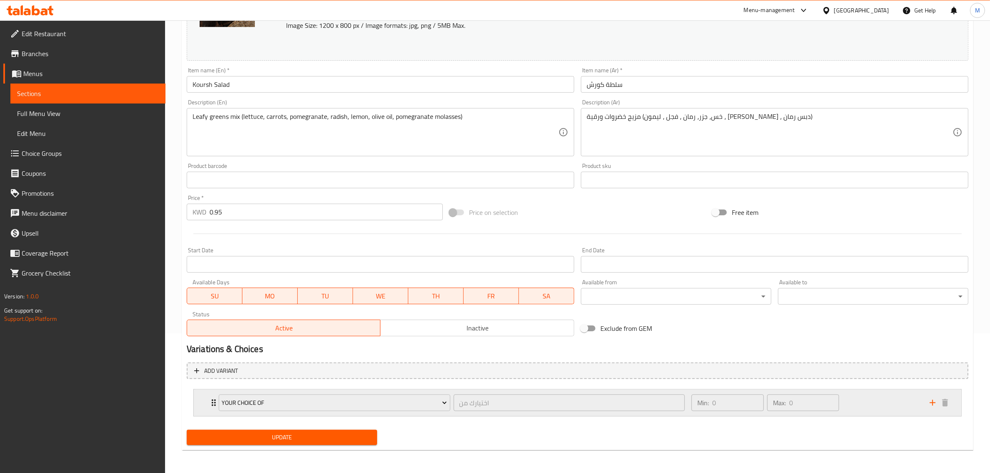
click at [874, 399] on div "Min: 0 ​ Max: 0 ​" at bounding box center [806, 403] width 238 height 27
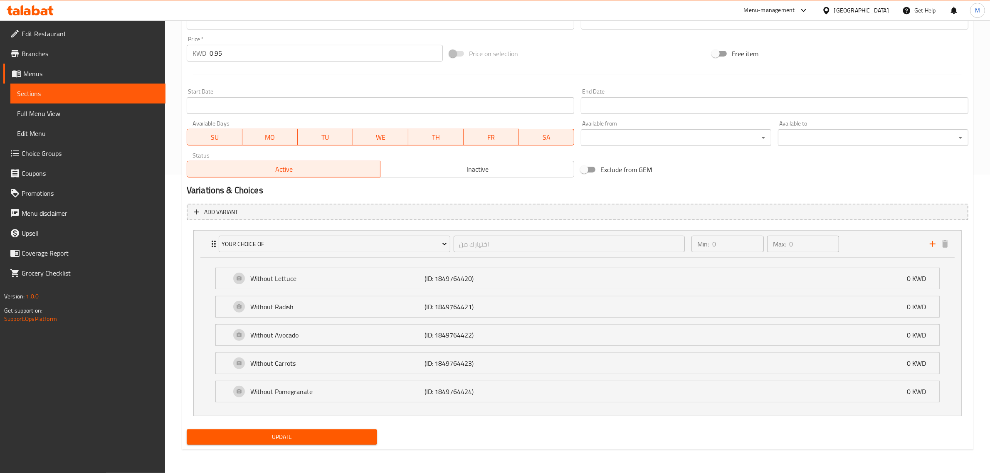
scroll to position [299, 0]
click at [333, 448] on div "Update" at bounding box center [281, 437] width 197 height 22
click at [332, 445] on div "Update" at bounding box center [281, 437] width 197 height 22
click at [333, 444] on button "Update" at bounding box center [282, 437] width 190 height 15
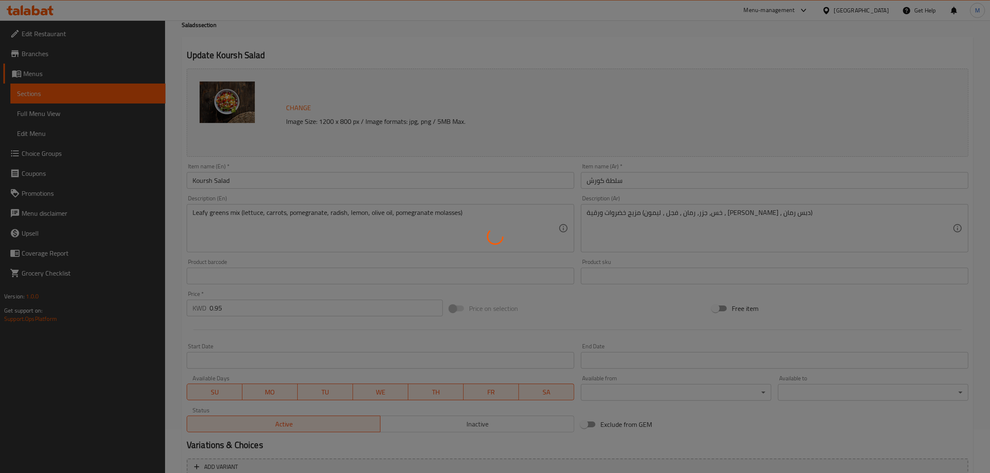
scroll to position [0, 0]
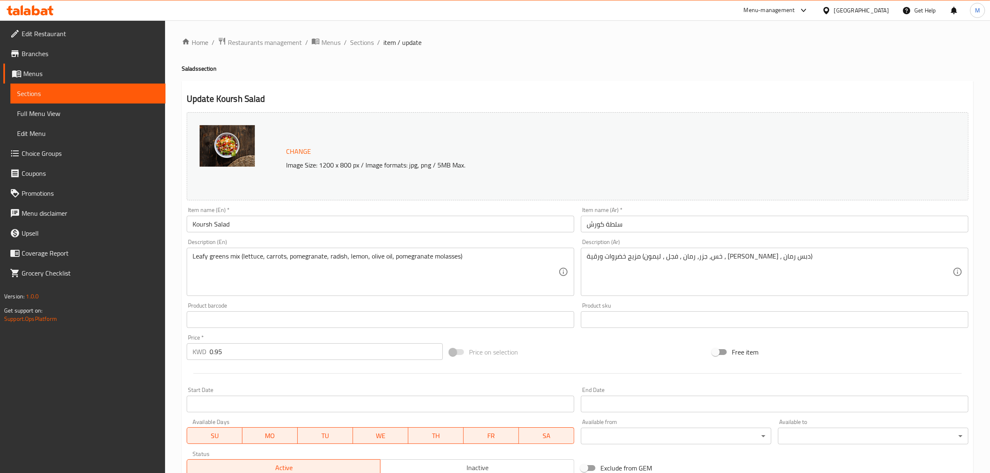
click at [624, 352] on div "Price on selection" at bounding box center [577, 352] width 263 height 22
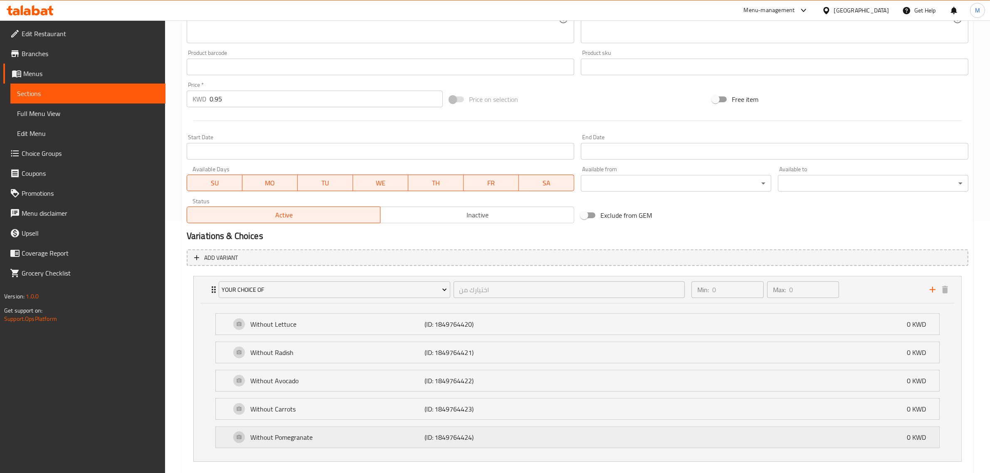
scroll to position [299, 0]
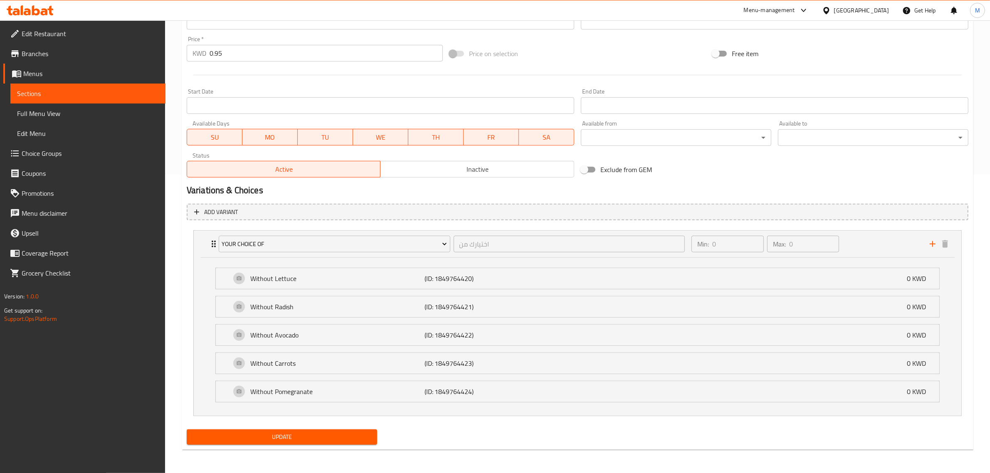
click at [355, 439] on span "Update" at bounding box center [281, 437] width 177 height 10
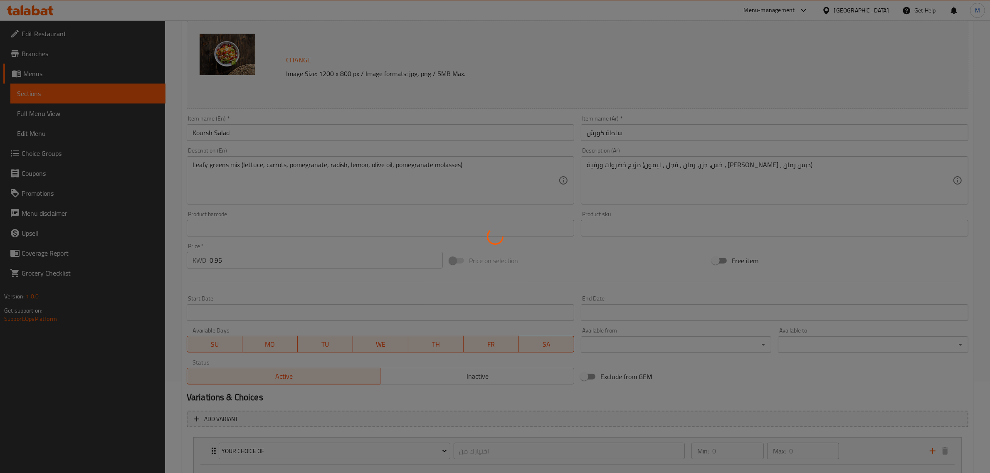
scroll to position [0, 0]
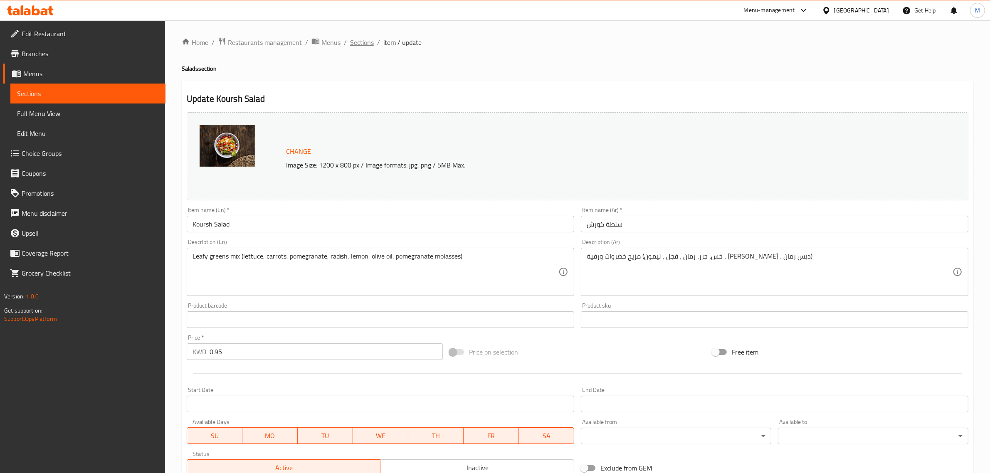
click at [364, 47] on span "Sections" at bounding box center [362, 42] width 24 height 10
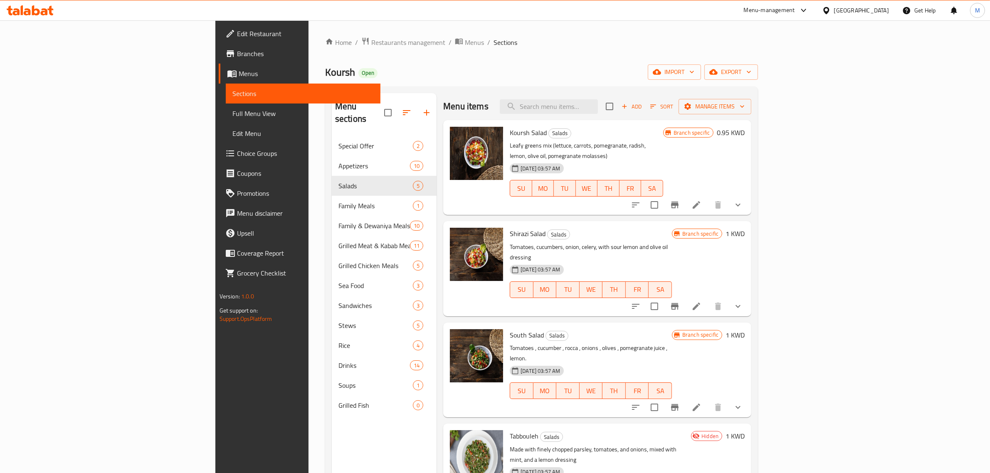
click at [566, 299] on div "Menu items Add Sort Manage items Koursh Salad Salads Leafy greens mix (lettuce,…" at bounding box center [594, 329] width 315 height 473
click at [680, 200] on icon "Branch-specific-item" at bounding box center [675, 205] width 10 height 10
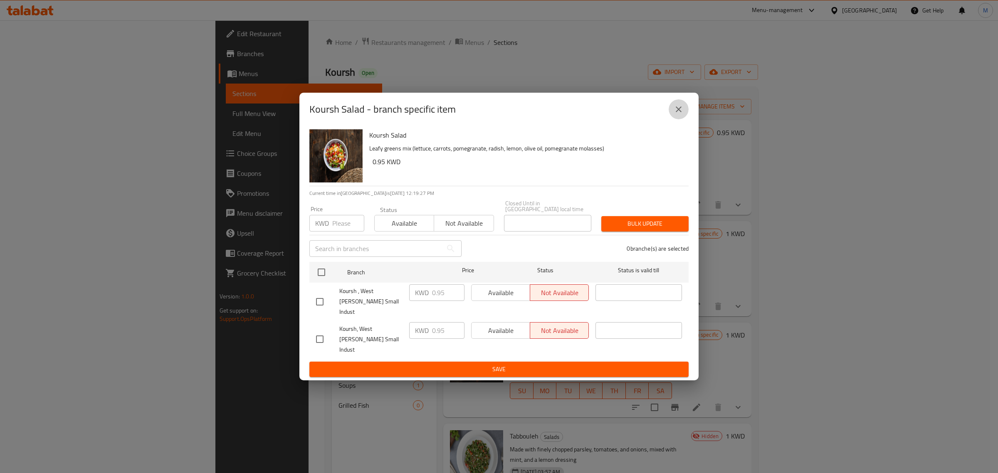
click at [679, 114] on icon "close" at bounding box center [679, 109] width 10 height 10
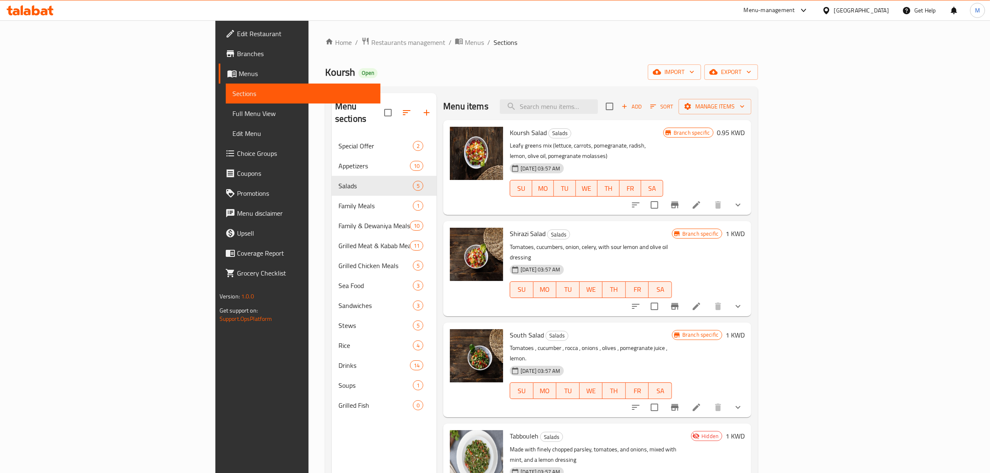
click at [672, 228] on h6 "Shirazi Salad Salads" at bounding box center [591, 234] width 162 height 12
click at [675, 225] on div "Shirazi Salad Salads Tomatoes, cucumbers, onion, celery, with sour lemon and ol…" at bounding box center [591, 269] width 169 height 88
click at [745, 228] on h6 "1 KWD" at bounding box center [735, 234] width 19 height 12
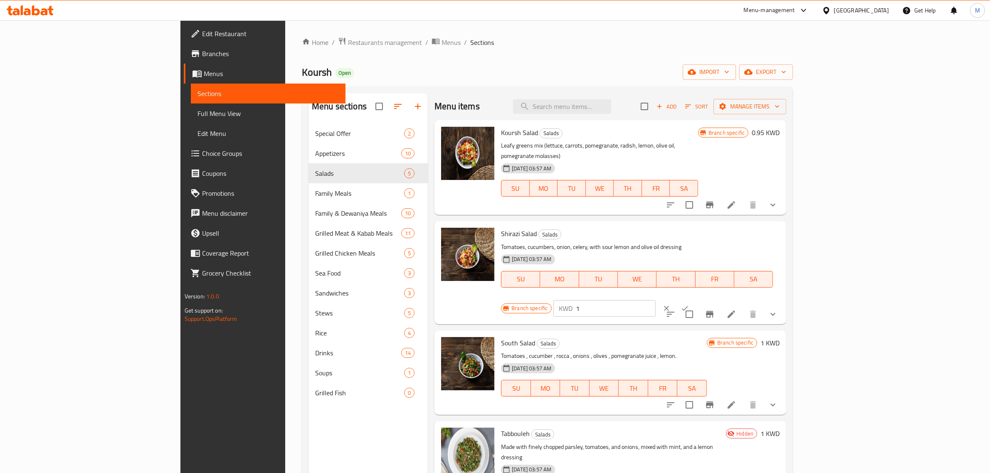
click at [656, 300] on input "1" at bounding box center [616, 308] width 80 height 17
paste input "0.950"
type input "0.950"
click at [689, 304] on icon "ok" at bounding box center [685, 308] width 8 height 8
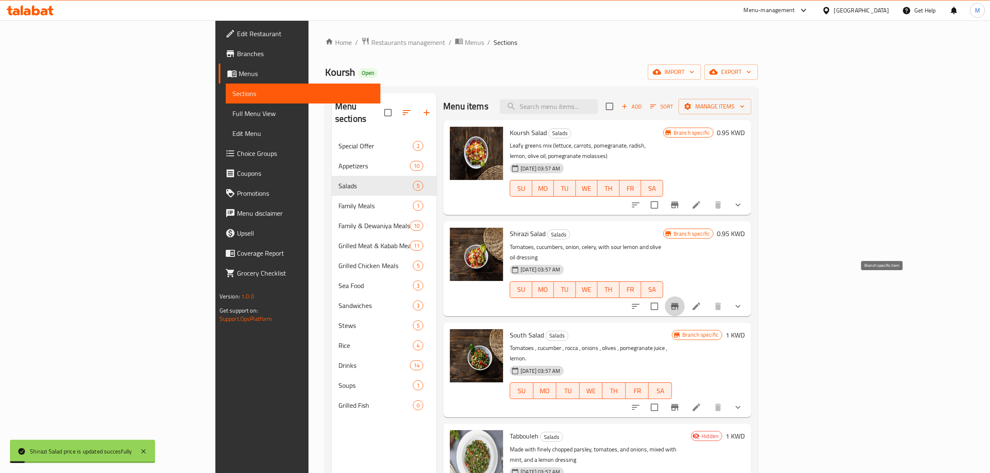
click at [679, 303] on icon "Branch-specific-item" at bounding box center [674, 306] width 7 height 7
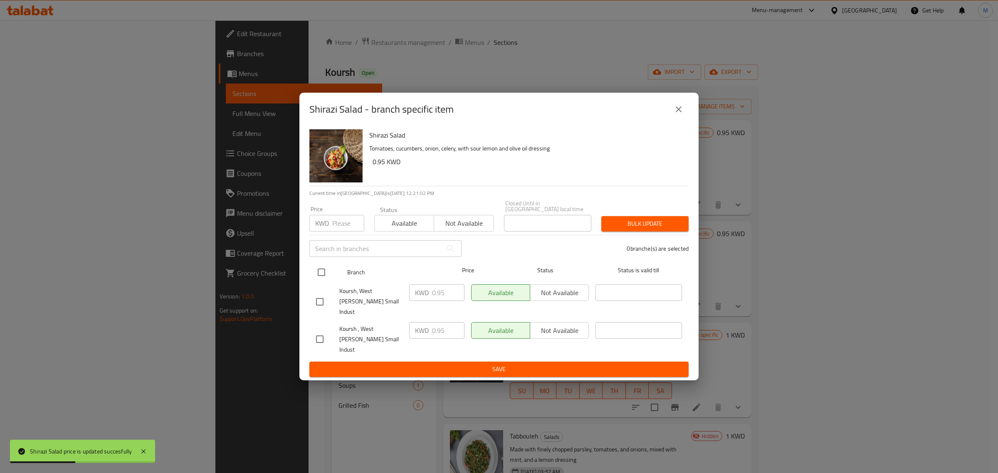
click at [317, 279] on input "checkbox" at bounding box center [321, 272] width 17 height 17
checkbox input "true"
click at [336, 232] on input "number" at bounding box center [348, 223] width 32 height 17
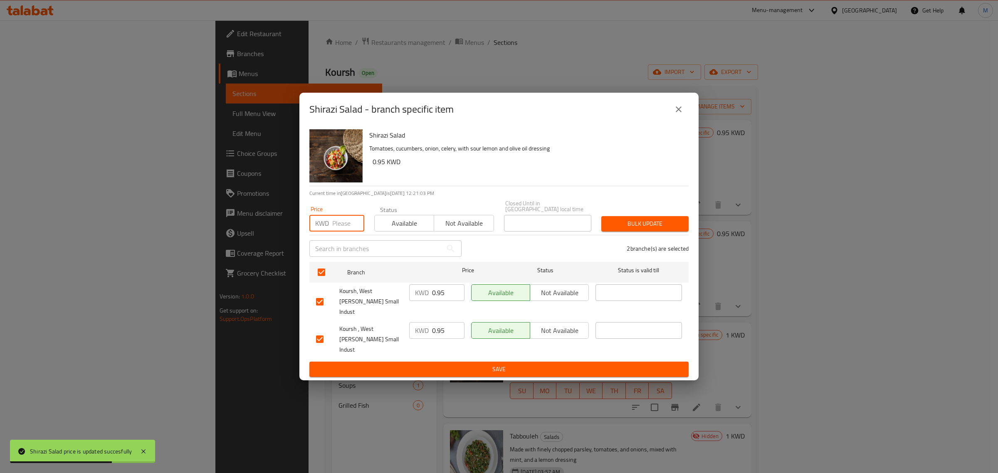
paste input "0.950"
type input "0.950"
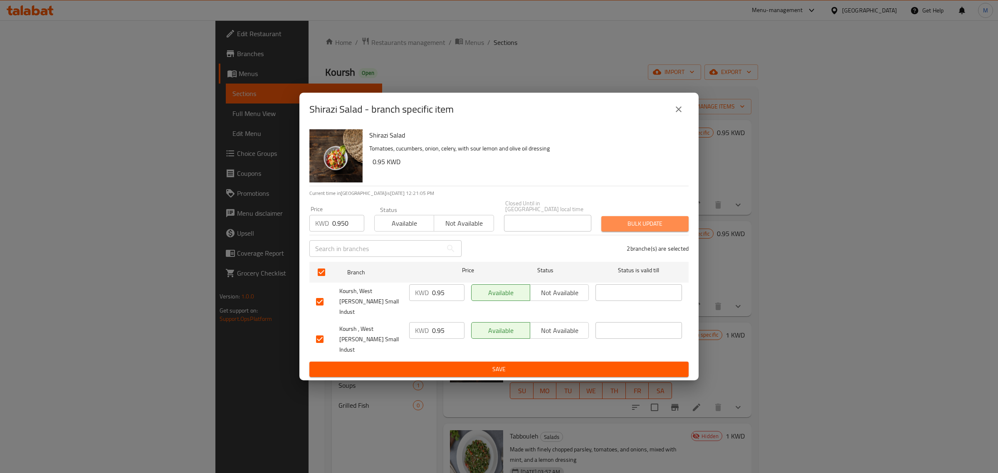
click at [640, 226] on span "Bulk update" at bounding box center [645, 224] width 74 height 10
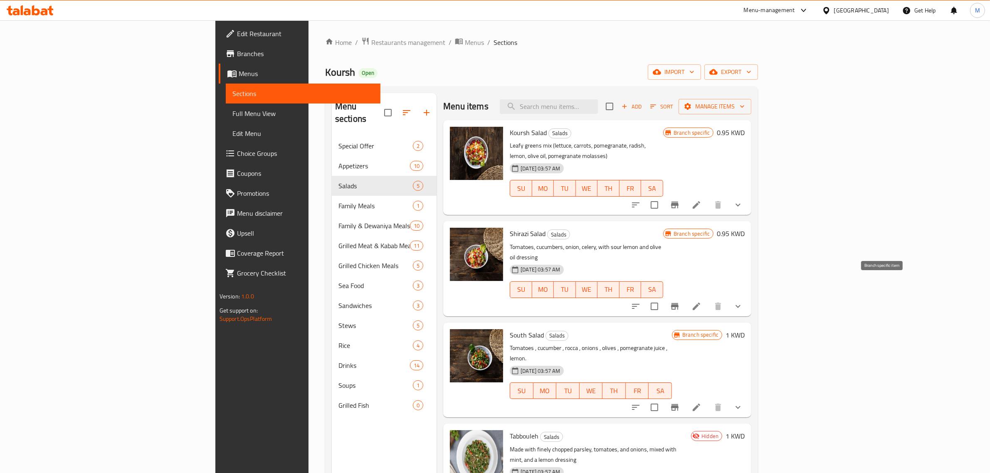
click at [679, 303] on icon "Branch-specific-item" at bounding box center [674, 306] width 7 height 7
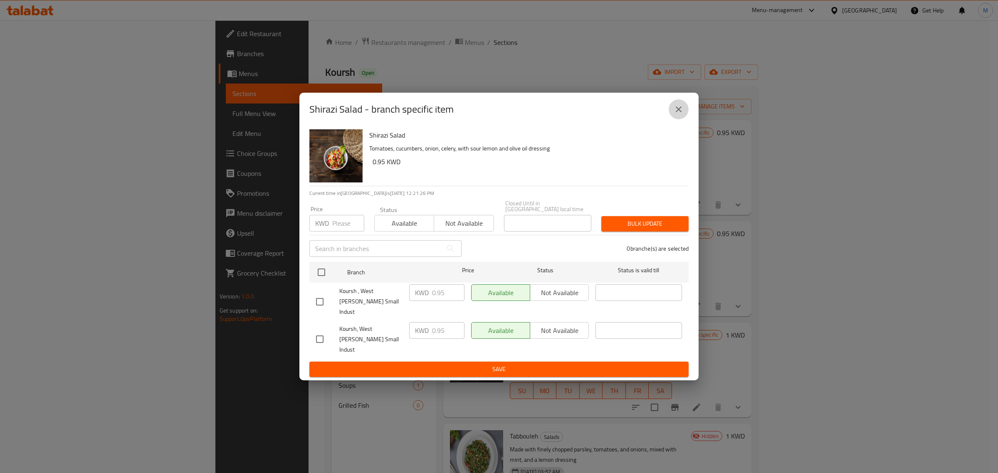
click at [675, 114] on icon "close" at bounding box center [679, 109] width 10 height 10
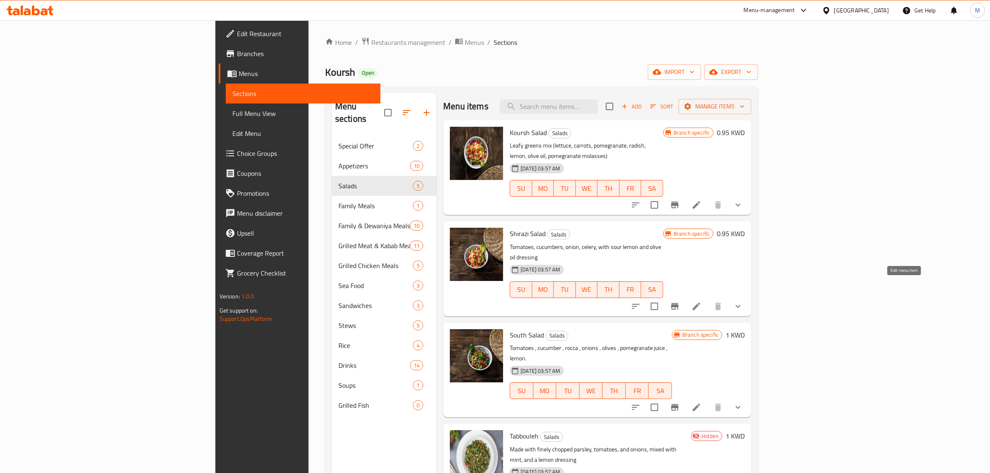
click at [702, 302] on icon at bounding box center [697, 307] width 10 height 10
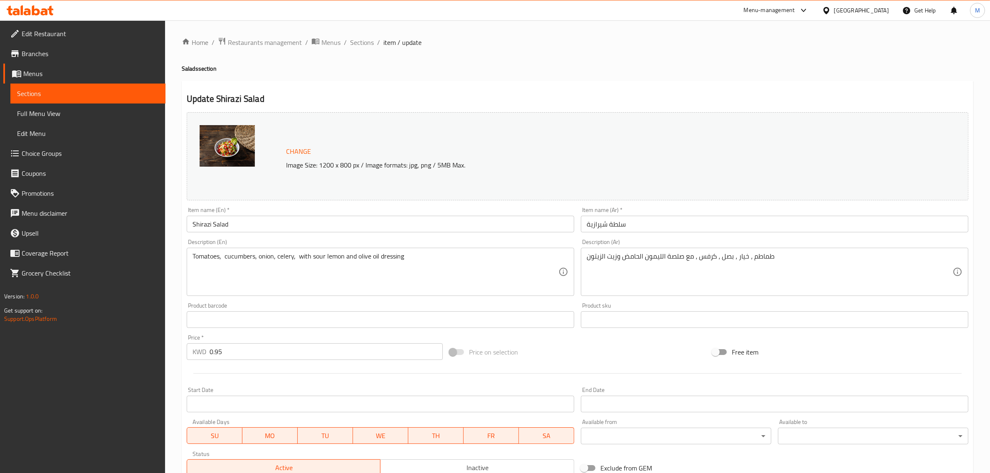
click at [604, 364] on div at bounding box center [577, 373] width 788 height 20
click at [597, 356] on div "Price on selection" at bounding box center [577, 352] width 263 height 22
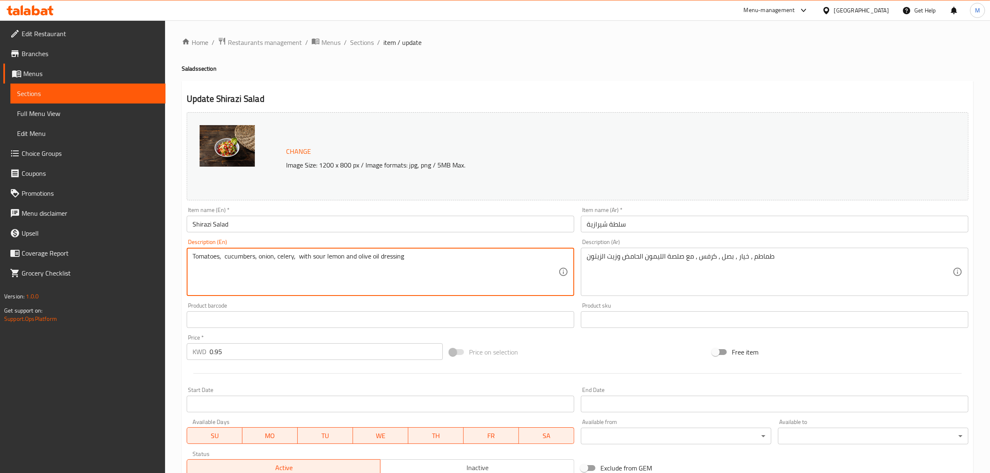
paste textarea "Tomatoes, cucumber, onions, mint, lemon, olive oil"
paste textarea
click at [306, 258] on textarea "Tomatoes, cucumber, onions, mint, lemon, olive oil." at bounding box center [376, 272] width 366 height 40
click at [308, 257] on textarea "Tomatoes, cucumber, onions, mint, lemon, olive oil." at bounding box center [376, 272] width 366 height 40
type textarea "Tomatoes, cucumber, onions, mint, lemon and olive oil."
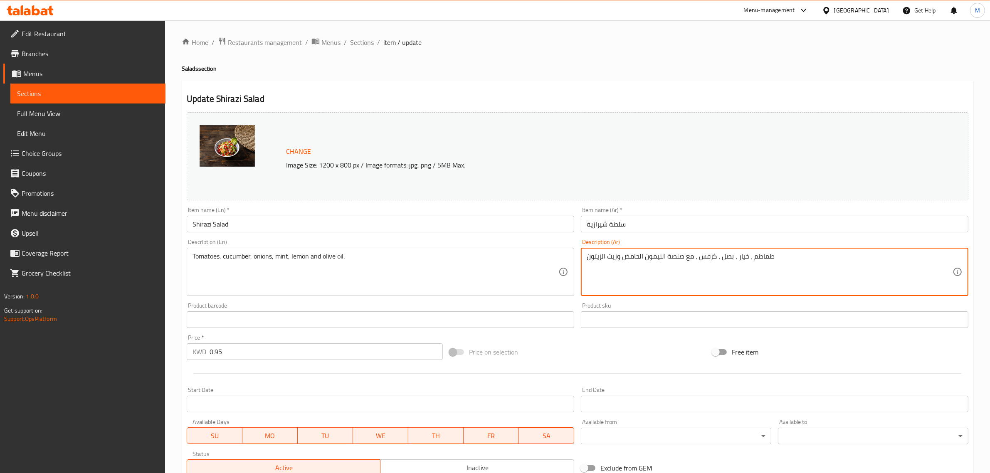
paste textarea ", خيار, بصل , نعناع , ليمون , زيت"
click at [929, 259] on textarea "طماطم , خيار, بصل , نعناع , ليمون , زيت زيتون." at bounding box center [770, 272] width 366 height 40
type textarea "طماطم، خيار، بصل، نعناع، ليمون و زيت زيتون."
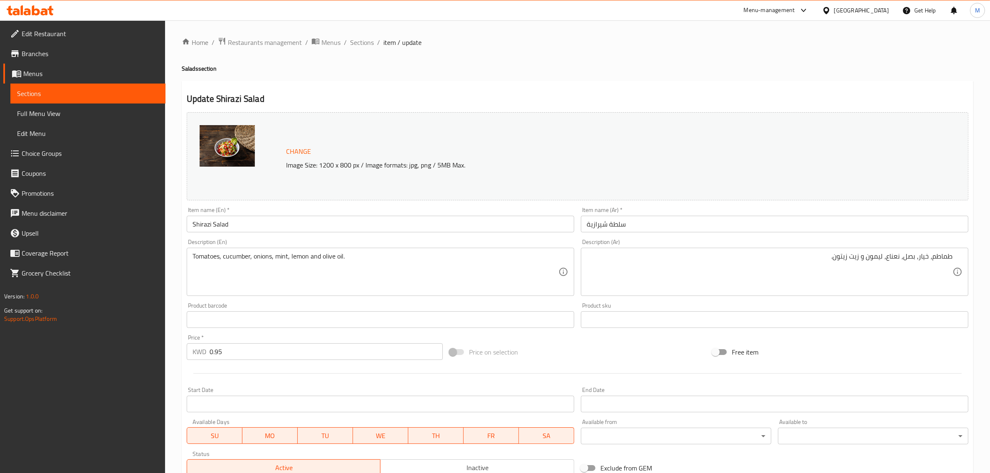
click at [651, 350] on div "Price on selection" at bounding box center [577, 352] width 263 height 22
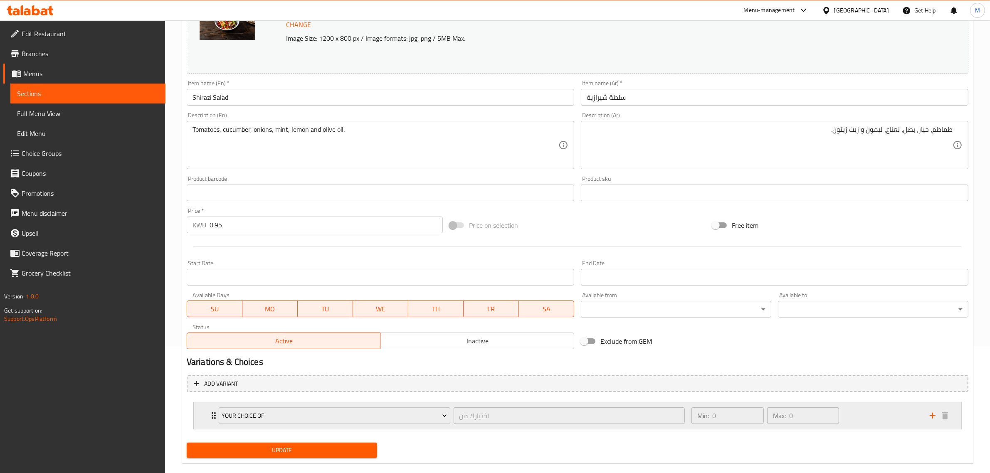
scroll to position [140, 0]
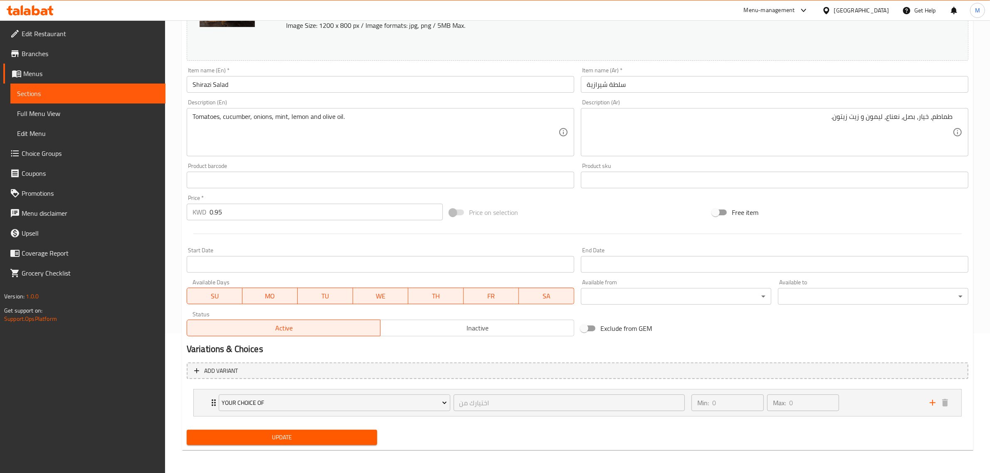
click at [350, 435] on span "Update" at bounding box center [281, 438] width 177 height 10
click at [333, 433] on span "Update" at bounding box center [281, 438] width 177 height 10
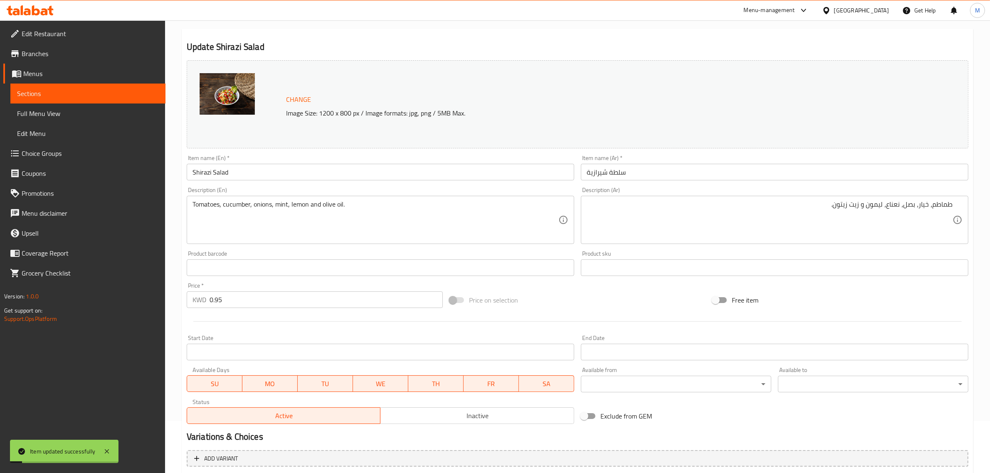
scroll to position [0, 0]
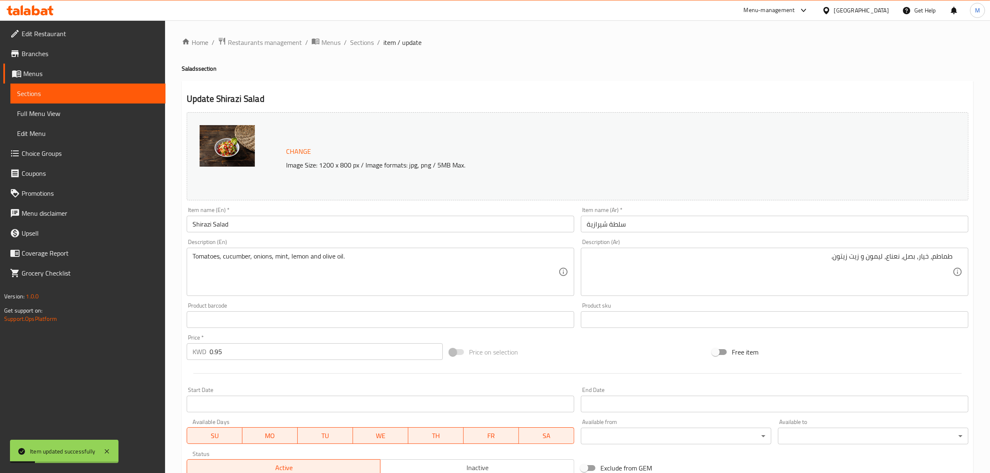
click at [421, 82] on div "Update Shirazi Salad Change Image Size: 1200 x 800 px / Image formats: jpg, png…" at bounding box center [578, 336] width 792 height 510
click at [368, 44] on span "Sections" at bounding box center [362, 42] width 24 height 10
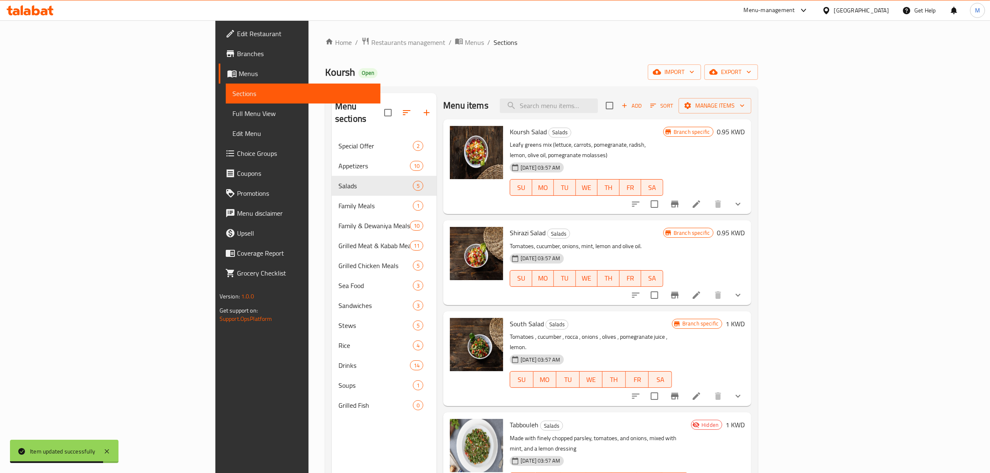
scroll to position [52, 0]
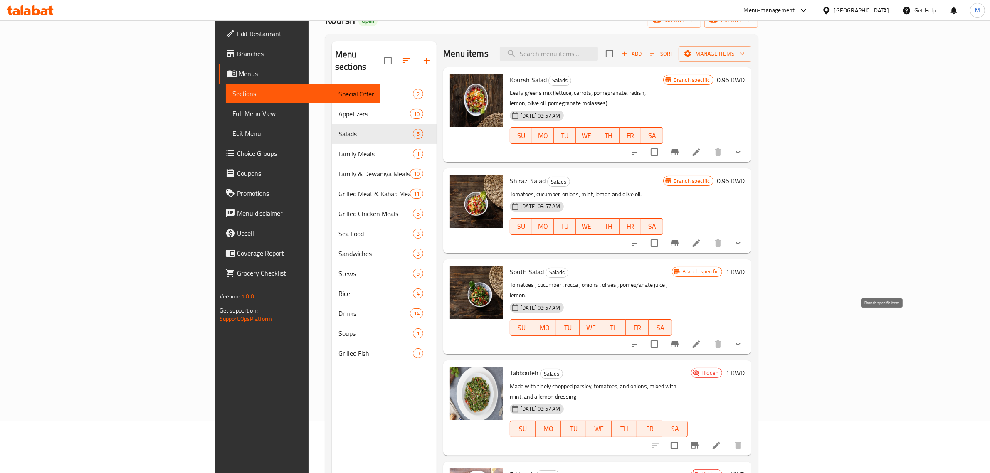
click at [680, 339] on icon "Branch-specific-item" at bounding box center [675, 344] width 10 height 10
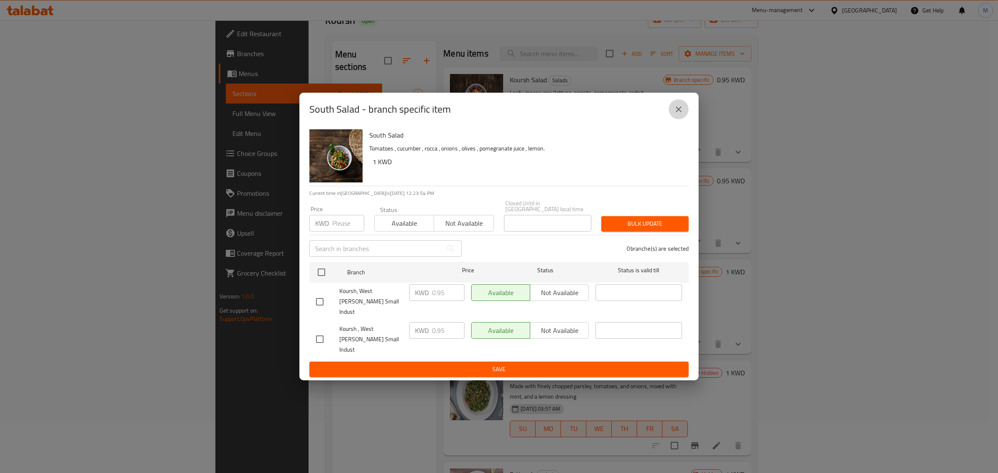
click at [680, 112] on icon "close" at bounding box center [679, 109] width 6 height 6
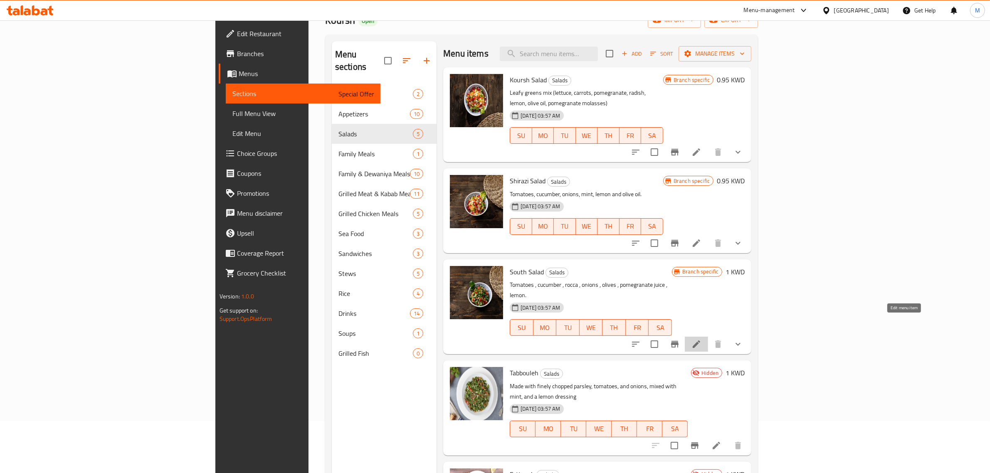
click at [702, 339] on icon at bounding box center [697, 344] width 10 height 10
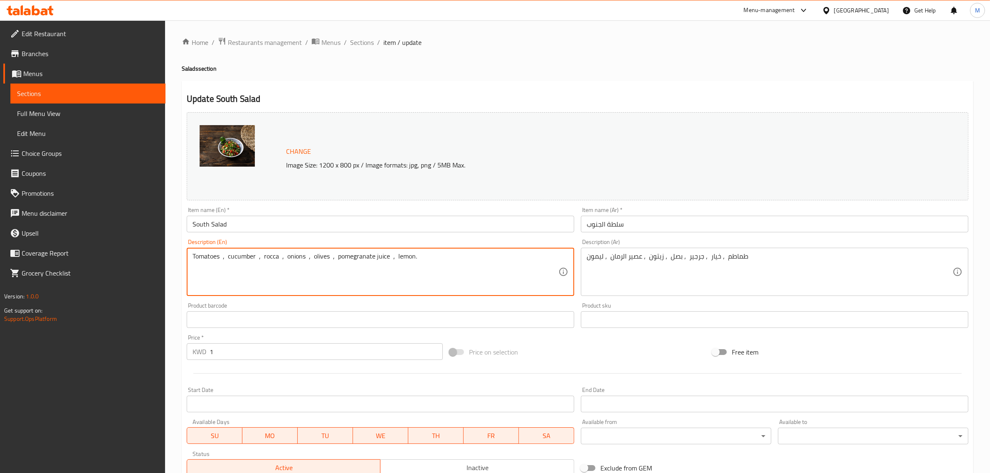
paste textarea "Tomatoes, cucumber, arugula, olive oil, lemon, pomegranate molasses"
paste textarea
click at [320, 262] on textarea "Tomatoes, cucumber, arugula, olive oil, lemon, pomegranate molasses." at bounding box center [376, 272] width 366 height 40
click at [524, 266] on textarea "Tomatoes, cucumber, arugula, olive oil, lemon and pomegranate molasses." at bounding box center [376, 272] width 366 height 40
click at [524, 267] on textarea "Tomatoes, cucumber, arugula, olive oil, lemon and pomegranate molasses." at bounding box center [376, 272] width 366 height 40
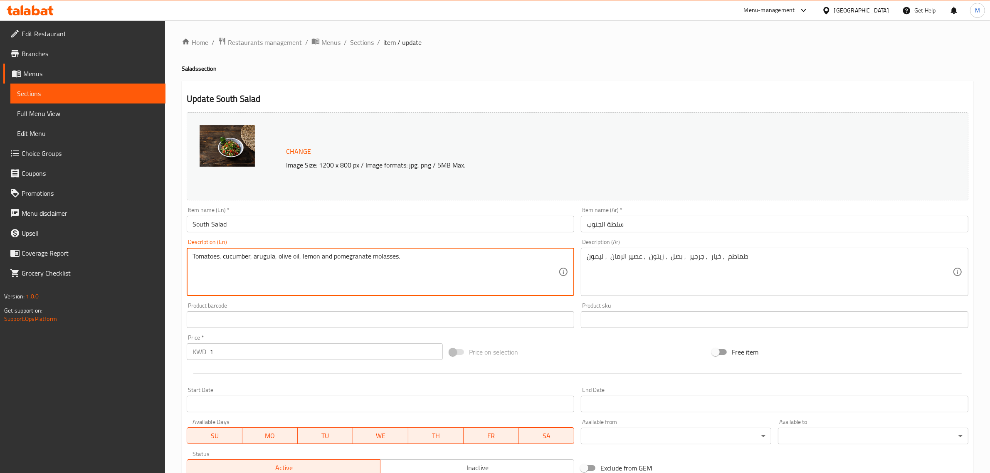
click at [524, 267] on textarea "Tomatoes, cucumber, arugula, olive oil, lemon and pomegranate molasses." at bounding box center [376, 272] width 366 height 40
type textarea "Tomatoes, cucumber, arugula, olive oil, lemon and pomegranate molasses."
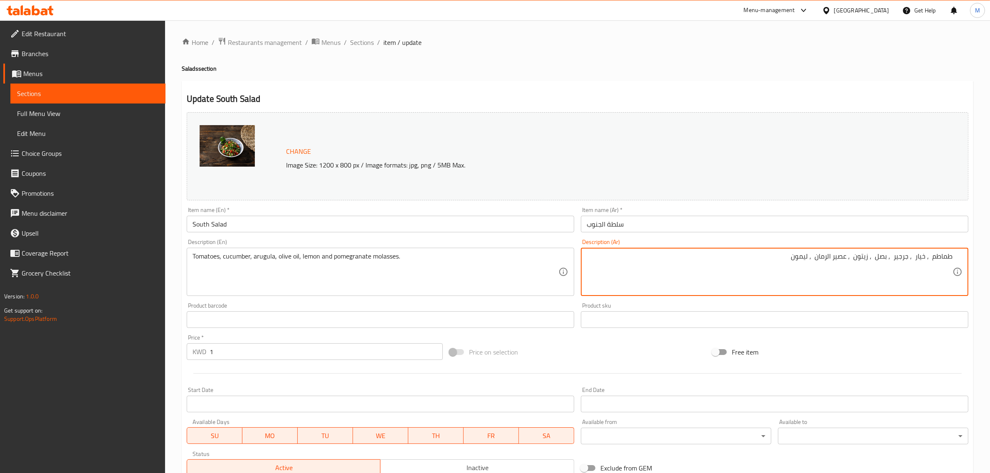
paste textarea "طماطم، خيار، [PERSON_NAME]، [PERSON_NAME]، [PERSON_NAME] ودبس الرمان."
click at [852, 257] on textarea "طماطم , خيار , جرجير , بصل , [PERSON_NAME] , عصير الرمان , [PERSON_NAME]، خيار،…" at bounding box center [770, 272] width 366 height 40
click at [777, 259] on textarea "طماطم، خيار، [PERSON_NAME]، [PERSON_NAME]، [PERSON_NAME] ودبس الرمان." at bounding box center [770, 272] width 366 height 40
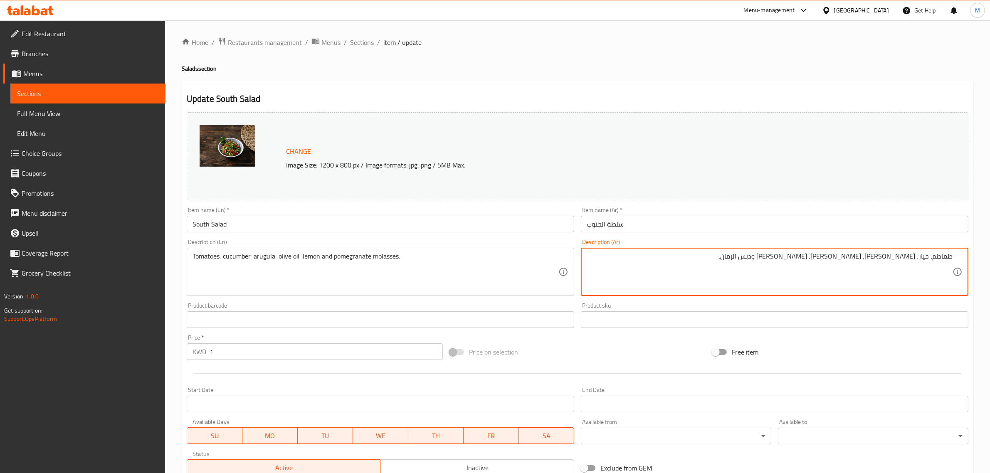
type textarea "طماطم، خيار، [PERSON_NAME]، [PERSON_NAME]، [PERSON_NAME] ودبس الرمان."
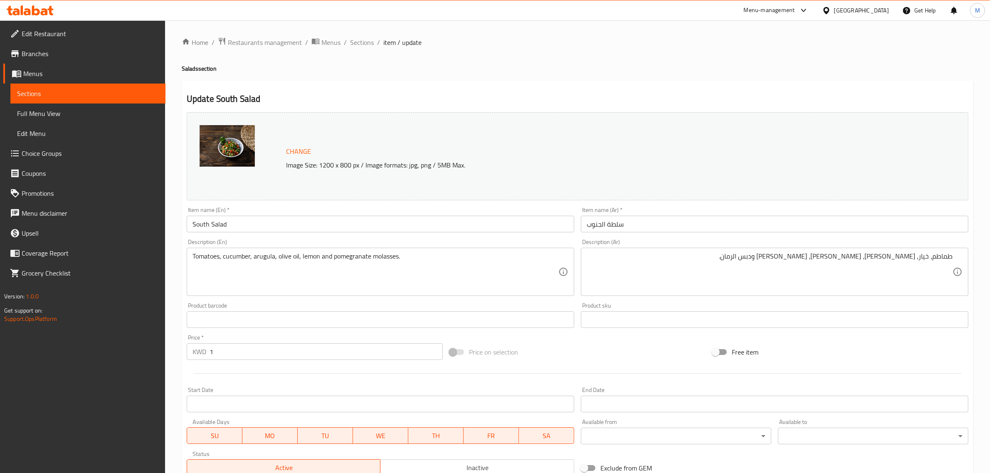
click at [394, 353] on input "1" at bounding box center [326, 352] width 233 height 17
paste input "0.950"
type input "0.950"
click at [572, 348] on div "Price on selection" at bounding box center [577, 352] width 263 height 22
drag, startPoint x: 588, startPoint y: 356, endPoint x: 551, endPoint y: 355, distance: 37.4
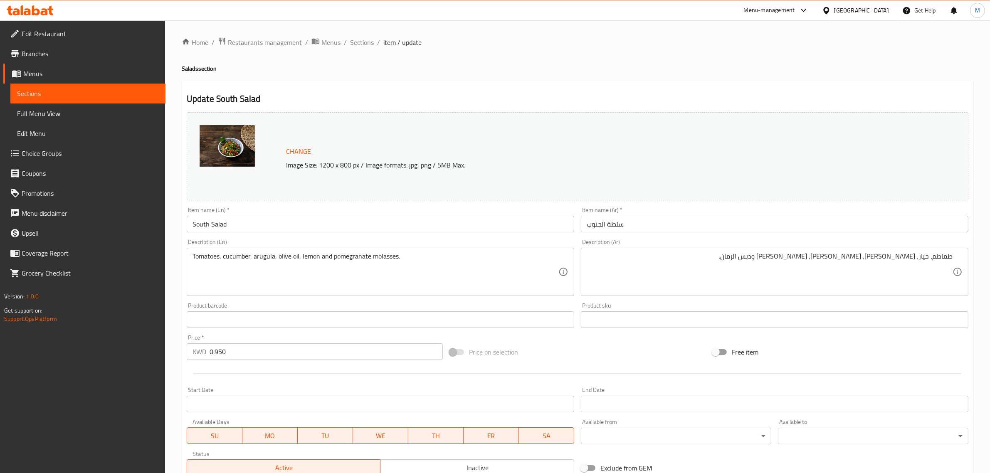
click at [588, 356] on div "Price on selection" at bounding box center [577, 352] width 263 height 22
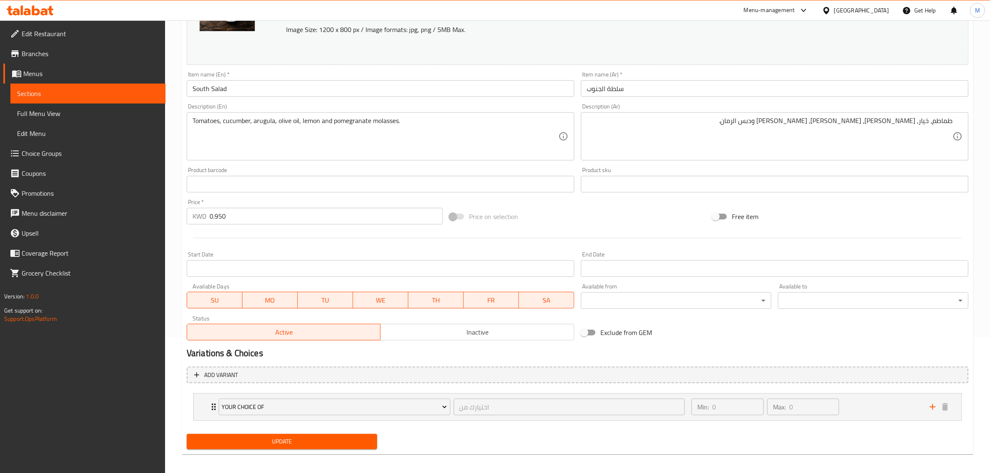
scroll to position [140, 0]
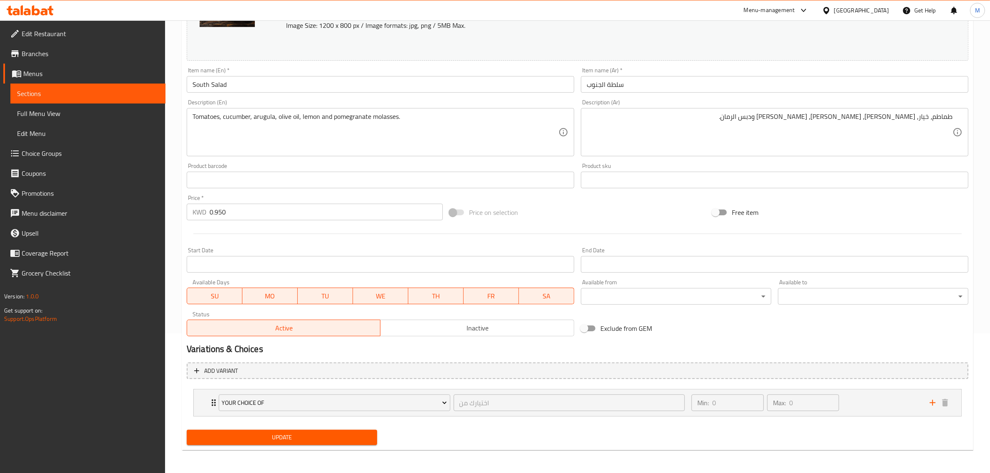
click at [296, 437] on span "Update" at bounding box center [281, 438] width 177 height 10
click at [278, 441] on span "Update" at bounding box center [281, 438] width 177 height 10
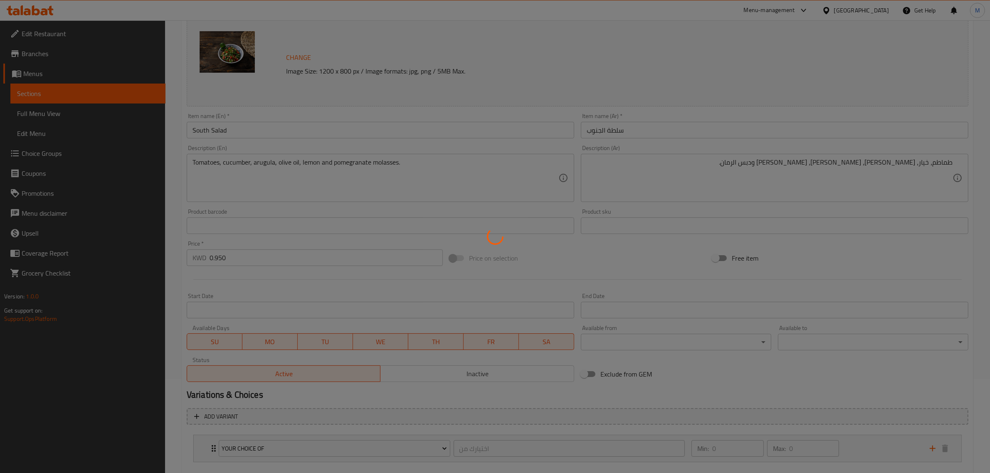
scroll to position [0, 0]
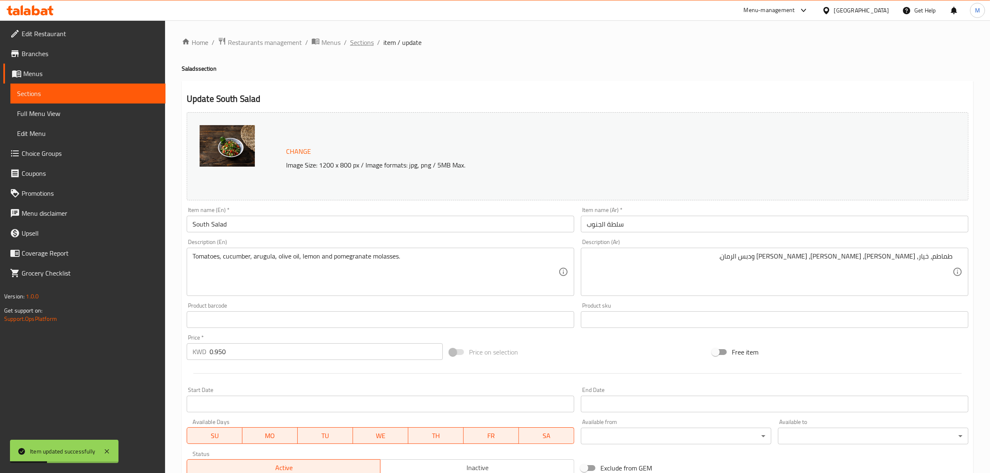
click at [369, 42] on span "Sections" at bounding box center [362, 42] width 24 height 10
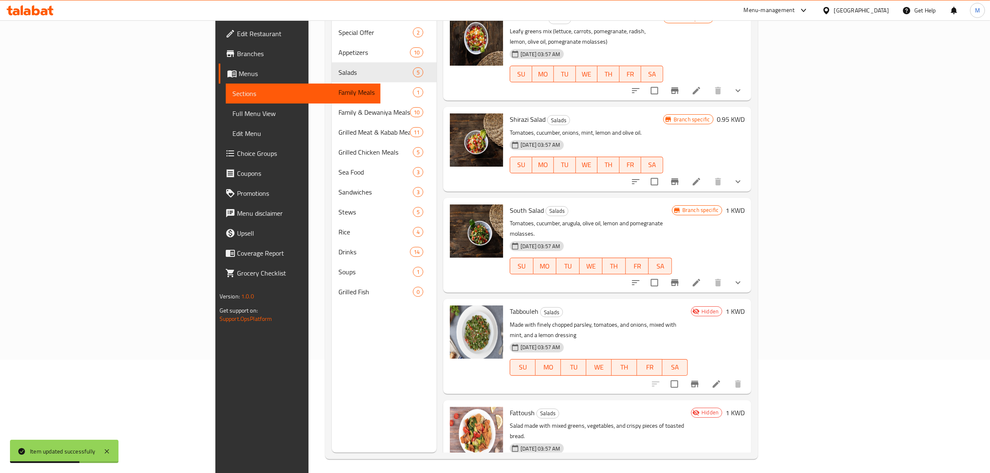
scroll to position [117, 0]
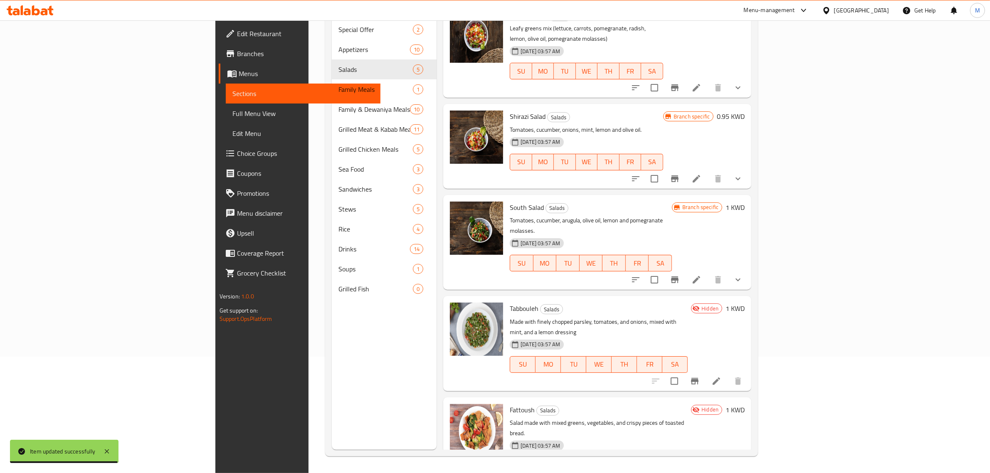
click at [688, 303] on h6 "Tabbouleh Salads" at bounding box center [599, 309] width 178 height 12
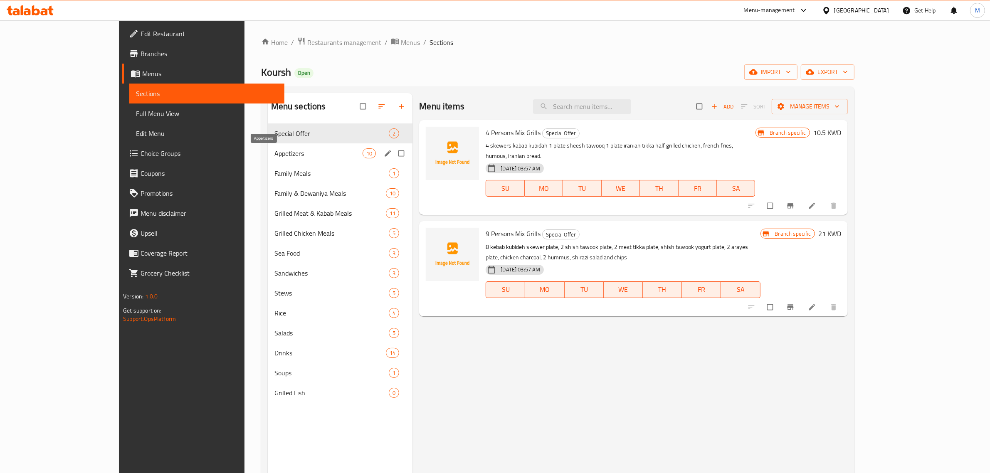
click at [292, 156] on span "Appetizers" at bounding box center [318, 153] width 88 height 10
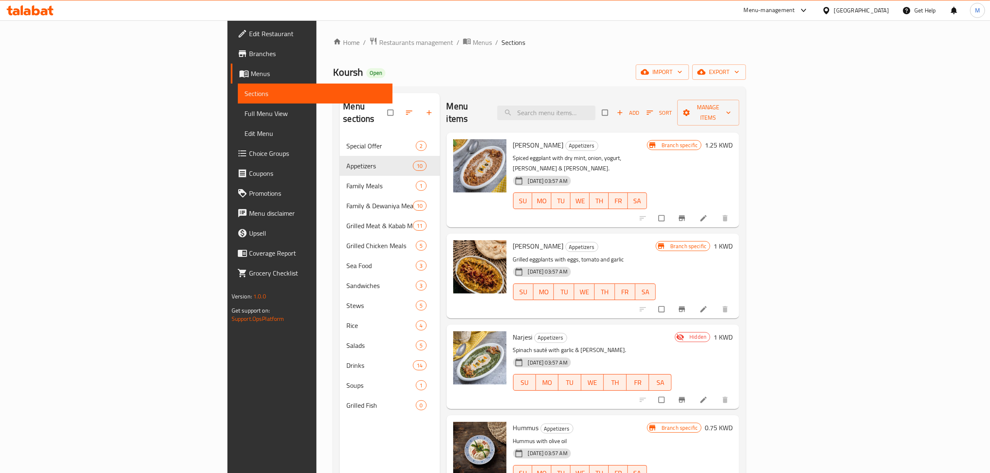
click at [591, 237] on div "Mirza Qasemi Appetizers Grilled eggplants with eggs, tomato and garlic 07-09-20…" at bounding box center [584, 276] width 149 height 78
drag, startPoint x: 128, startPoint y: 112, endPoint x: 146, endPoint y: 115, distance: 18.1
click at [245, 112] on span "Full Menu View" at bounding box center [316, 114] width 142 height 10
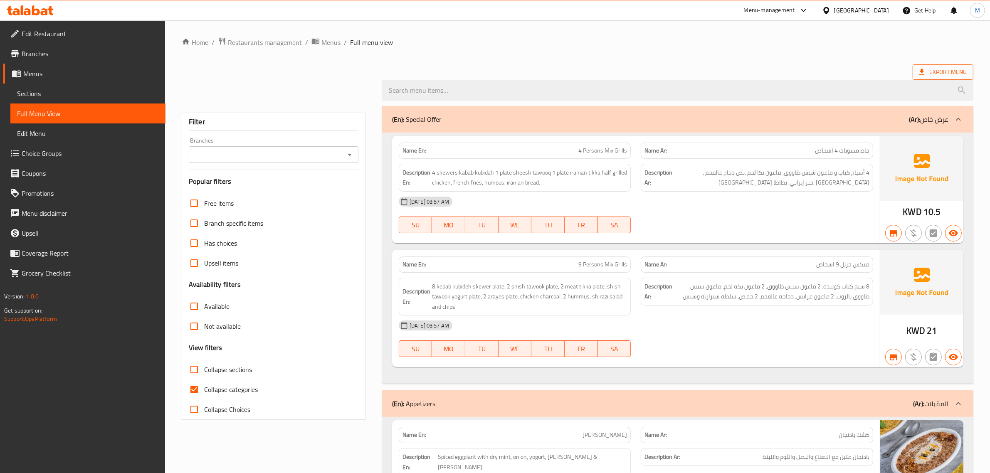
click at [938, 72] on span "Export Menu" at bounding box center [942, 72] width 47 height 10
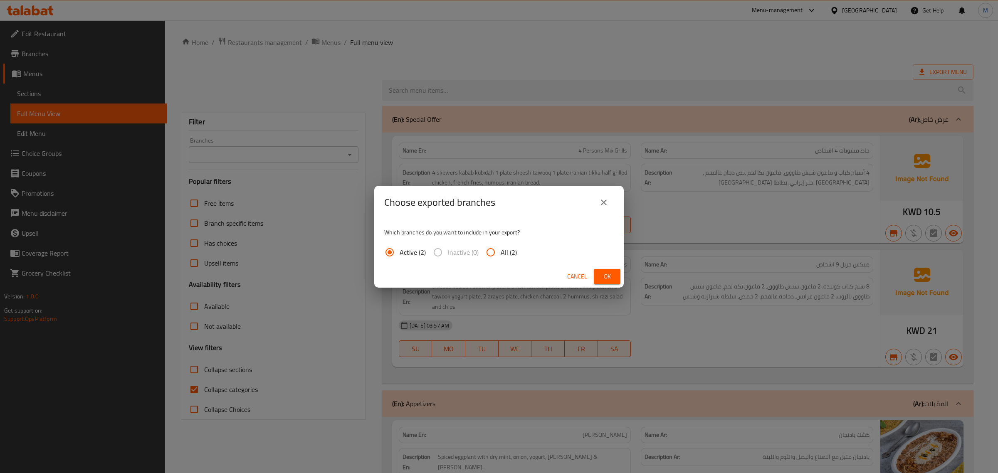
click at [613, 273] on span "Ok" at bounding box center [607, 277] width 13 height 10
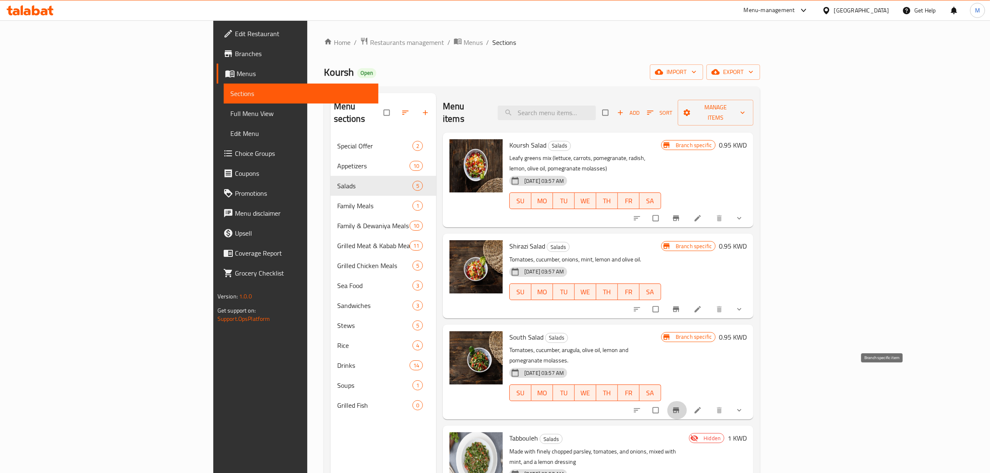
click at [680, 408] on icon "Branch-specific-item" at bounding box center [676, 410] width 6 height 5
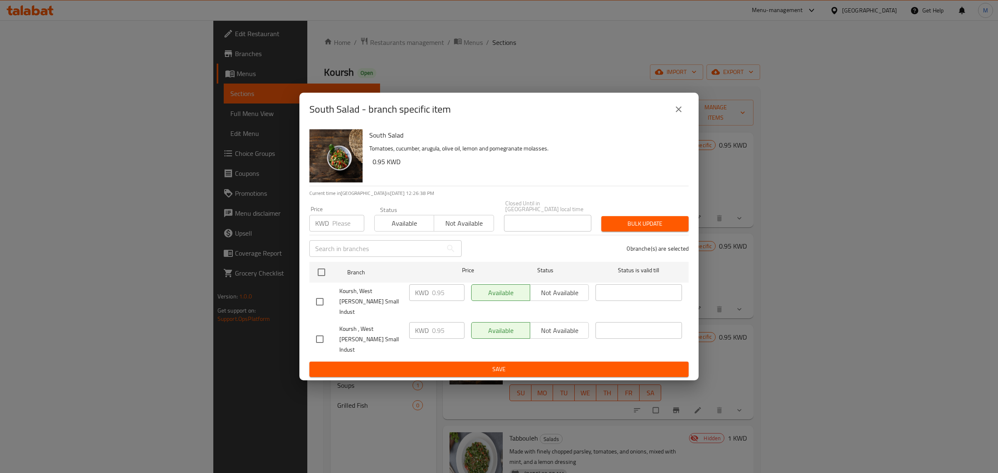
click at [681, 114] on icon "close" at bounding box center [679, 109] width 10 height 10
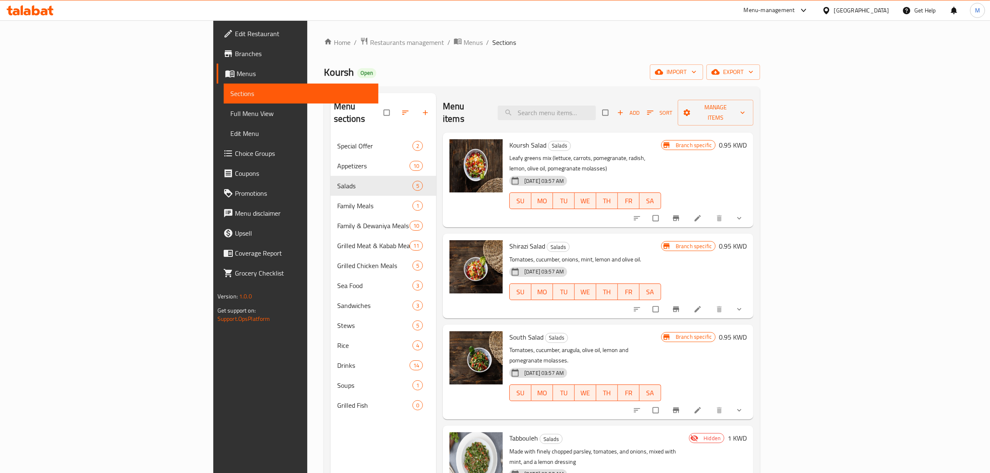
click at [661, 240] on h6 "Shirazi Salad Salads" at bounding box center [585, 246] width 152 height 12
click at [401, 109] on icon "button" at bounding box center [405, 113] width 8 height 8
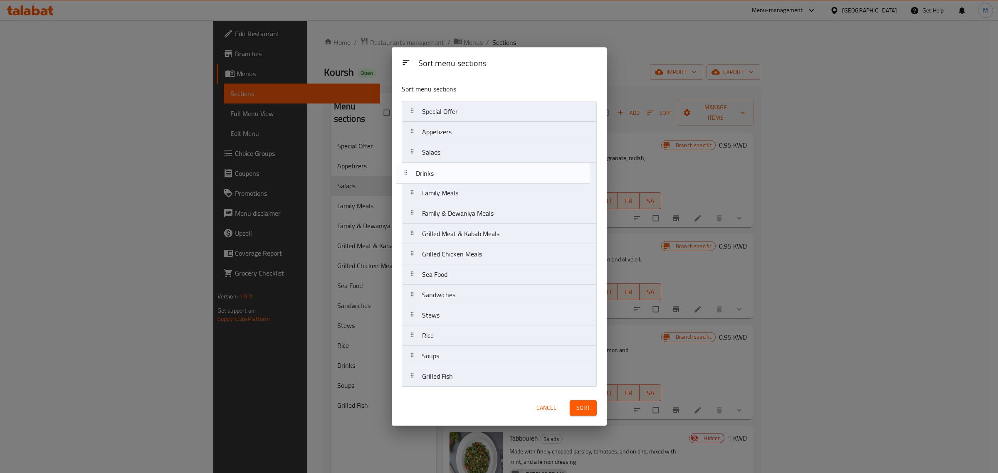
drag, startPoint x: 443, startPoint y: 340, endPoint x: 437, endPoint y: 173, distance: 167.3
click at [437, 173] on nav "Special Offer Appetizers Salads Family Meals Family & Dewaniya Meals Grilled Me…" at bounding box center [499, 244] width 195 height 286
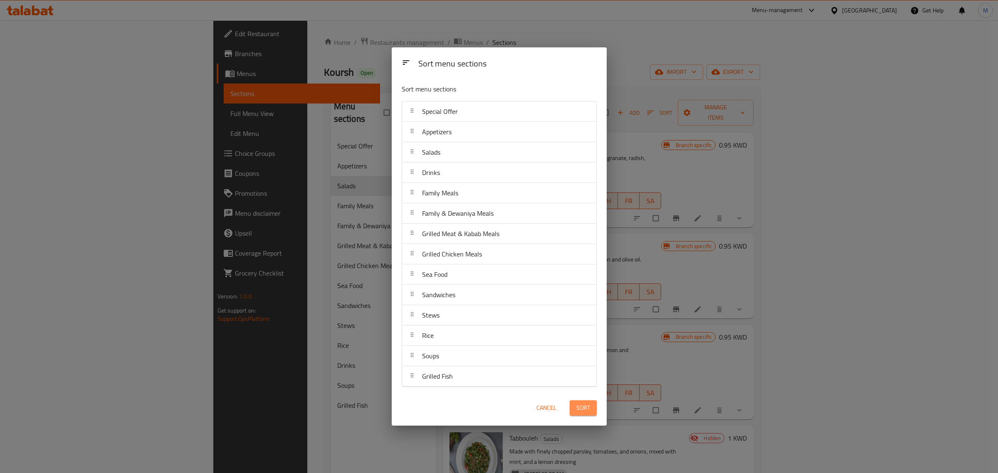
click at [587, 414] on button "Sort" at bounding box center [583, 407] width 27 height 15
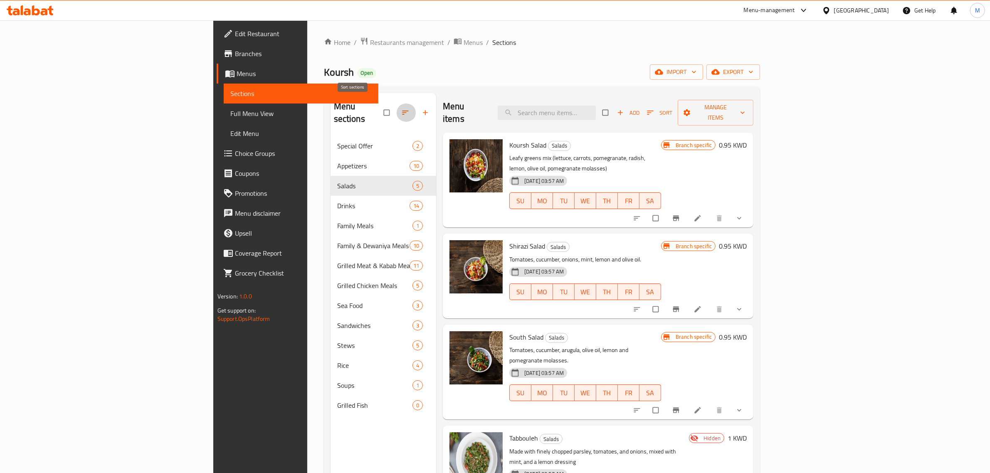
click at [401, 109] on icon "button" at bounding box center [405, 113] width 8 height 8
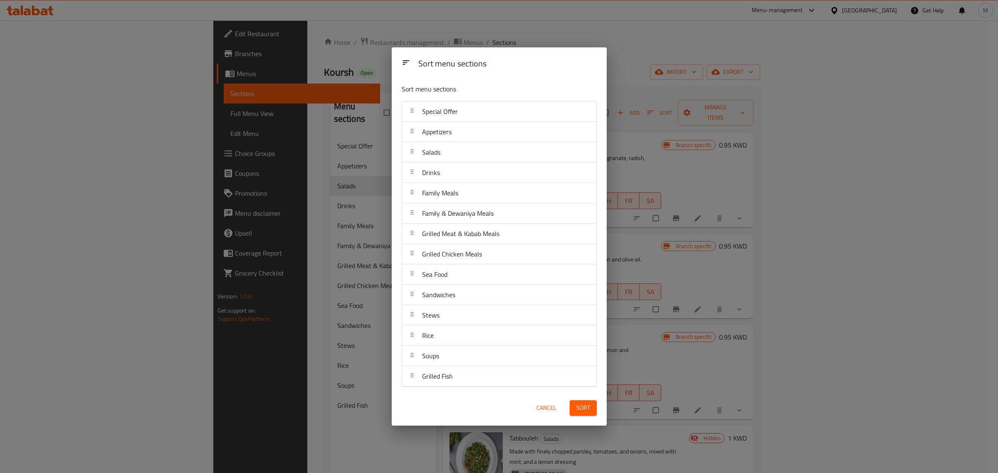
click at [581, 408] on span "Sort" at bounding box center [583, 408] width 14 height 10
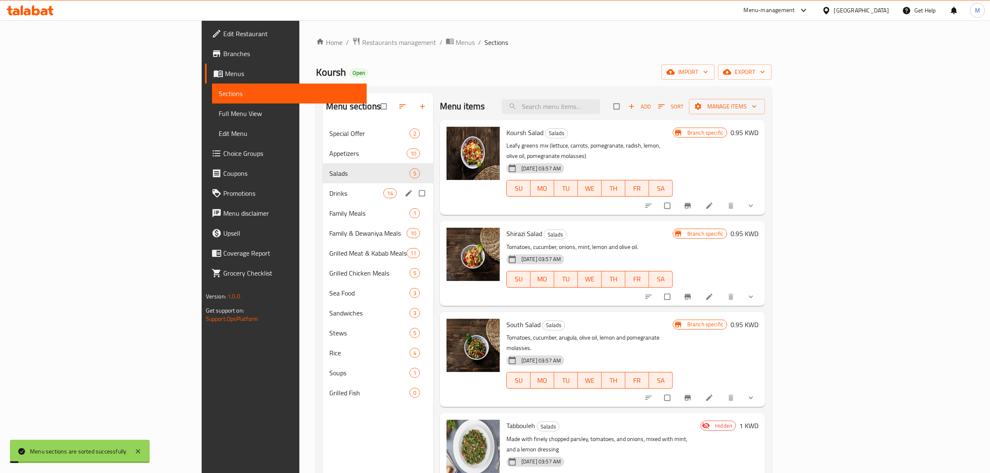
click at [329, 198] on span "Drinks" at bounding box center [356, 193] width 54 height 10
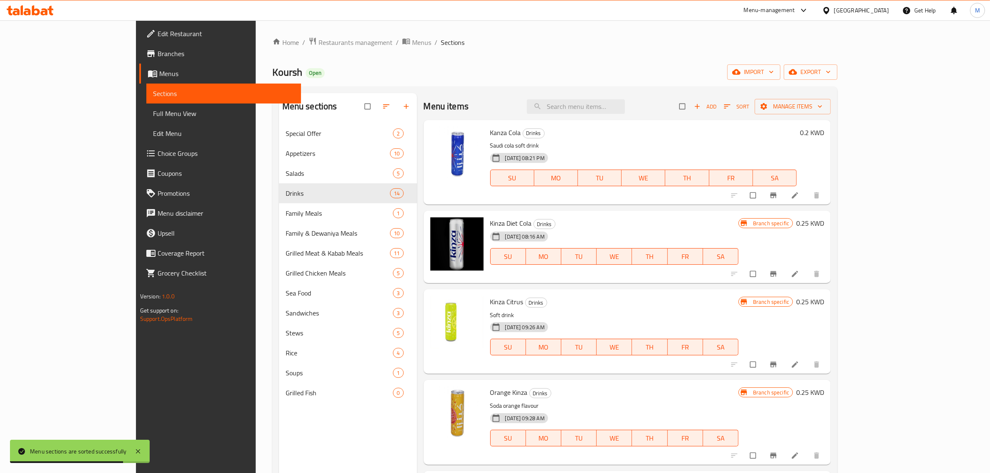
click at [736, 164] on div "30-05-2024 08:21 PM SU MO TU WE TH FR SA" at bounding box center [644, 172] width 314 height 45
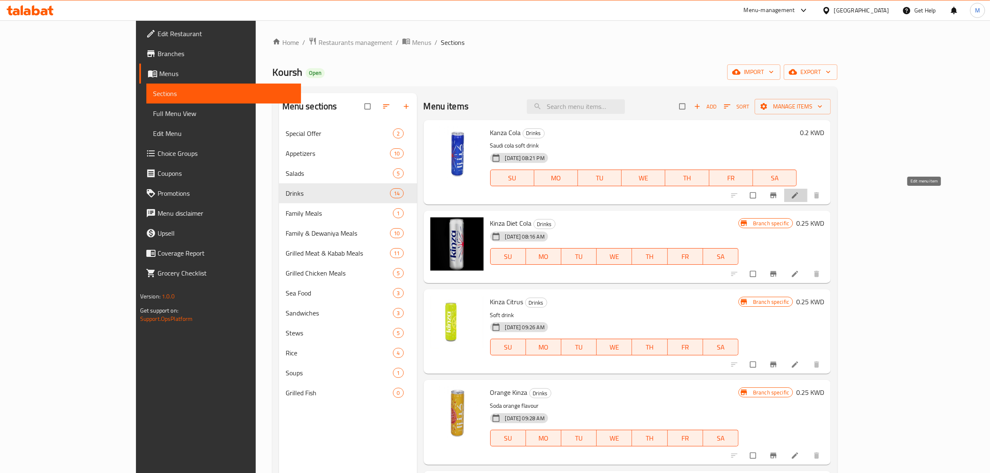
click at [799, 198] on icon at bounding box center [795, 195] width 8 height 8
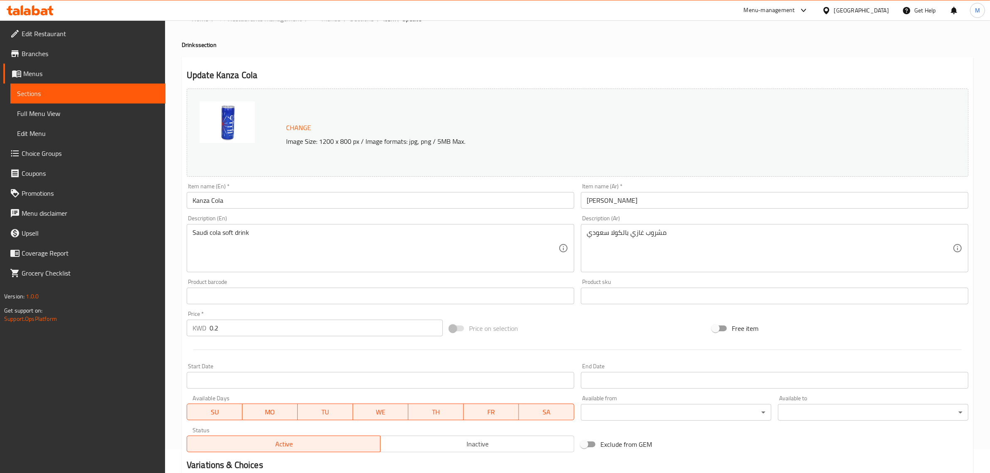
scroll to position [21, 0]
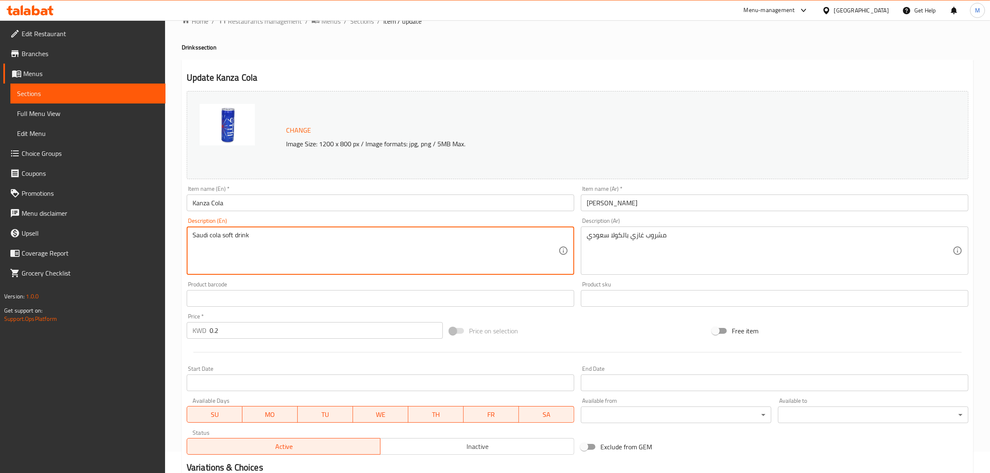
paste textarea "Kanza Cola"
click at [455, 246] on textarea "Saudi cola soft drink" at bounding box center [376, 251] width 366 height 40
paste textarea
type textarea "Saudi cola soft drink"
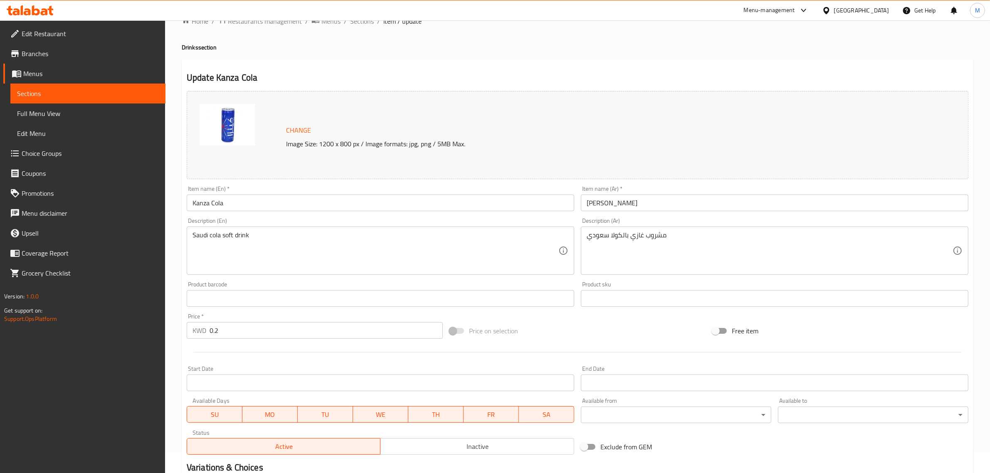
click at [436, 284] on div "Product barcode Product barcode" at bounding box center [381, 294] width 388 height 25
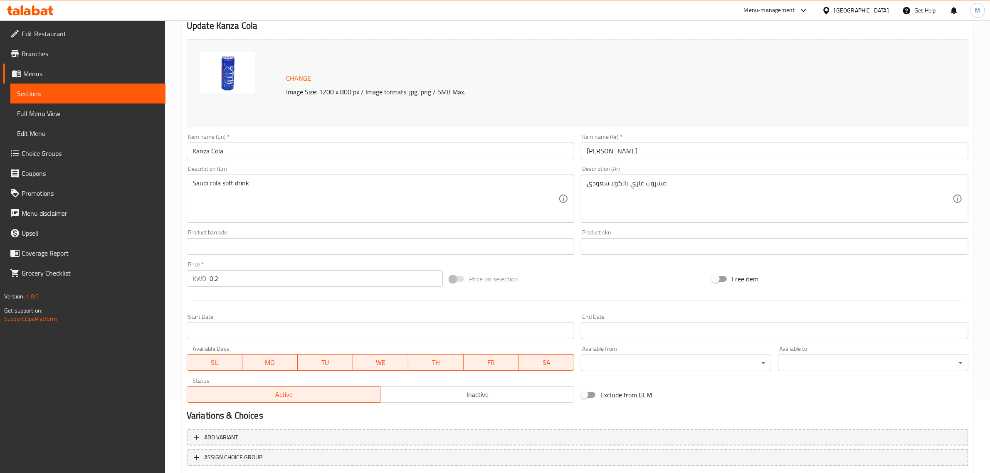
scroll to position [125, 0]
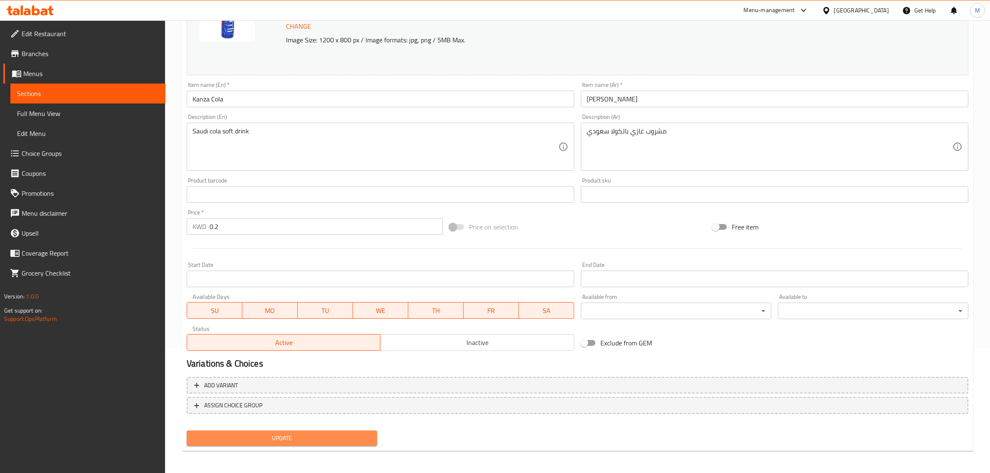
click at [306, 435] on span "Update" at bounding box center [281, 438] width 177 height 10
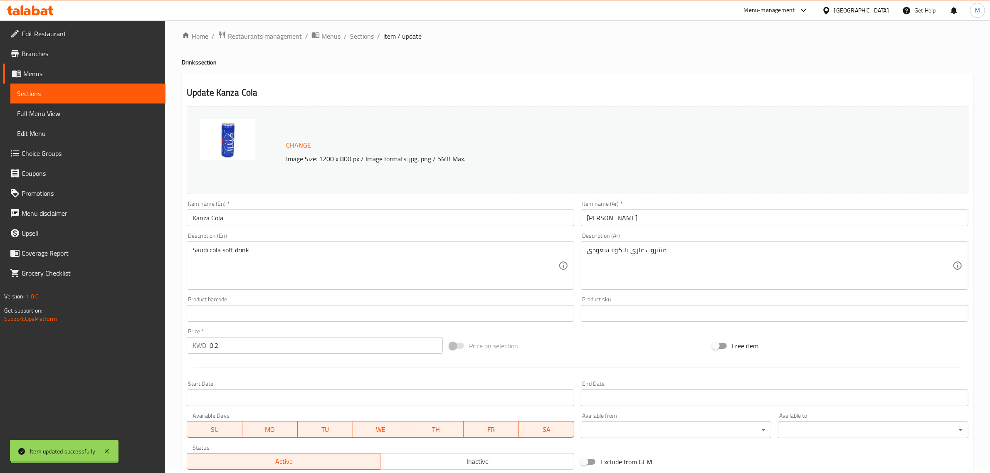
scroll to position [0, 0]
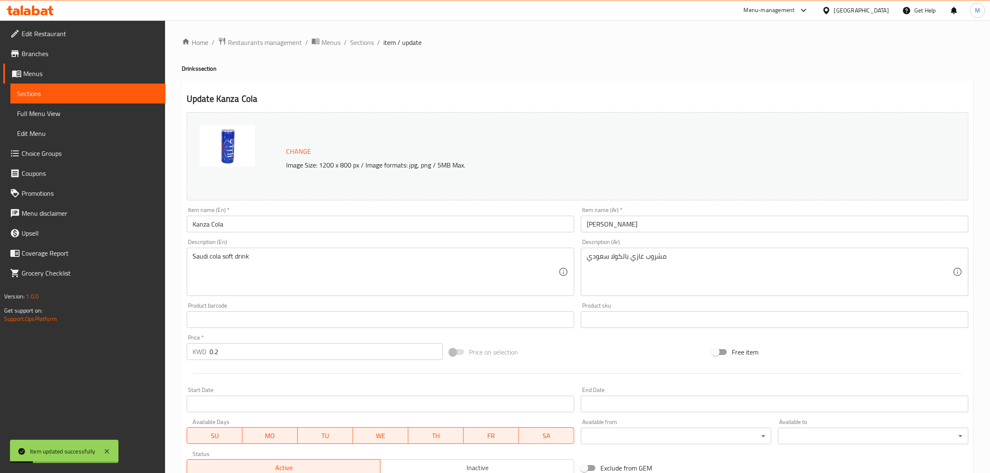
drag, startPoint x: 391, startPoint y: 70, endPoint x: 371, endPoint y: 56, distance: 24.6
click at [383, 64] on h4 "Drinks section" at bounding box center [578, 68] width 792 height 8
click at [368, 44] on span "Sections" at bounding box center [362, 42] width 24 height 10
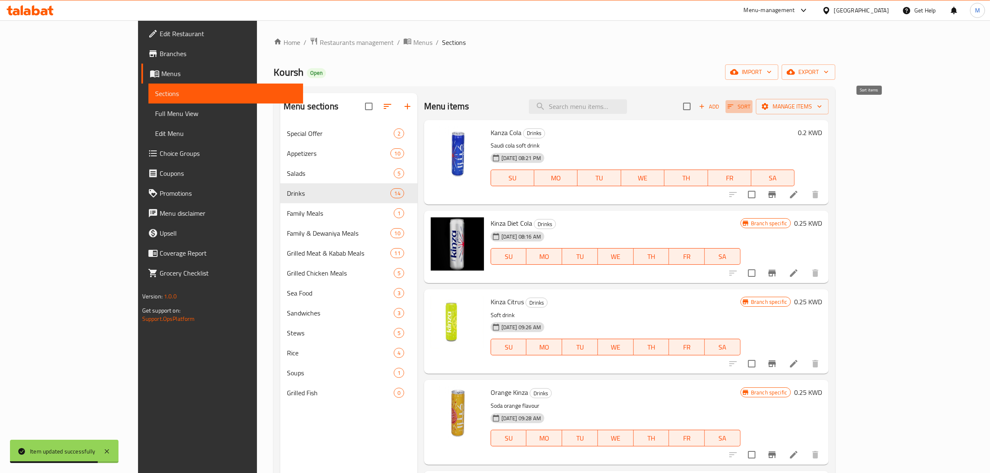
click at [734, 108] on icon "button" at bounding box center [730, 106] width 7 height 7
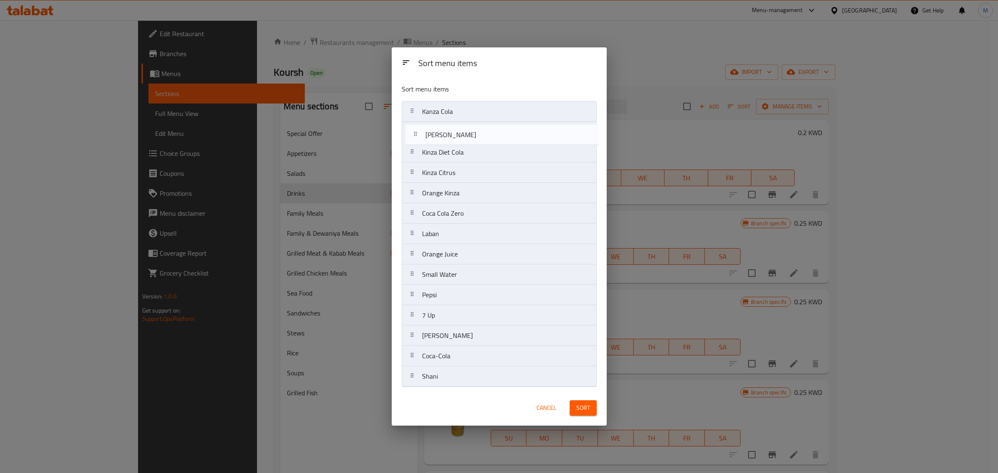
drag, startPoint x: 477, startPoint y: 219, endPoint x: 481, endPoint y: 138, distance: 81.6
click at [481, 138] on nav "Kanza Cola Kinza Diet Cola Kinza Citrus Orange Kinza Coca Cola Zero Kinza Lemon…" at bounding box center [499, 244] width 195 height 286
drag, startPoint x: 489, startPoint y: 181, endPoint x: 489, endPoint y: 163, distance: 18.3
click at [489, 163] on nav "Kanza Cola Kinza Lemon Kinza Diet Cola Kinza Citrus Orange Kinza Coca Cola Zero…" at bounding box center [499, 244] width 195 height 286
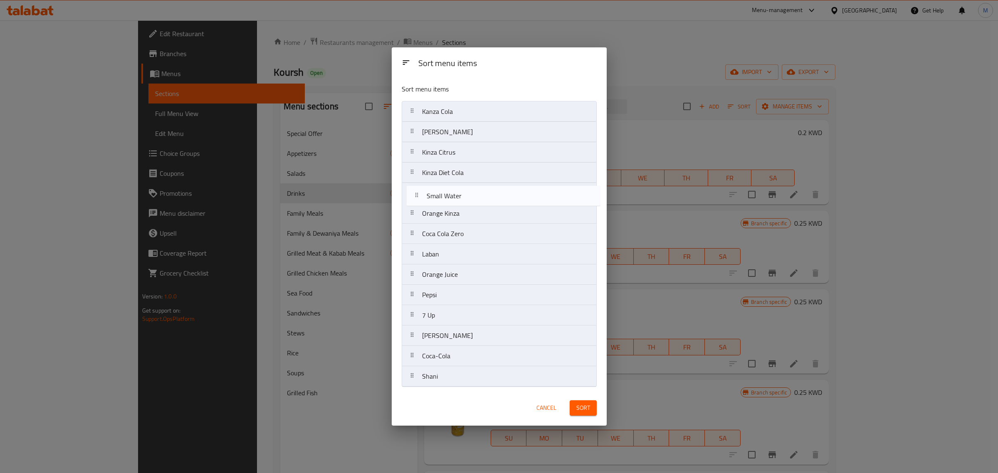
drag, startPoint x: 477, startPoint y: 275, endPoint x: 483, endPoint y: 194, distance: 81.3
click at [483, 194] on nav "Kanza Cola Kinza Lemon Kinza Citrus Kinza Diet Cola Orange Kinza Coca Cola Zero…" at bounding box center [499, 244] width 195 height 286
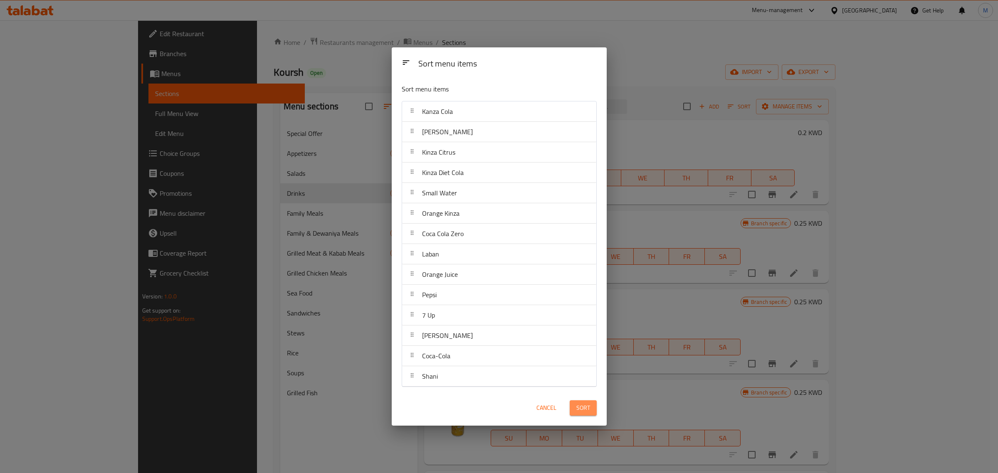
click at [592, 410] on button "Sort" at bounding box center [583, 407] width 27 height 15
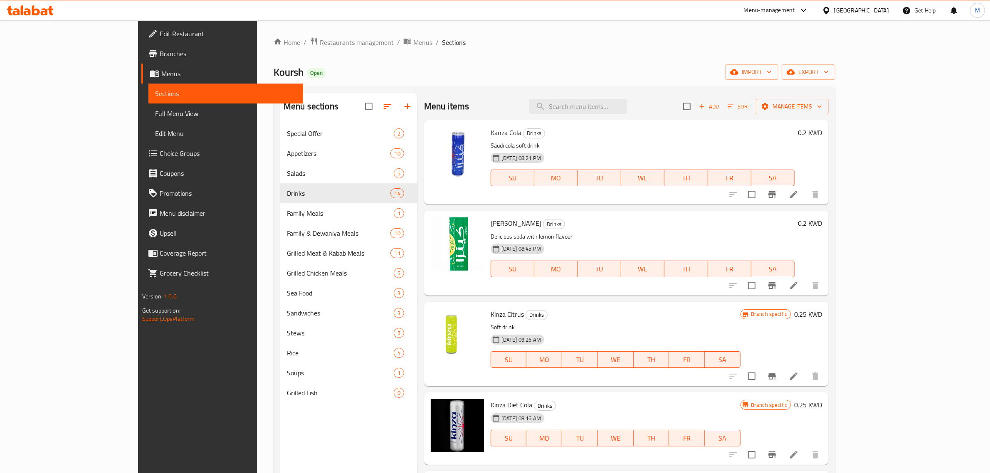
click at [648, 317] on h6 "Kinza Citrus Drinks" at bounding box center [616, 315] width 250 height 12
click at [799, 281] on icon at bounding box center [794, 286] width 10 height 10
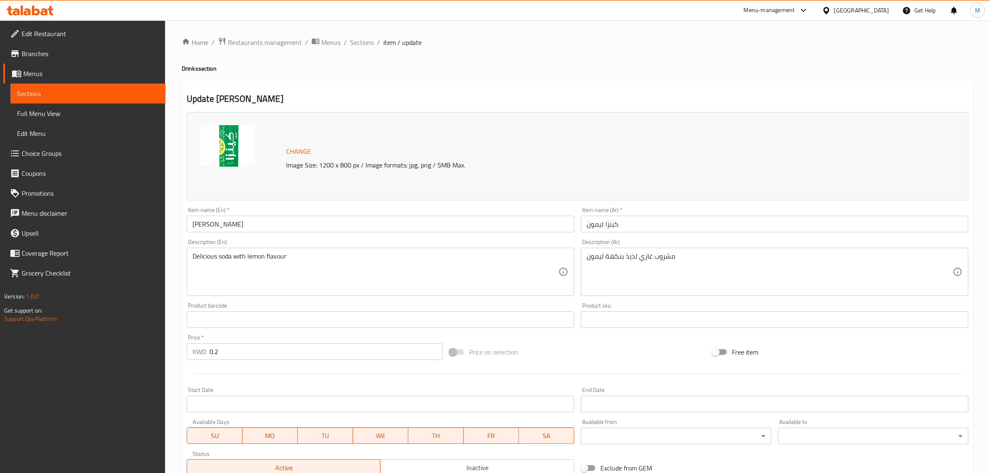
click at [690, 350] on div "Price on selection" at bounding box center [577, 352] width 263 height 22
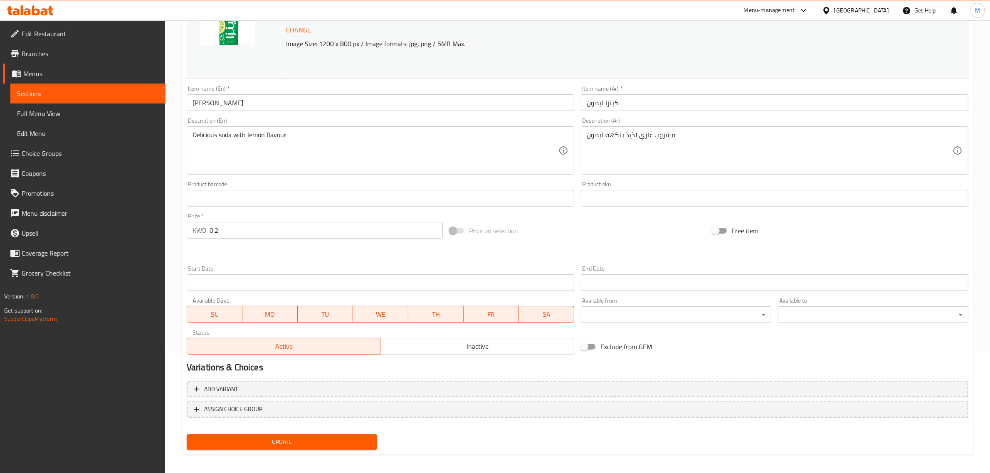
scroll to position [125, 0]
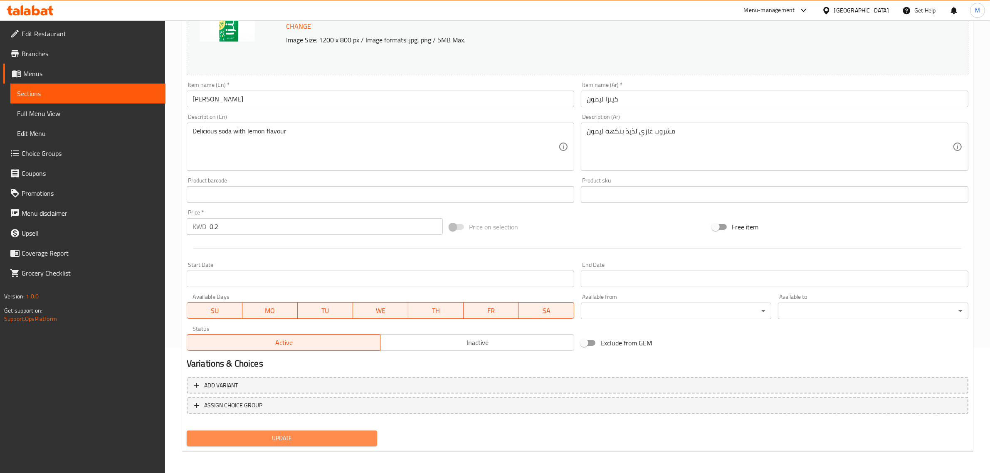
click at [334, 440] on span "Update" at bounding box center [281, 438] width 177 height 10
click at [293, 444] on button "Update" at bounding box center [282, 438] width 190 height 15
click at [329, 431] on button "Update" at bounding box center [282, 438] width 190 height 15
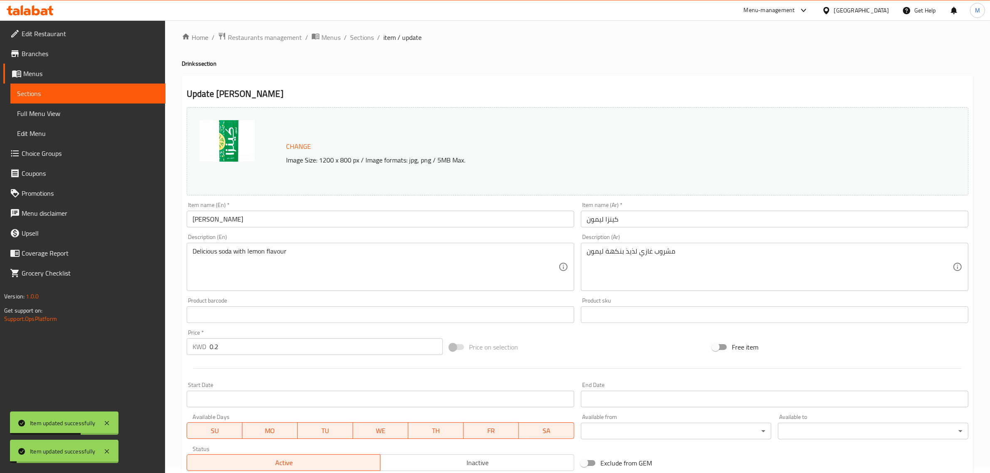
scroll to position [0, 0]
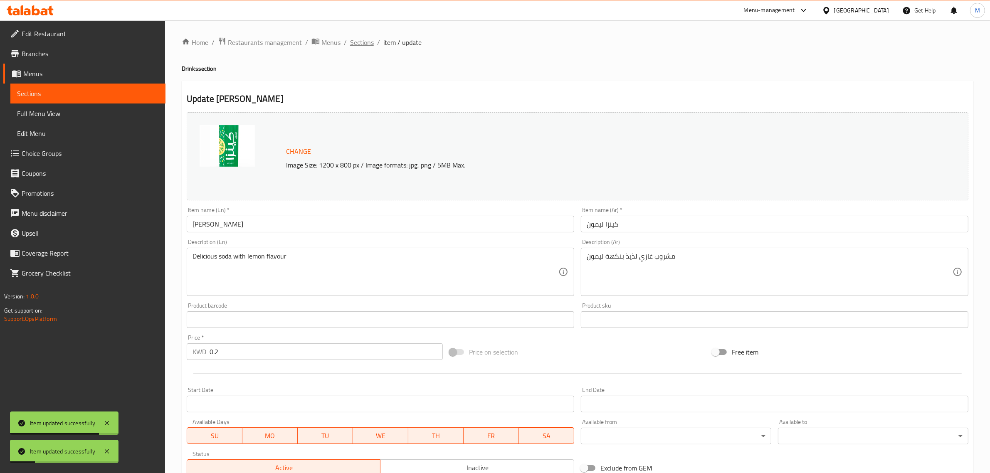
click at [370, 39] on span "Sections" at bounding box center [362, 42] width 24 height 10
